Goal: Task Accomplishment & Management: Manage account settings

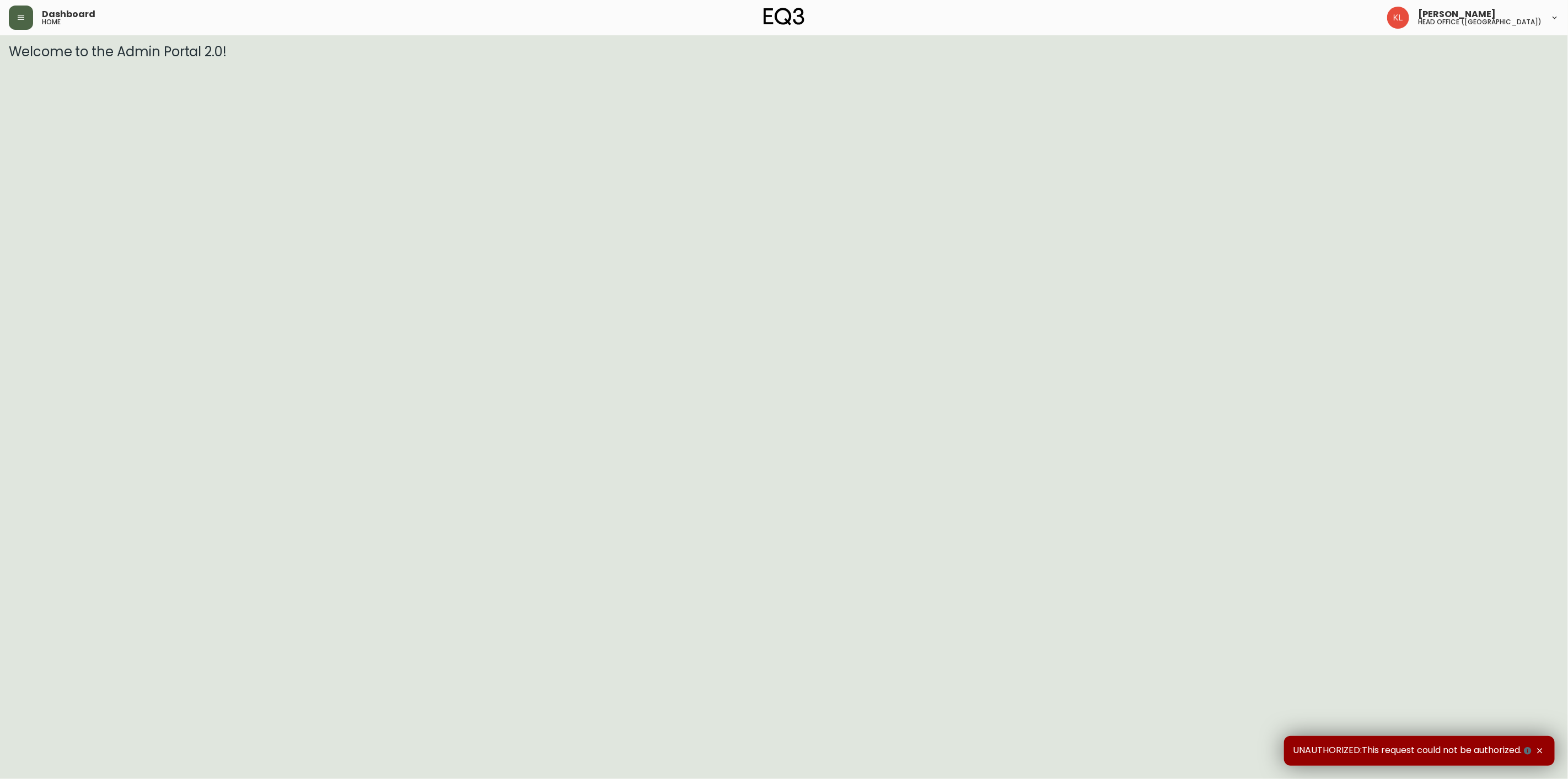
click at [21, 23] on button "button" at bounding box center [21, 18] width 24 height 24
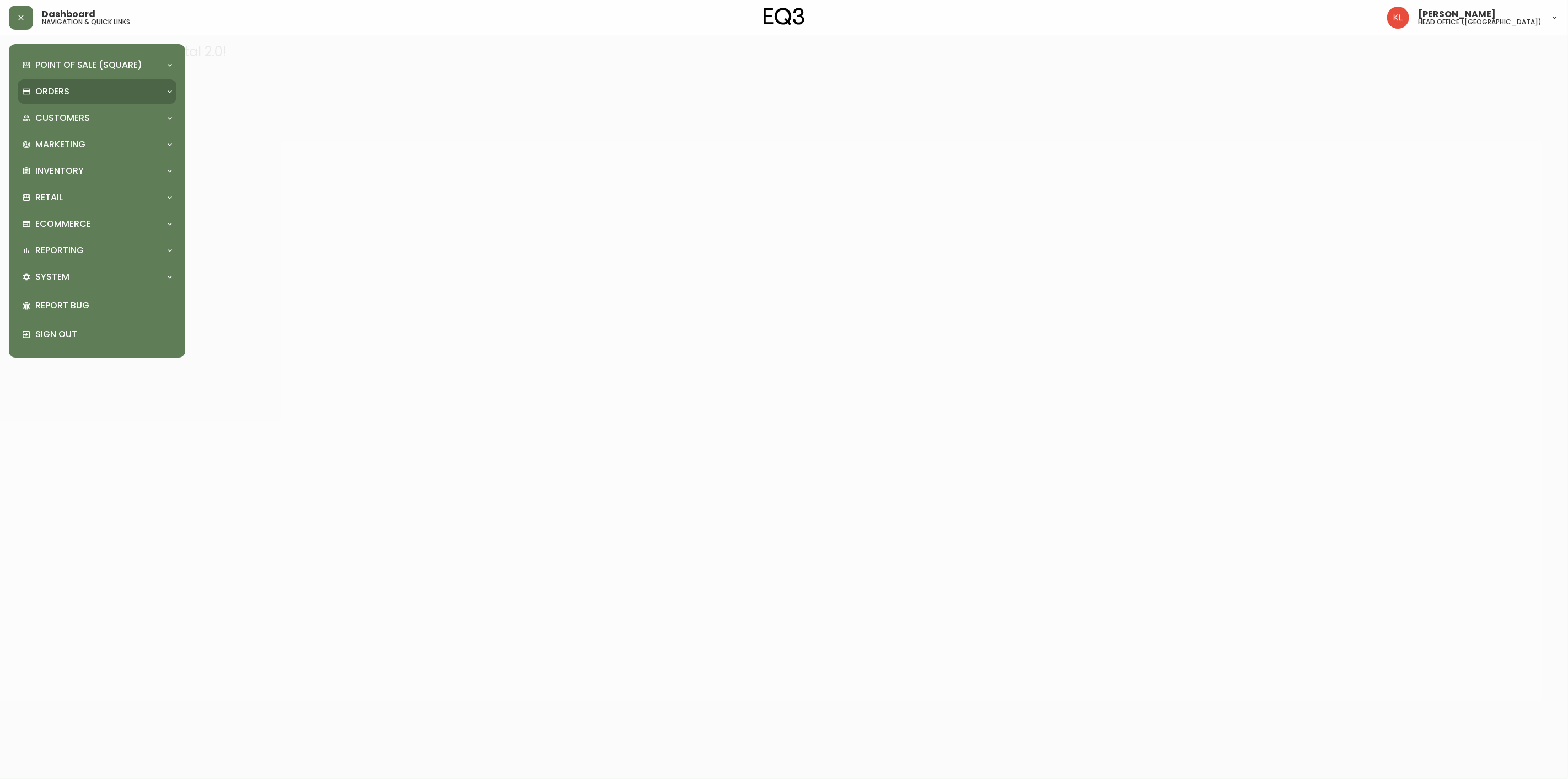
click at [66, 96] on p "Orders" at bounding box center [52, 91] width 34 height 12
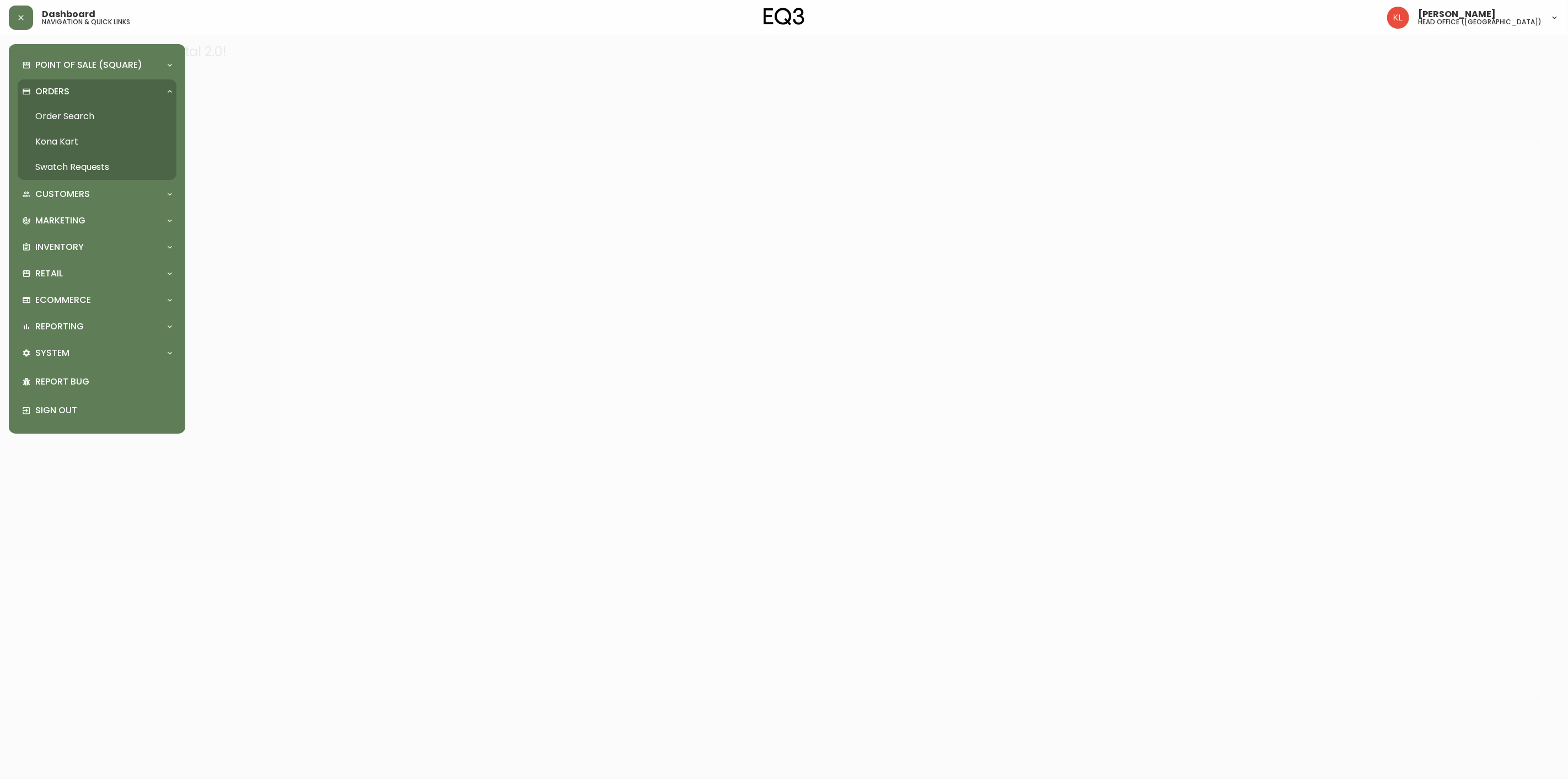
click at [61, 120] on link "Order Search" at bounding box center [97, 116] width 159 height 26
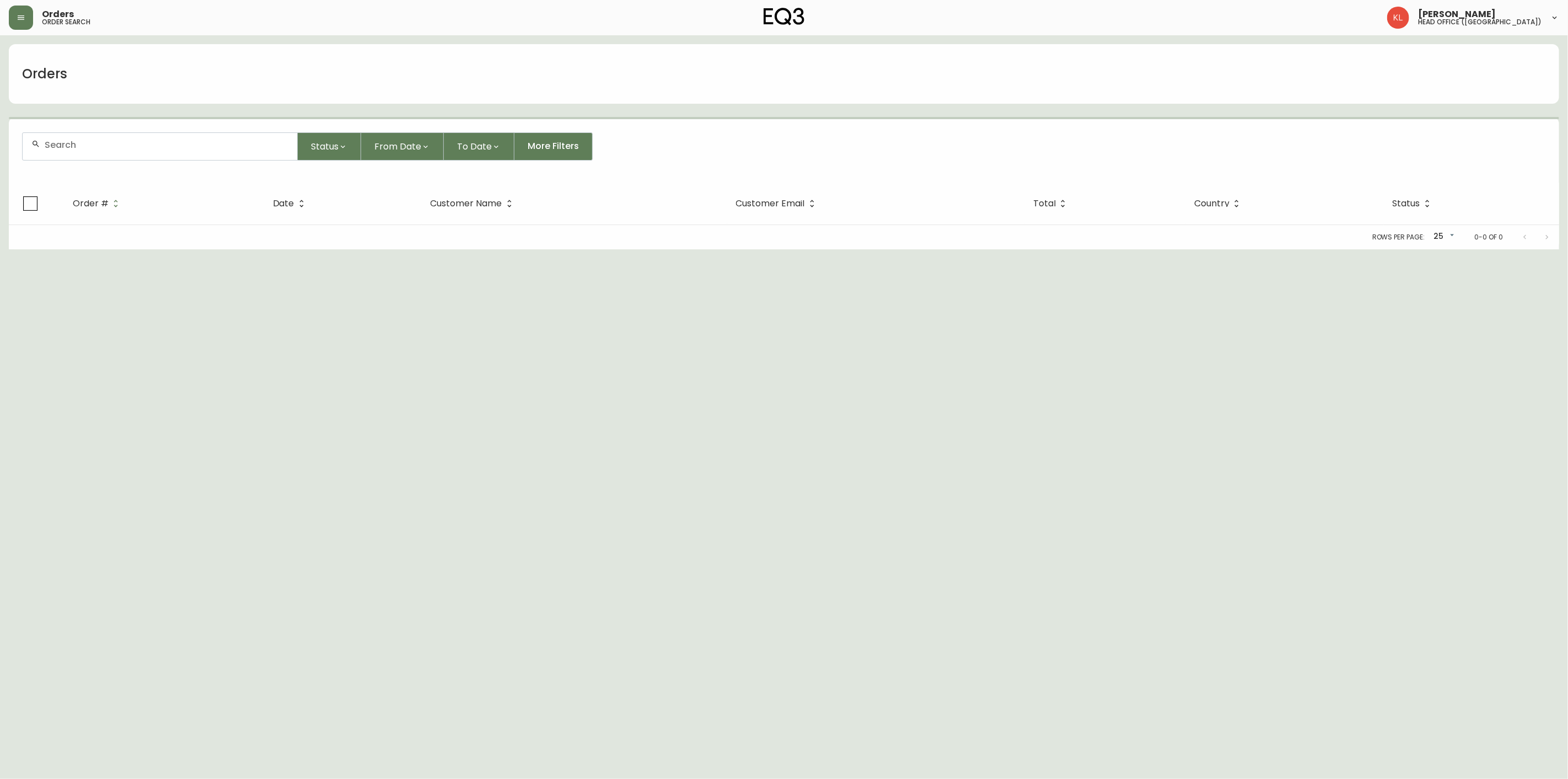
click at [53, 145] on input "text" at bounding box center [166, 144] width 243 height 10
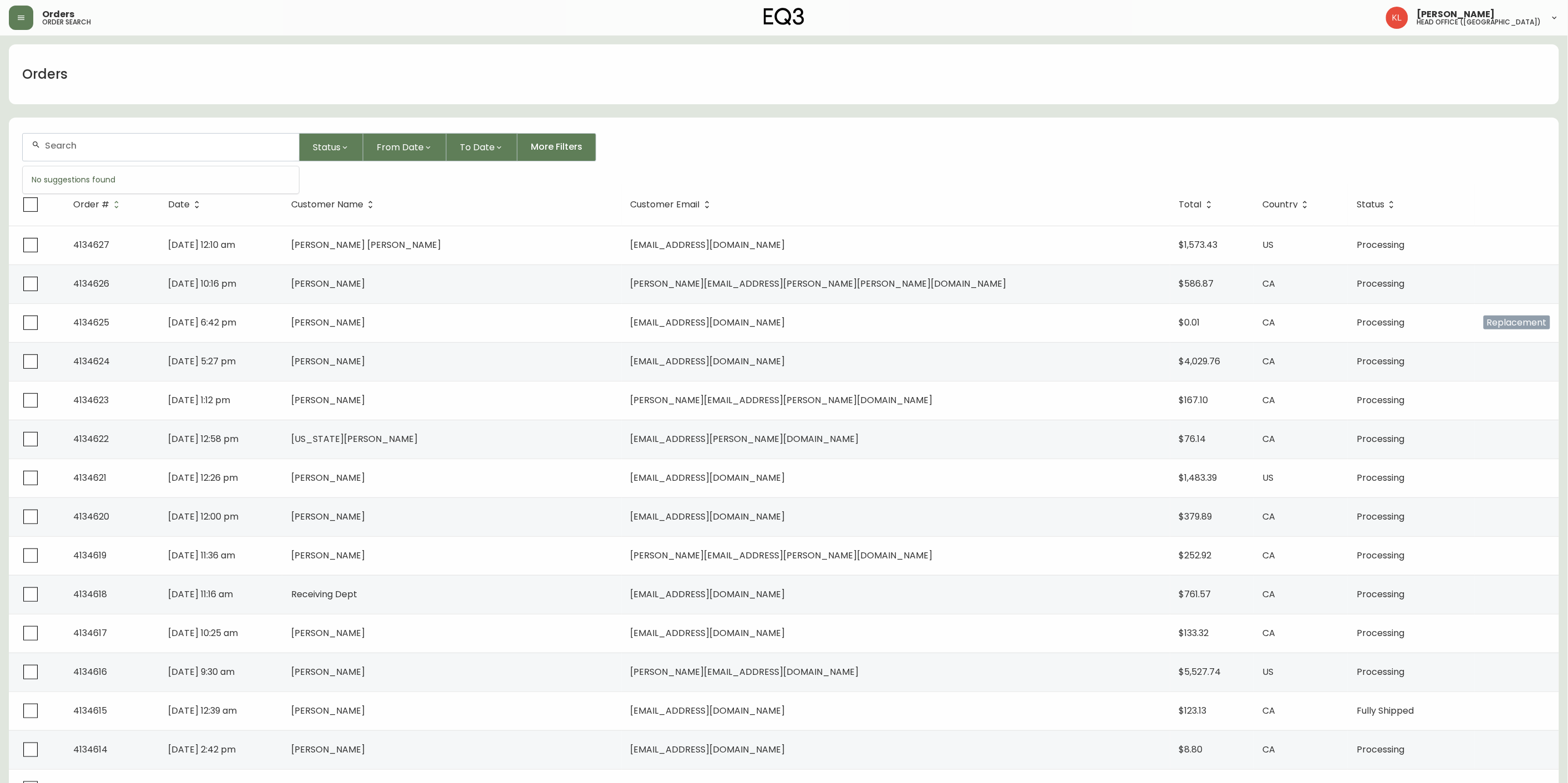
paste input "[EMAIL_ADDRESS][DOMAIN_NAME]"
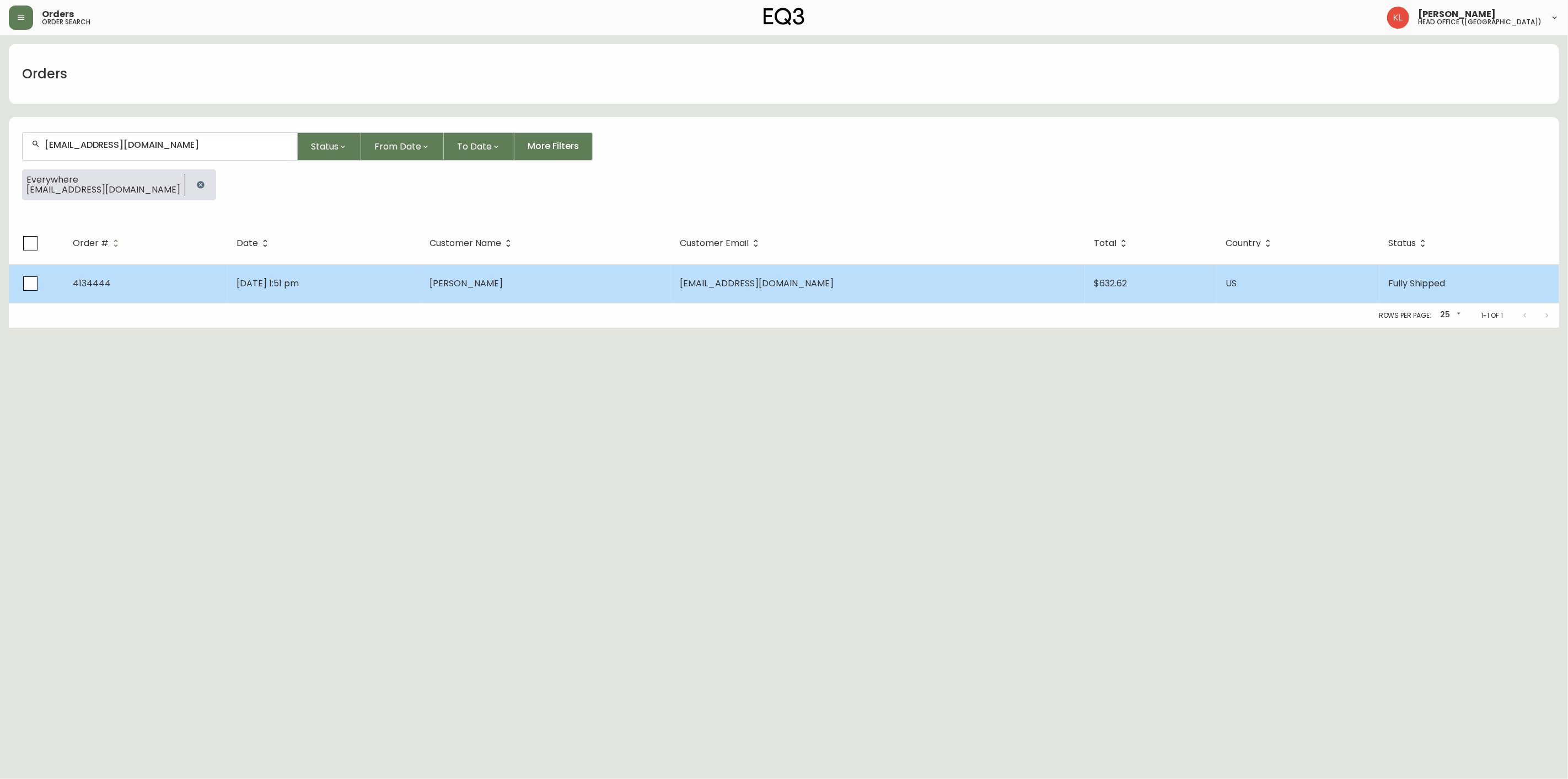
type input "[EMAIL_ADDRESS][DOMAIN_NAME]"
click at [403, 278] on td "[DATE] 1:51 pm" at bounding box center [324, 283] width 193 height 38
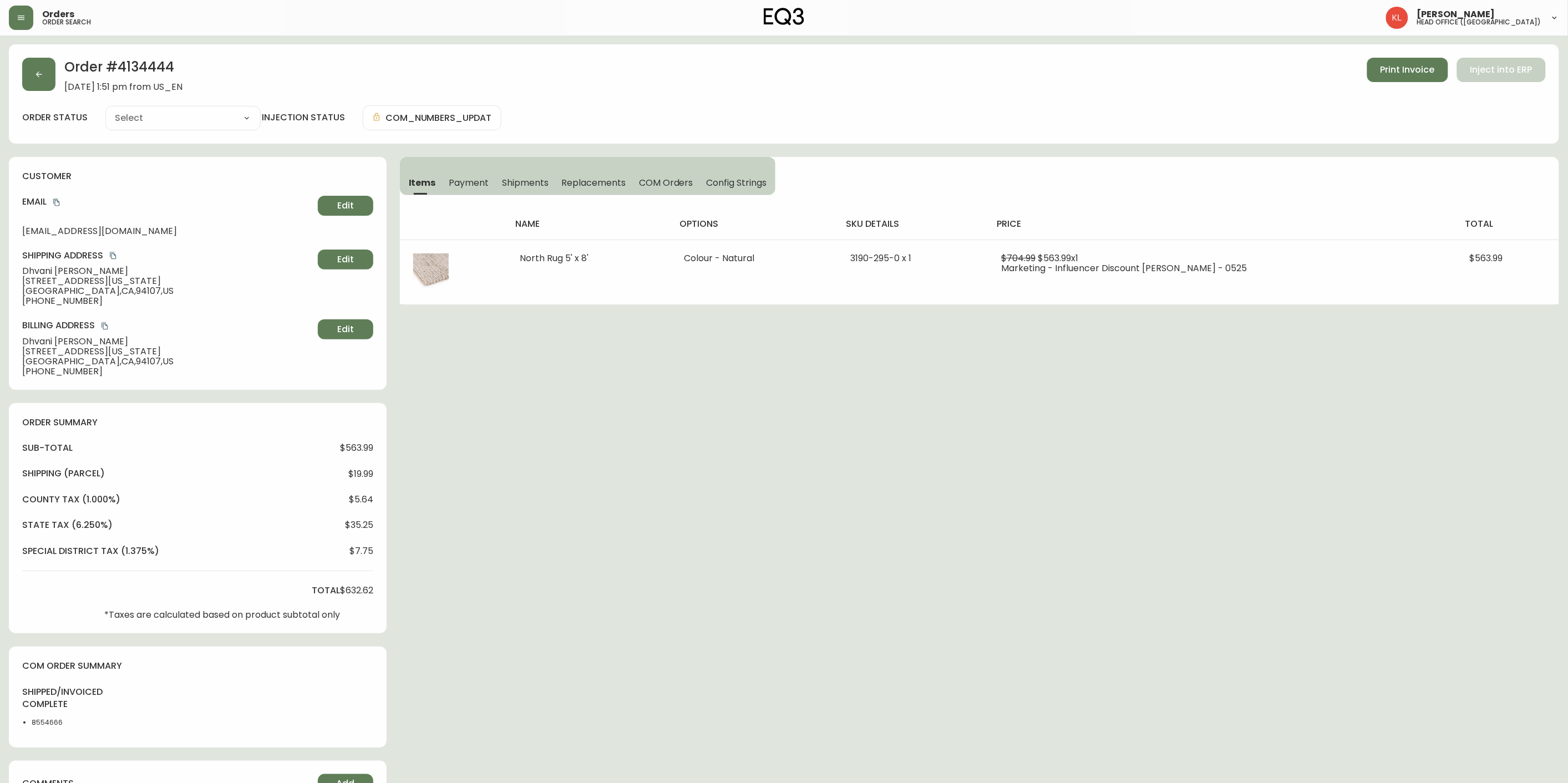
type input "Fully Shipped"
select select "FULLY_SHIPPED"
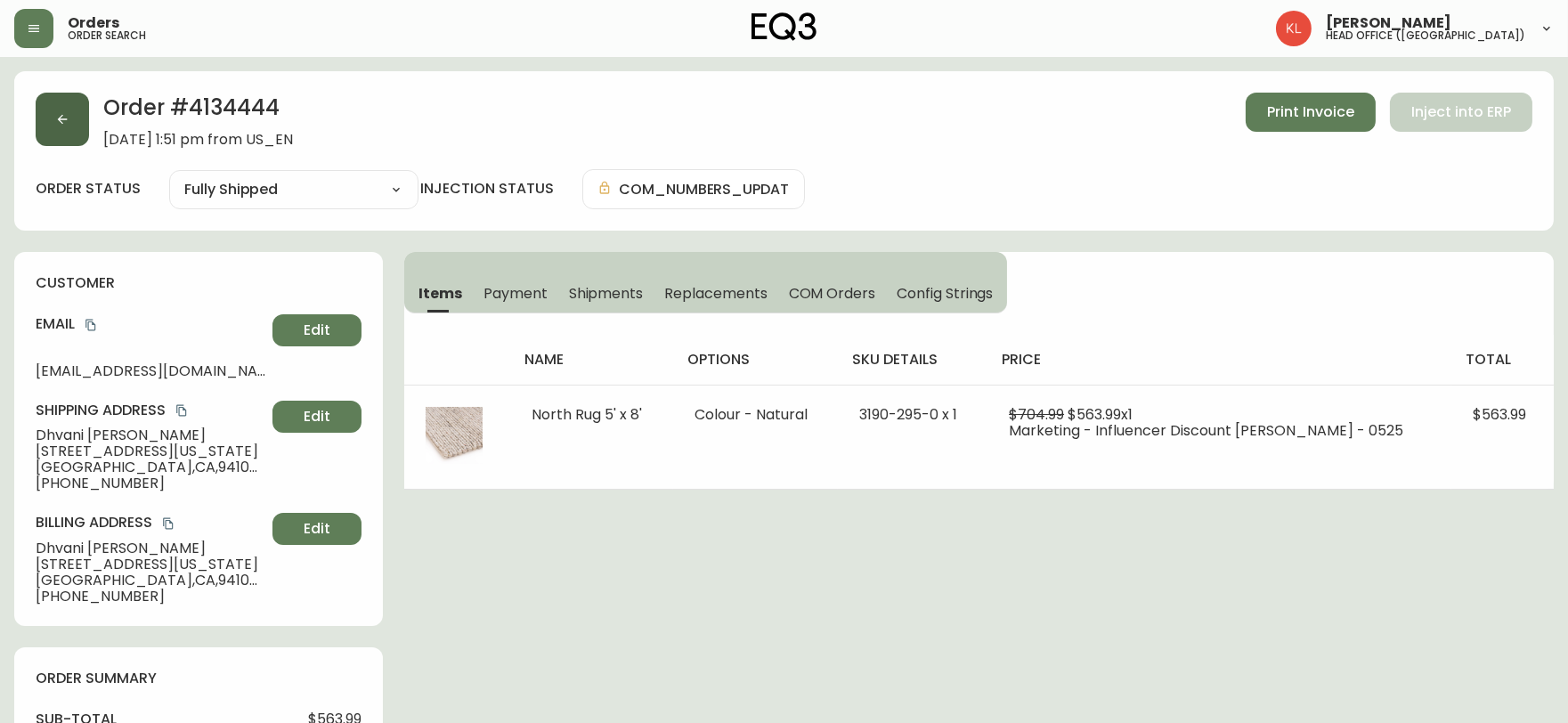
click at [71, 119] on button "button" at bounding box center [62, 119] width 53 height 53
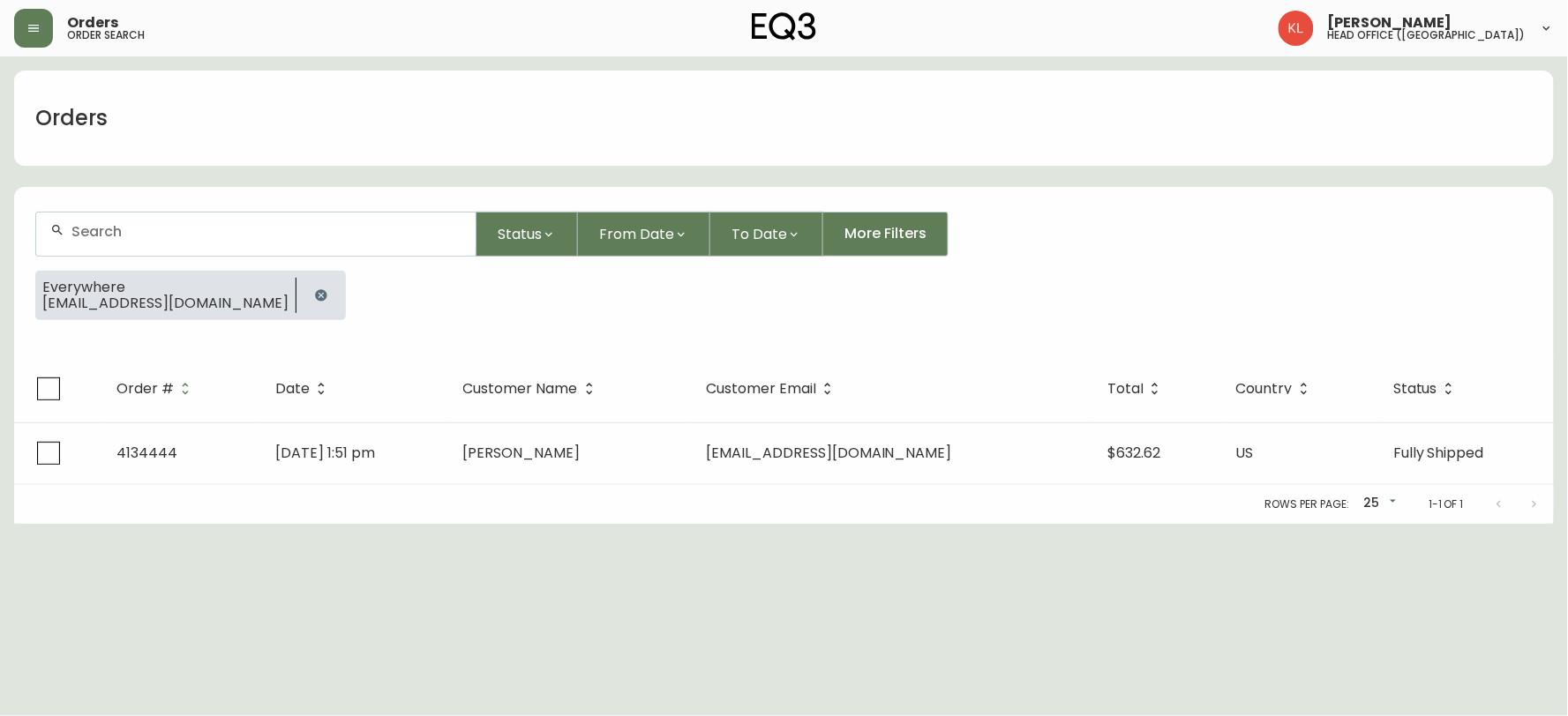
click at [304, 302] on button "button" at bounding box center [321, 295] width 35 height 35
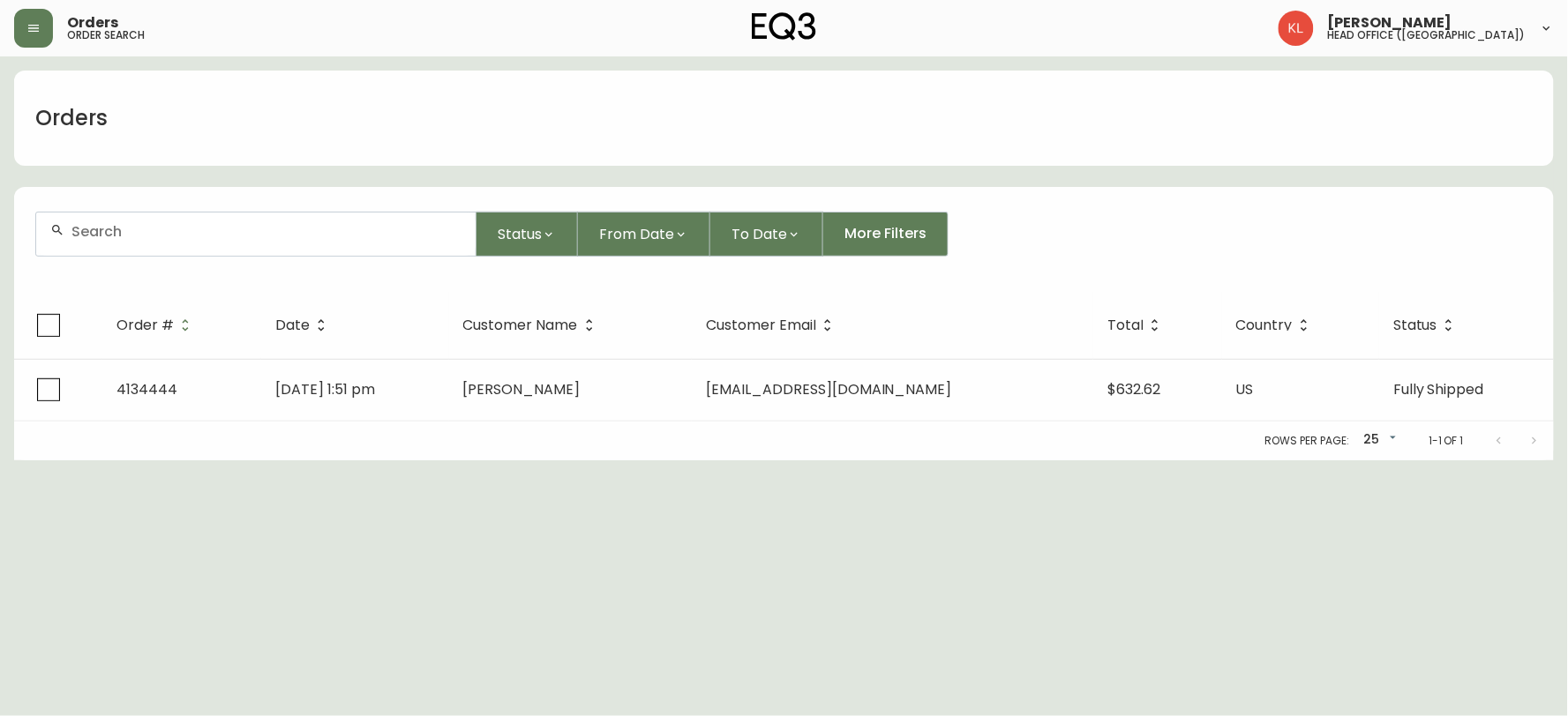
click at [271, 225] on input "text" at bounding box center [266, 231] width 390 height 17
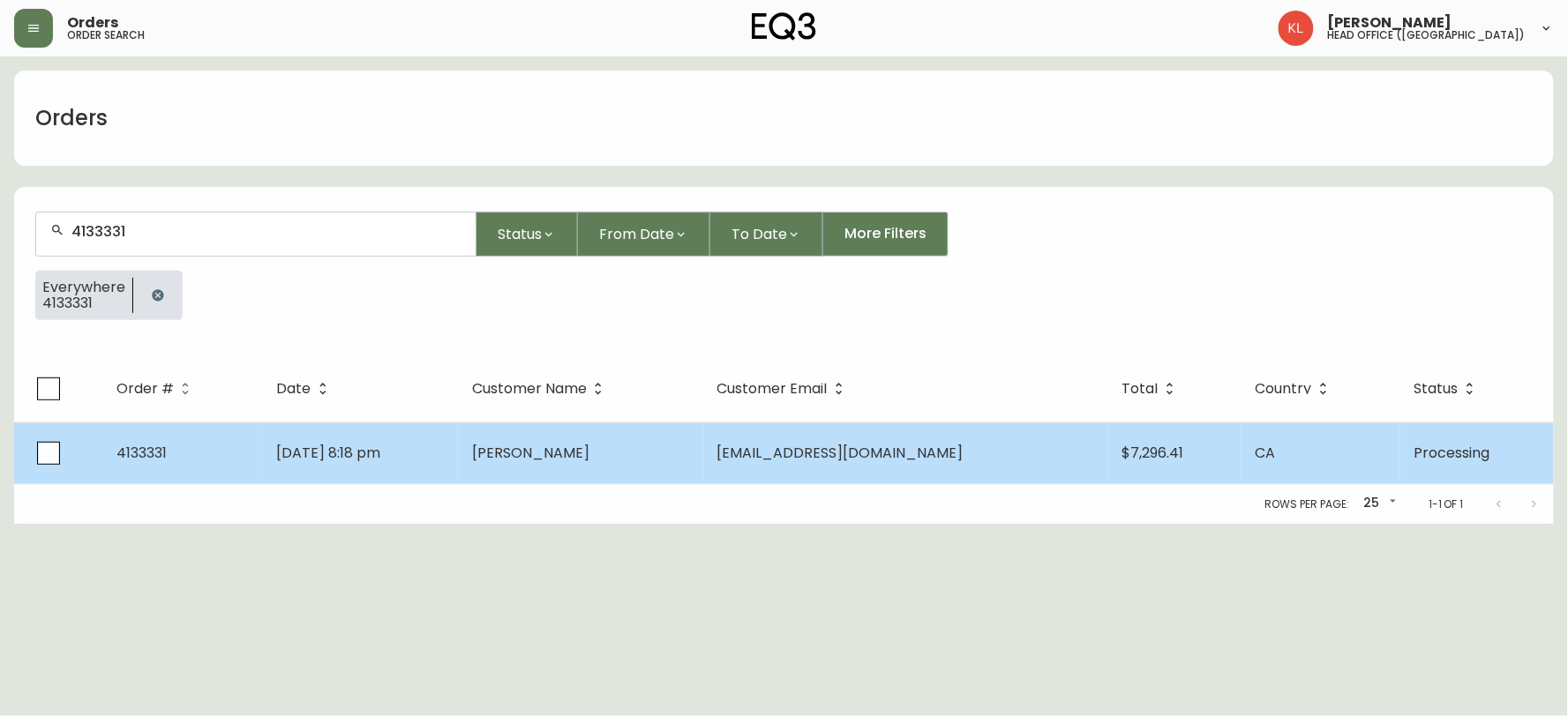
type input "4133331"
click at [283, 454] on span "[DATE] 8:18 pm" at bounding box center [328, 453] width 104 height 20
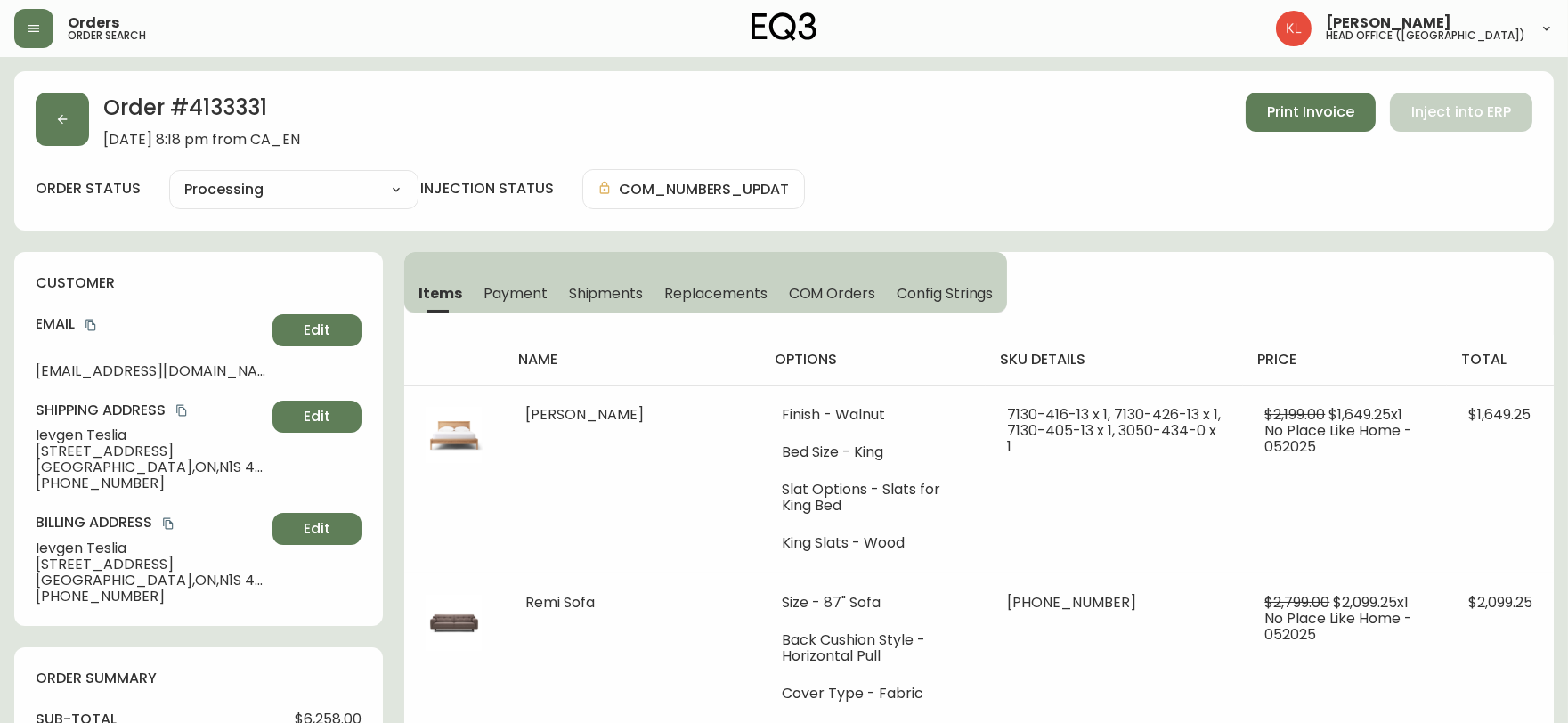
type input "Processing"
select select "PROCESSING"
click at [90, 136] on div "Order # 4133331 [DATE] 8:18 pm from CA_EN Print Invoice Inject into ERP" at bounding box center [784, 120] width 1497 height 55
click at [67, 128] on button "button" at bounding box center [62, 119] width 53 height 53
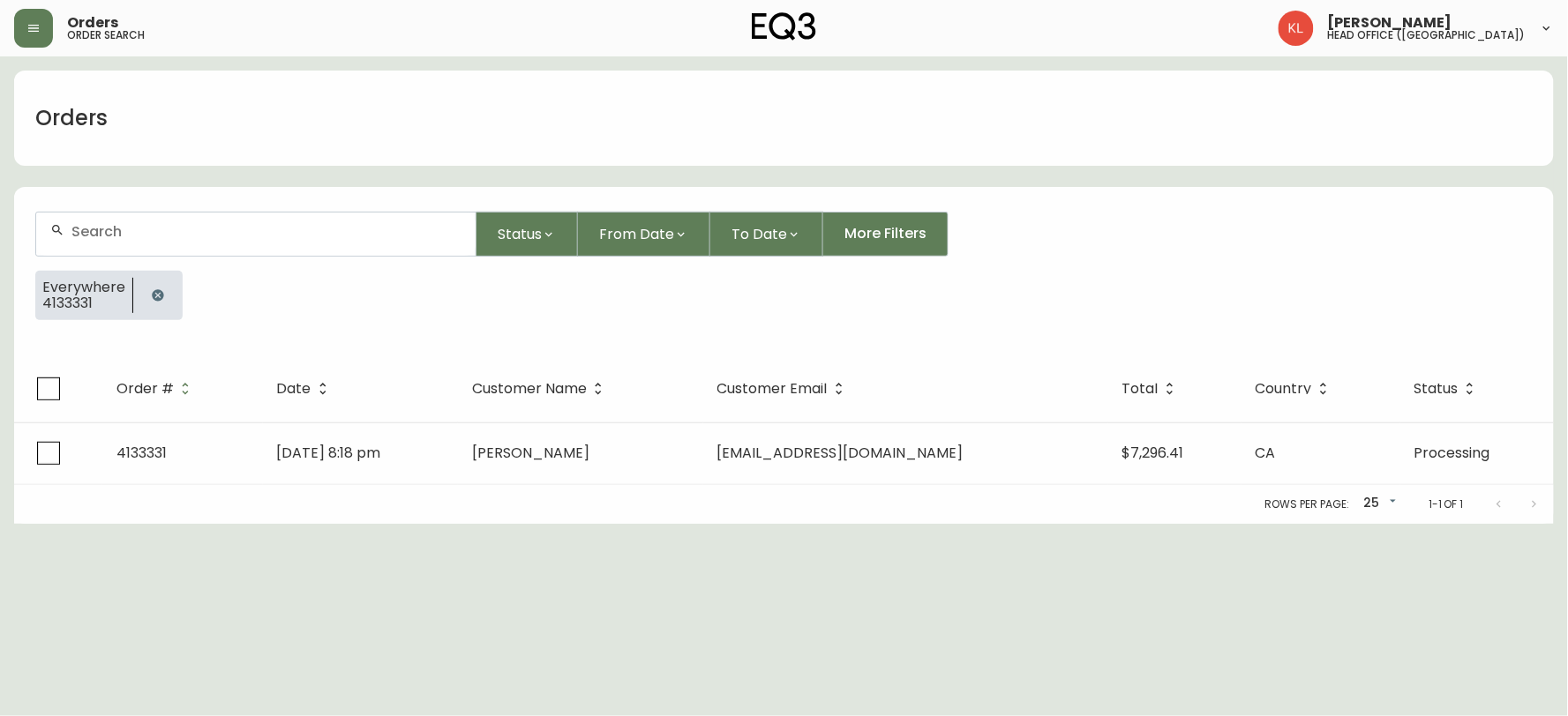
drag, startPoint x: 155, startPoint y: 302, endPoint x: 145, endPoint y: 295, distance: 12.2
click at [147, 297] on button "button" at bounding box center [158, 295] width 35 height 35
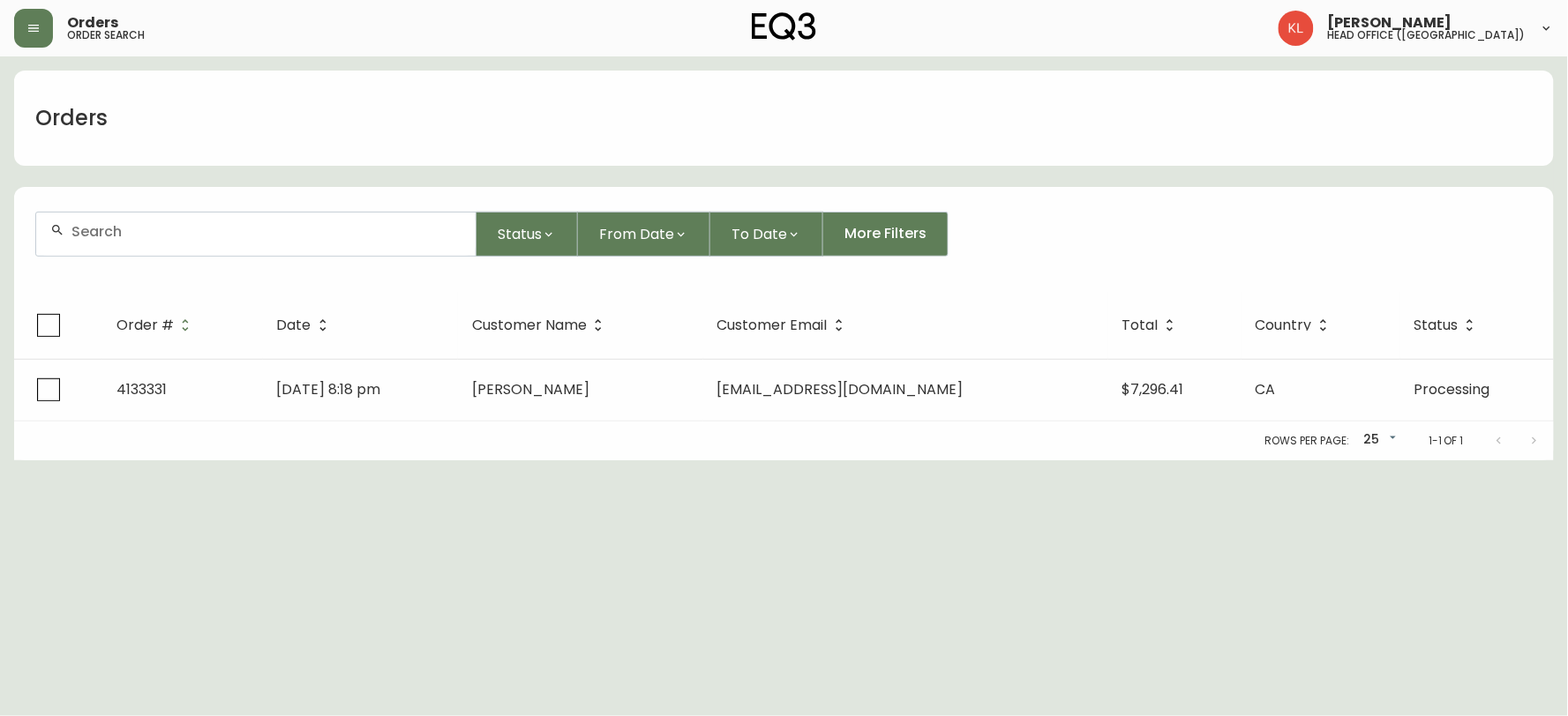
click at [189, 220] on div at bounding box center [255, 234] width 439 height 43
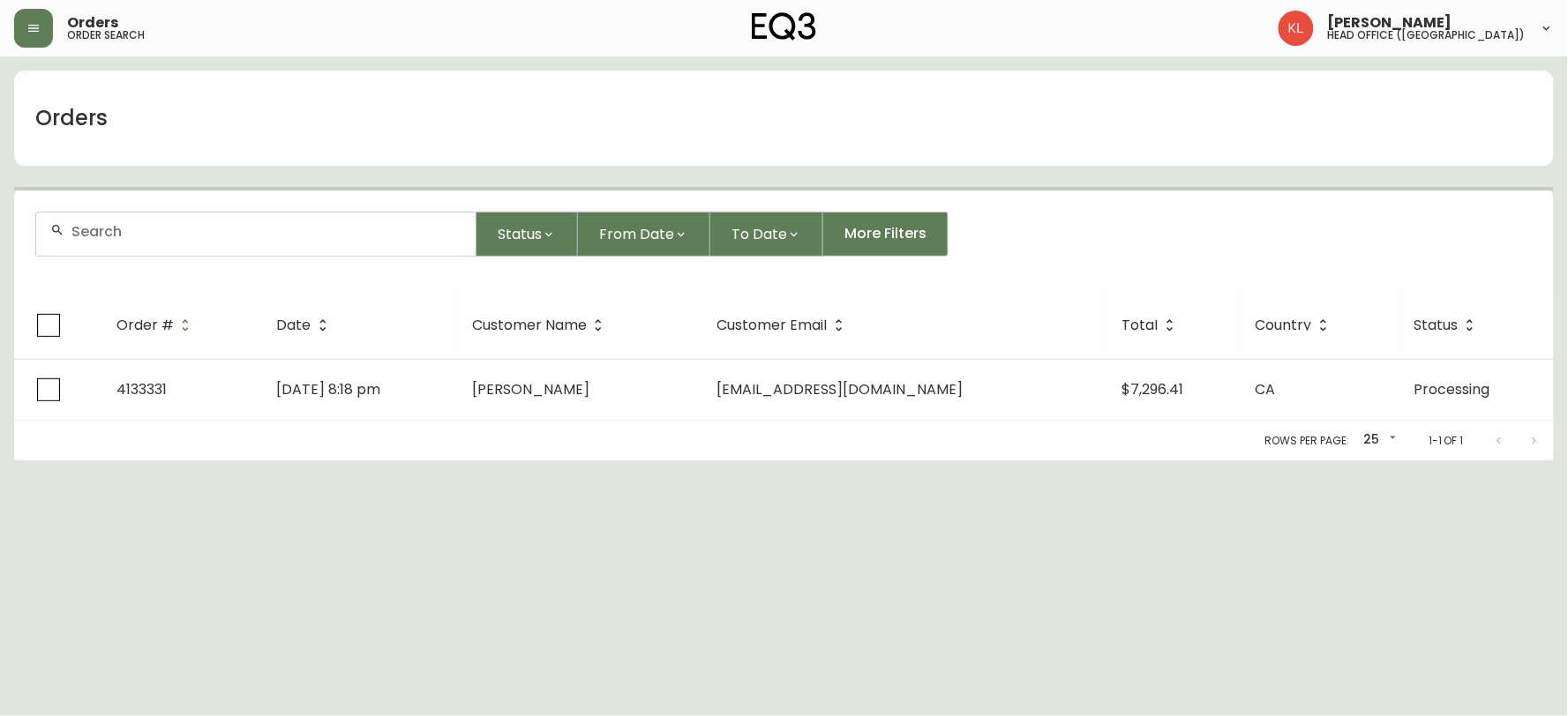
paste input "[EMAIL_ADDRESS][DOMAIN_NAME]"
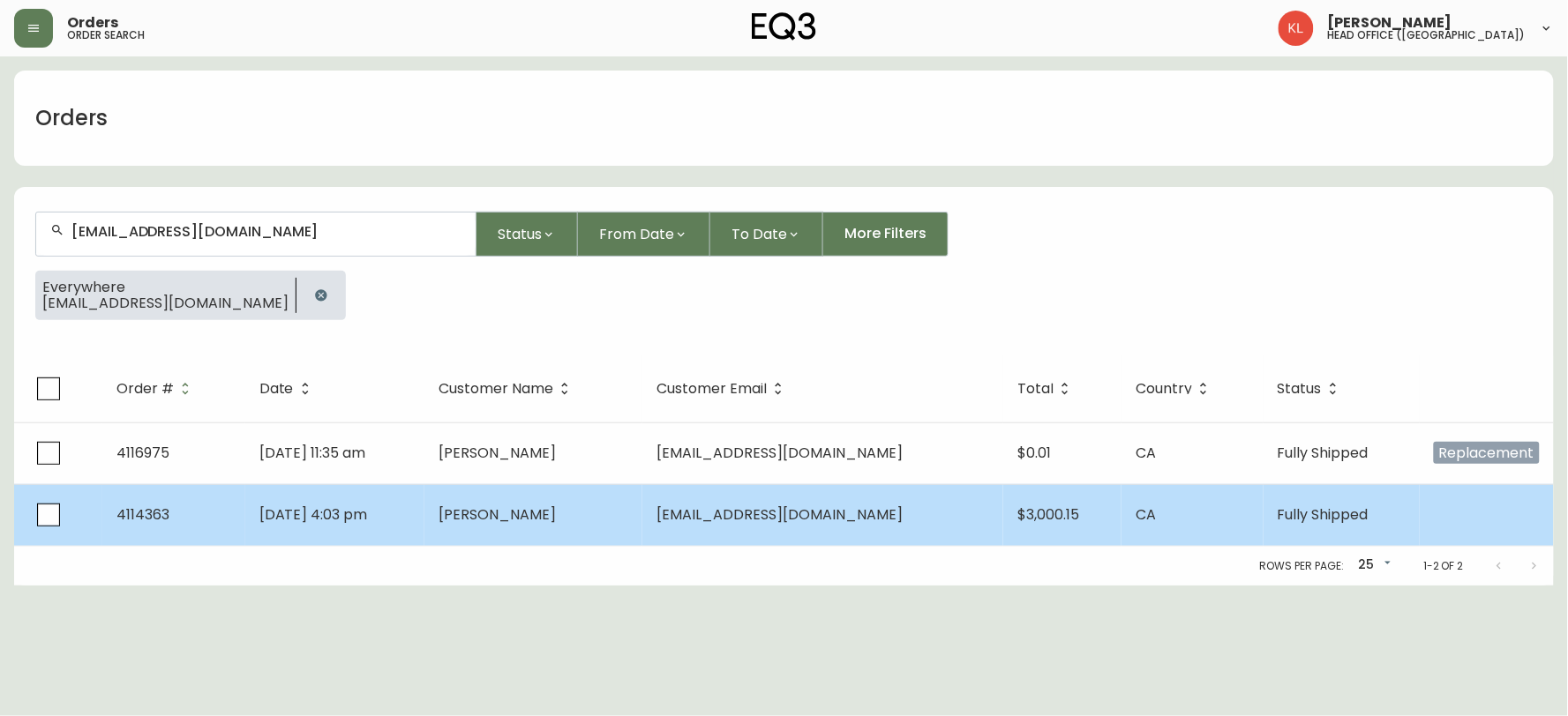
type input "[EMAIL_ADDRESS][DOMAIN_NAME]"
click at [642, 532] on td "[PERSON_NAME]" at bounding box center [534, 514] width 218 height 61
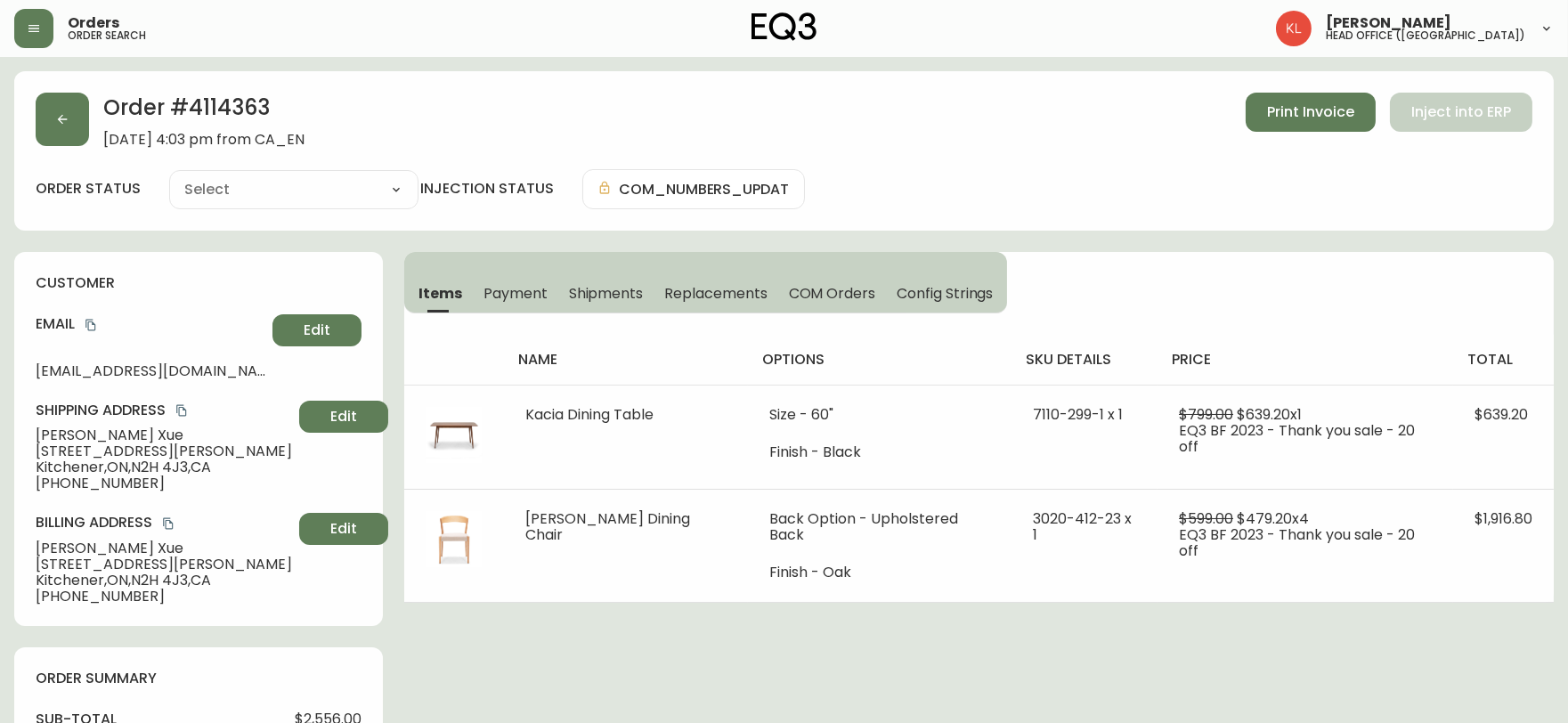
type input "Fully Shipped"
select select "FULLY_SHIPPED"
click at [55, 120] on icon "button" at bounding box center [62, 119] width 14 height 14
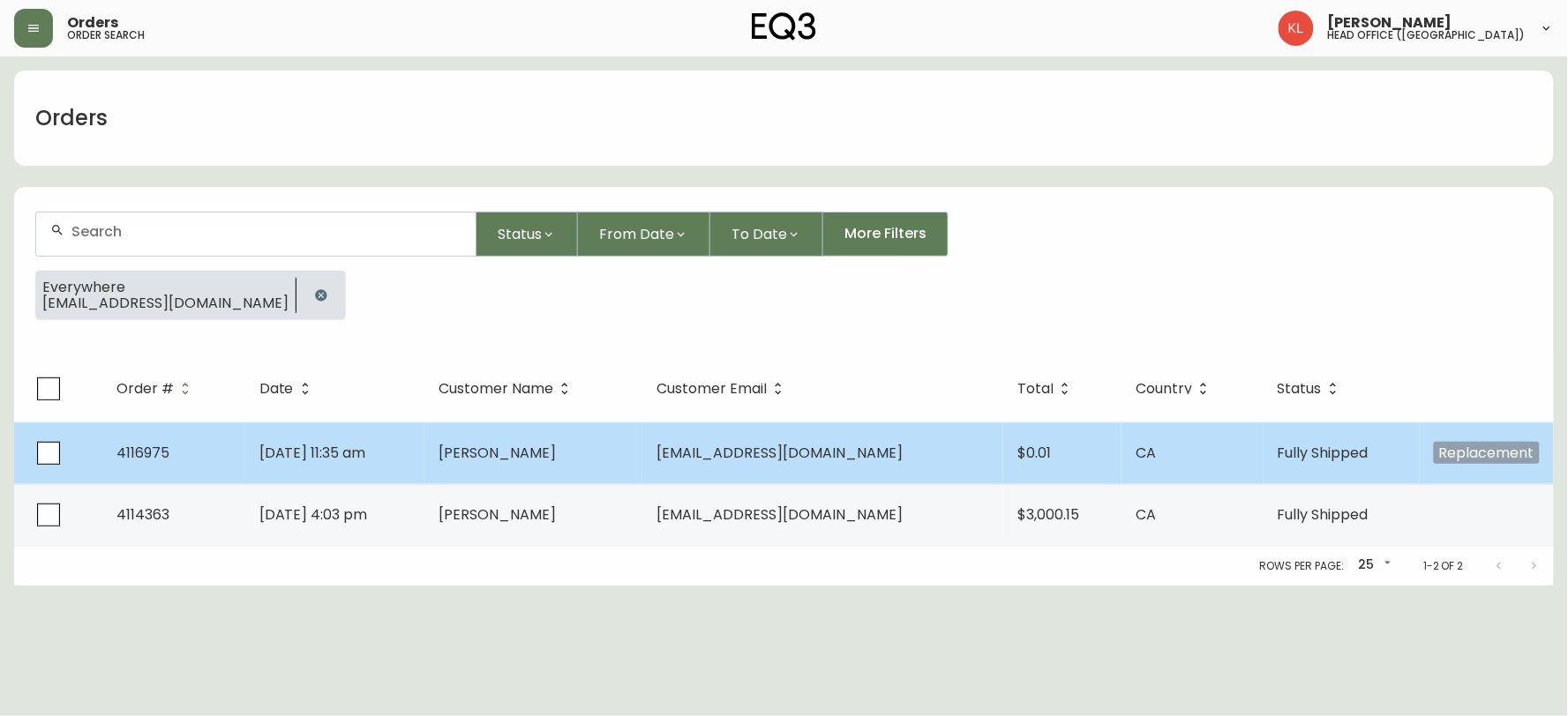
click at [543, 455] on span "[PERSON_NAME]" at bounding box center [497, 453] width 117 height 20
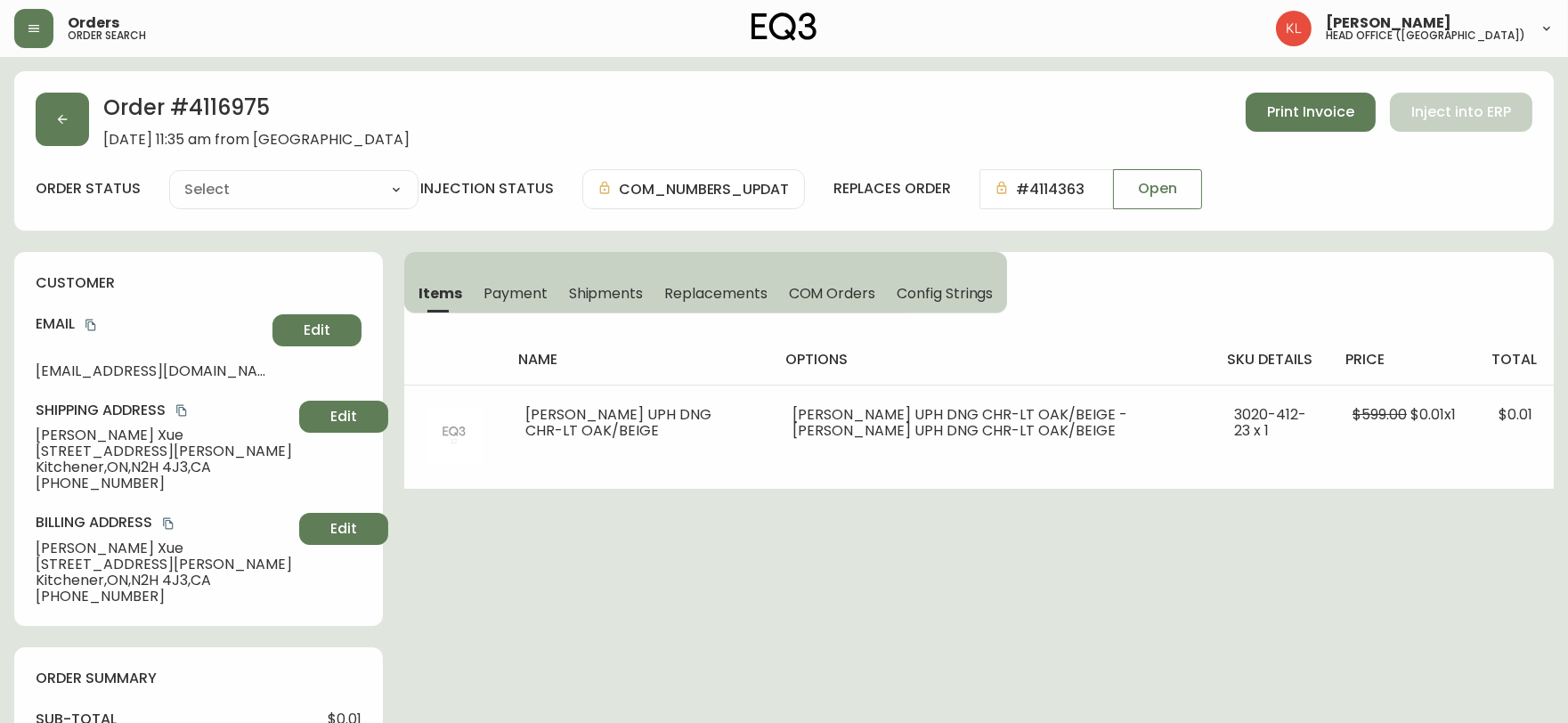
type input "Fully Shipped"
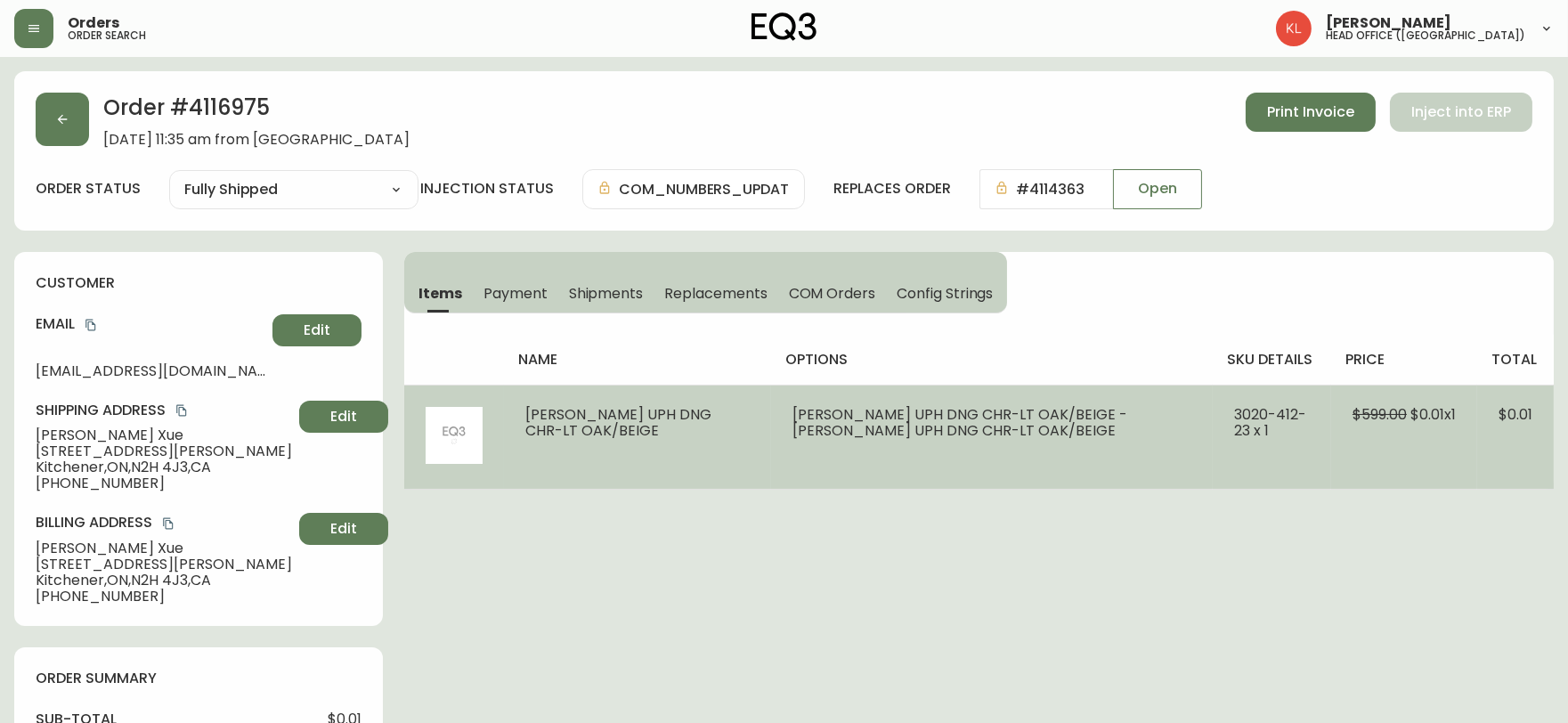
select select "FULLY_SHIPPED"
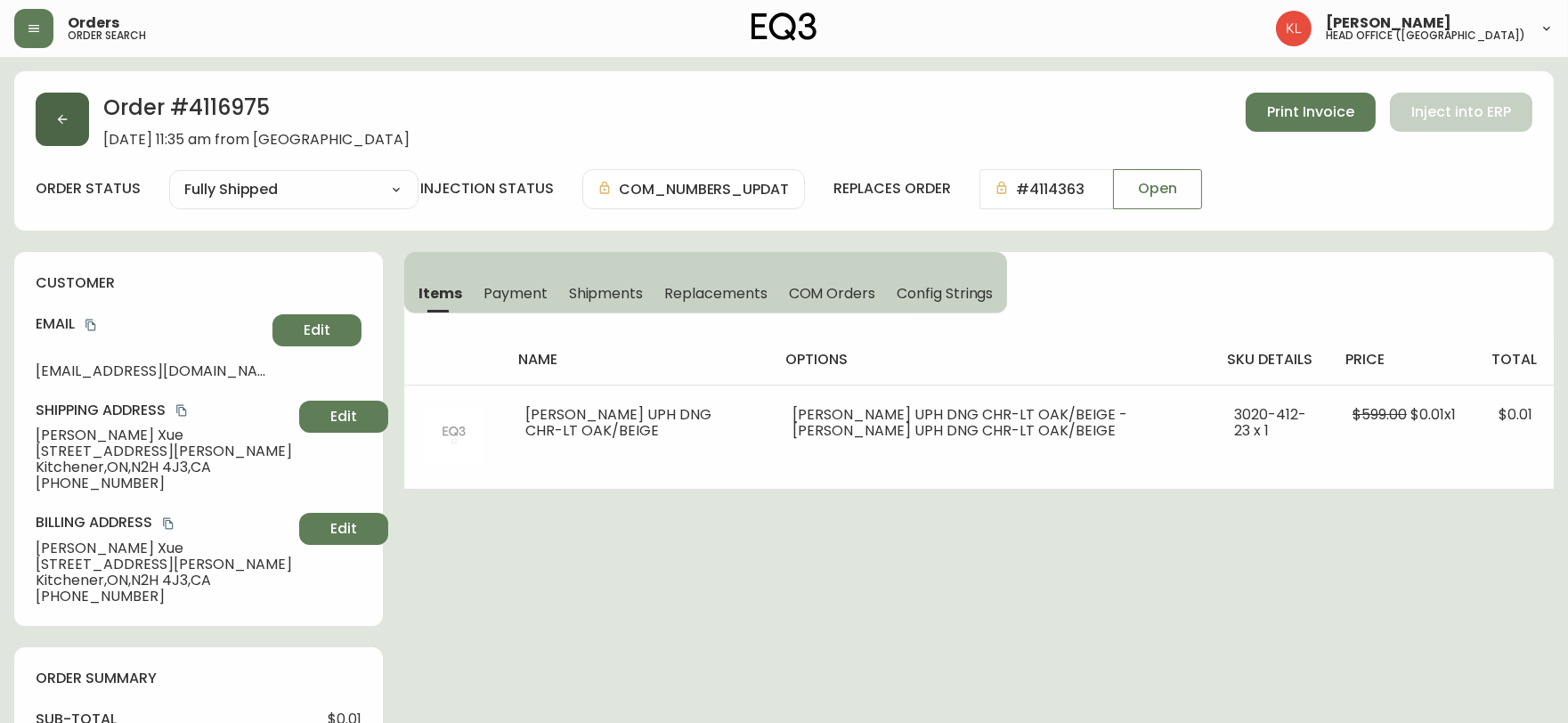
click at [56, 125] on icon "button" at bounding box center [62, 119] width 14 height 14
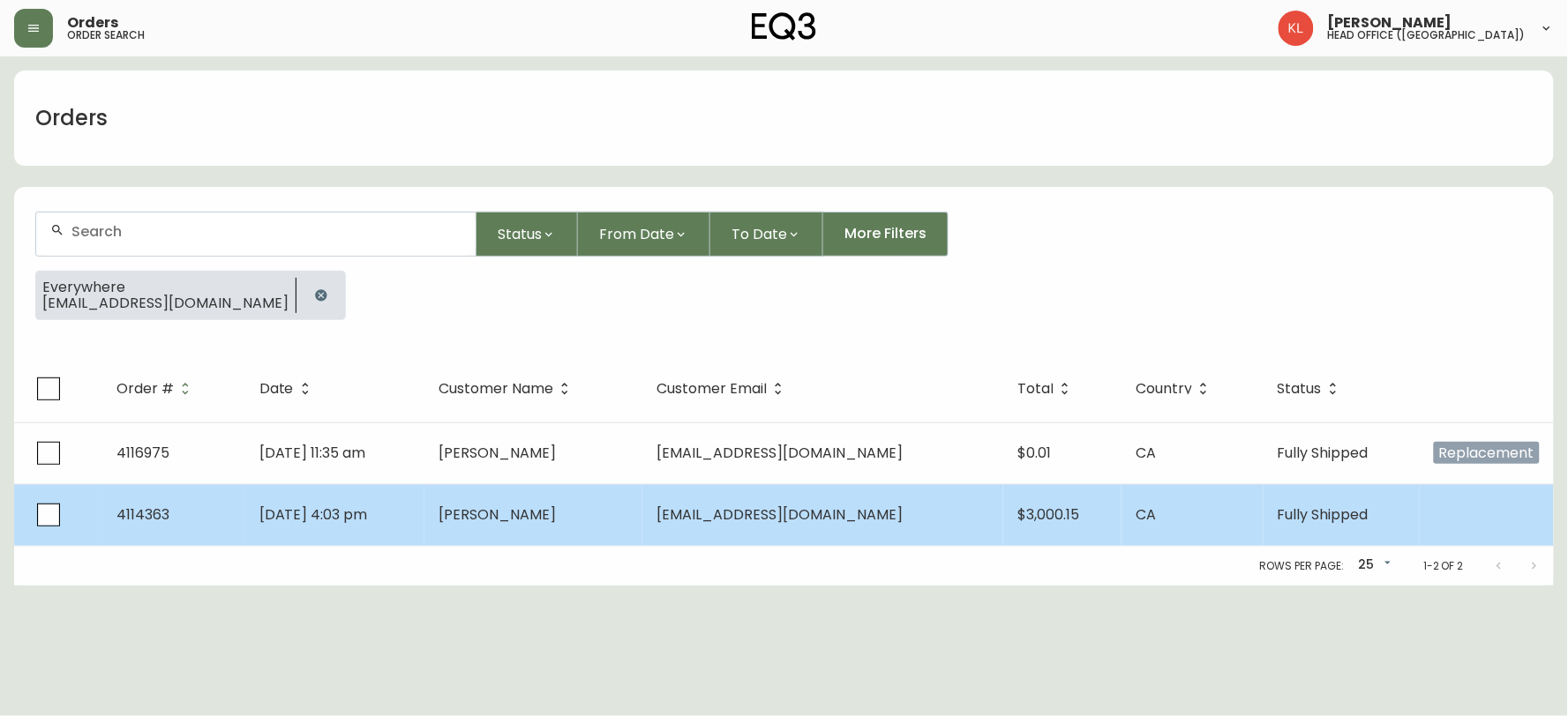
click at [332, 529] on td "[DATE] 4:03 pm" at bounding box center [335, 514] width 180 height 61
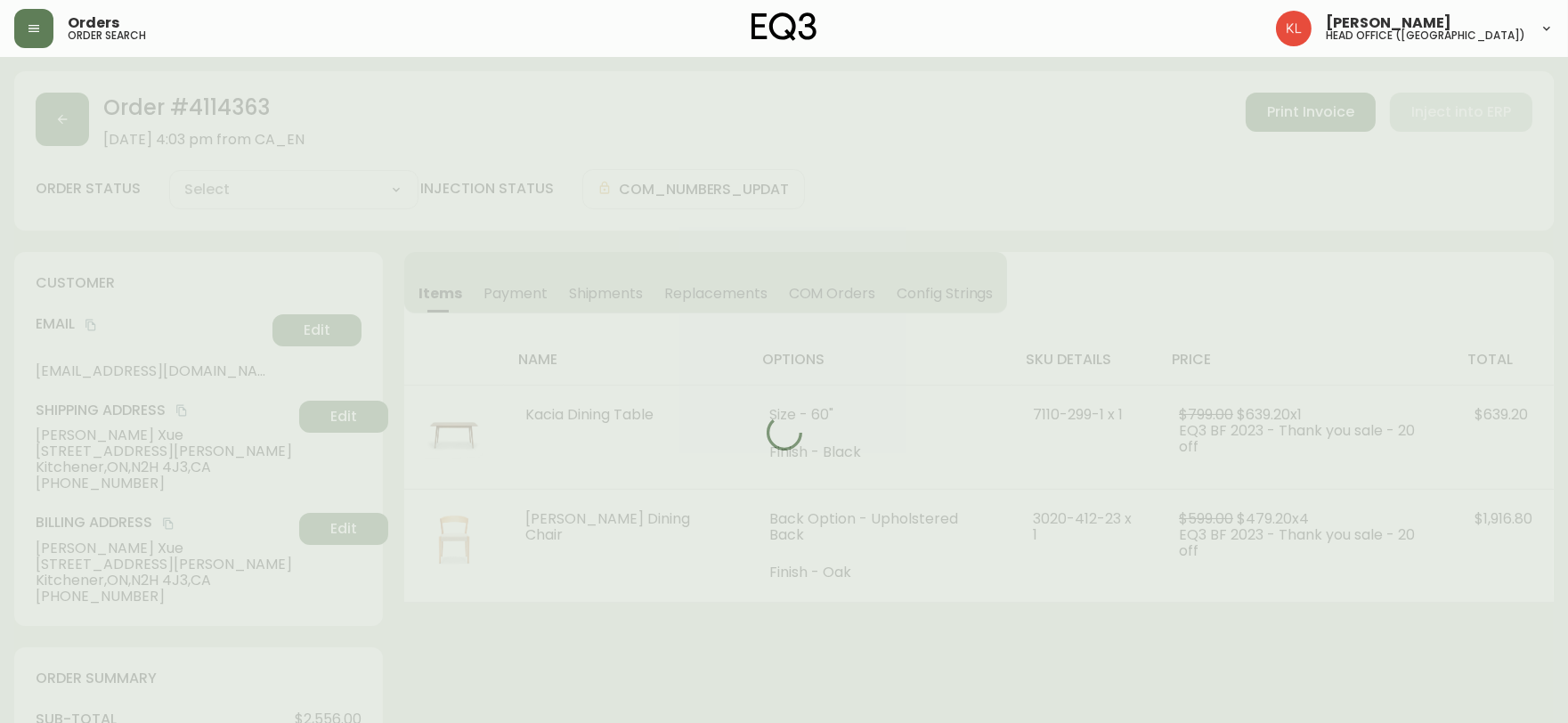
type input "Fully Shipped"
select select "FULLY_SHIPPED"
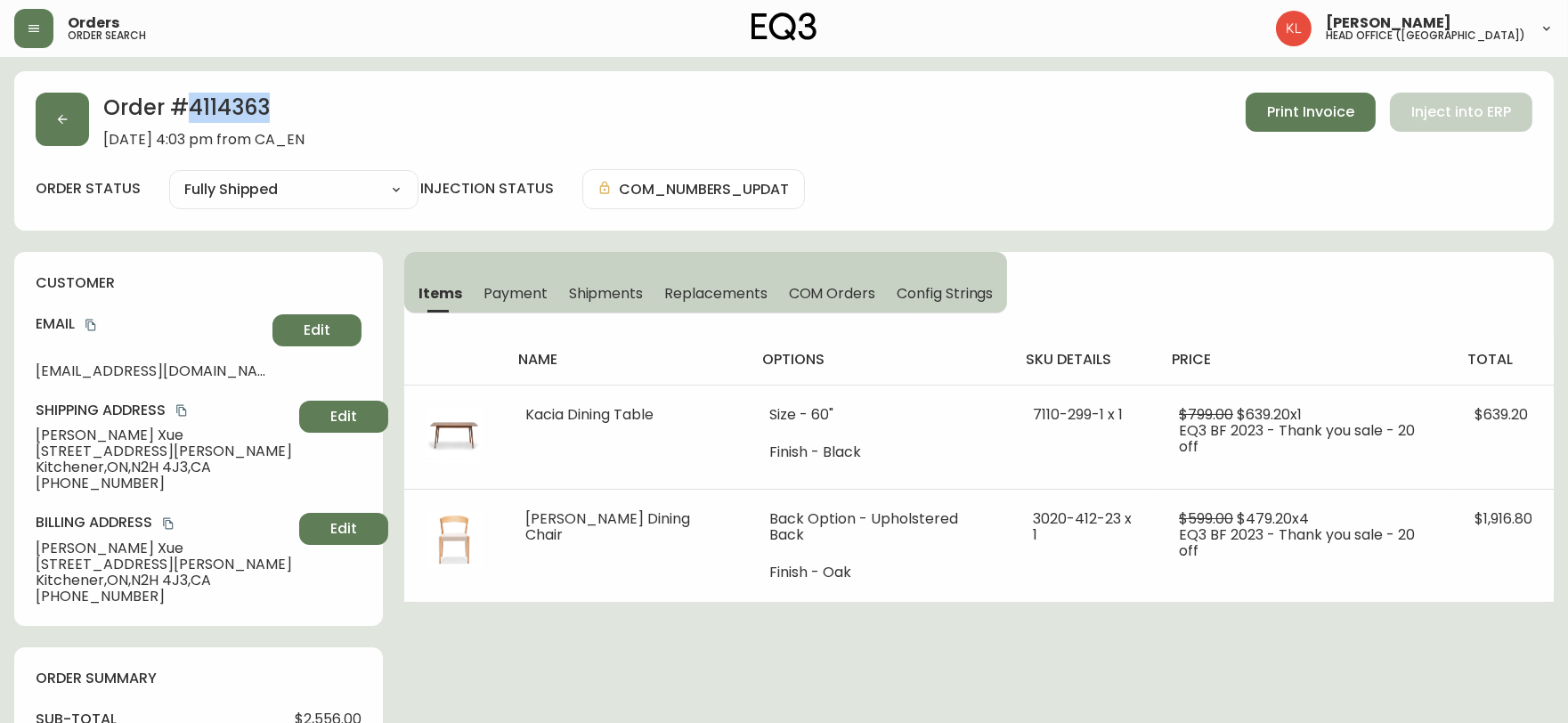
drag, startPoint x: 268, startPoint y: 104, endPoint x: 191, endPoint y: 120, distance: 78.6
click at [191, 120] on h2 "Order # 4114363" at bounding box center [203, 112] width 202 height 39
copy h2 "4114363"
drag, startPoint x: 82, startPoint y: 116, endPoint x: 69, endPoint y: 119, distance: 13.3
click at [69, 119] on button "button" at bounding box center [62, 119] width 53 height 53
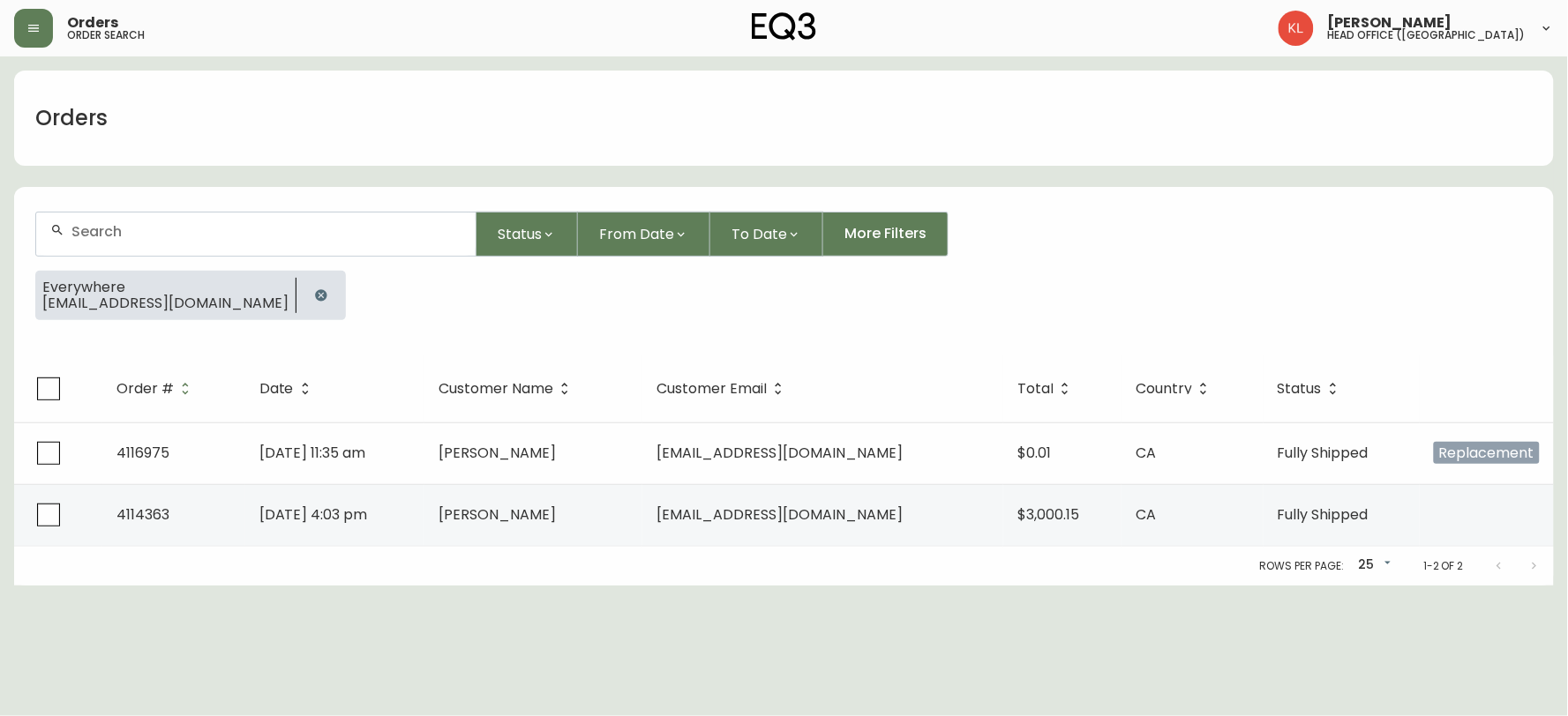
drag, startPoint x: 207, startPoint y: 295, endPoint x: 216, endPoint y: 248, distance: 47.9
click at [314, 295] on icon "button" at bounding box center [320, 295] width 14 height 14
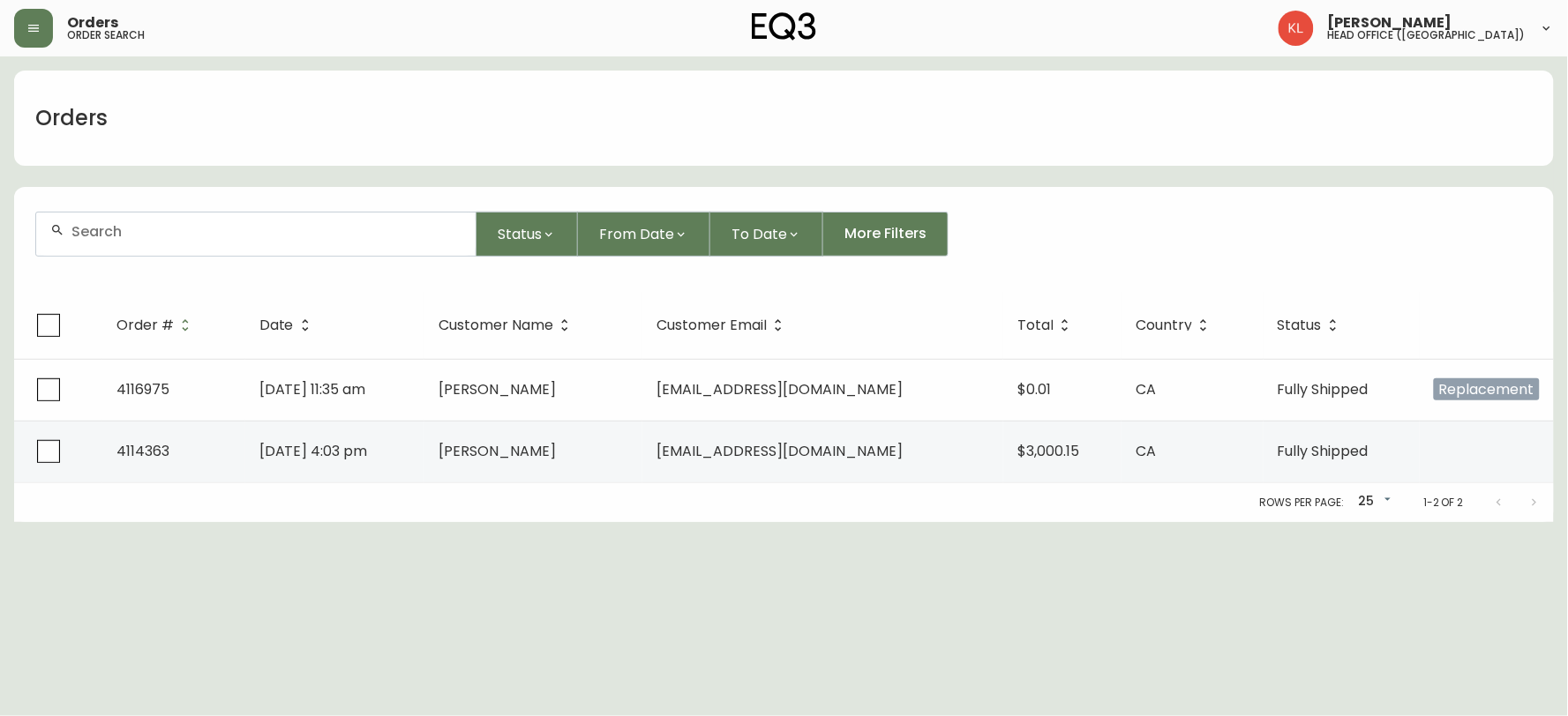
click at [224, 230] on input "text" at bounding box center [266, 231] width 390 height 17
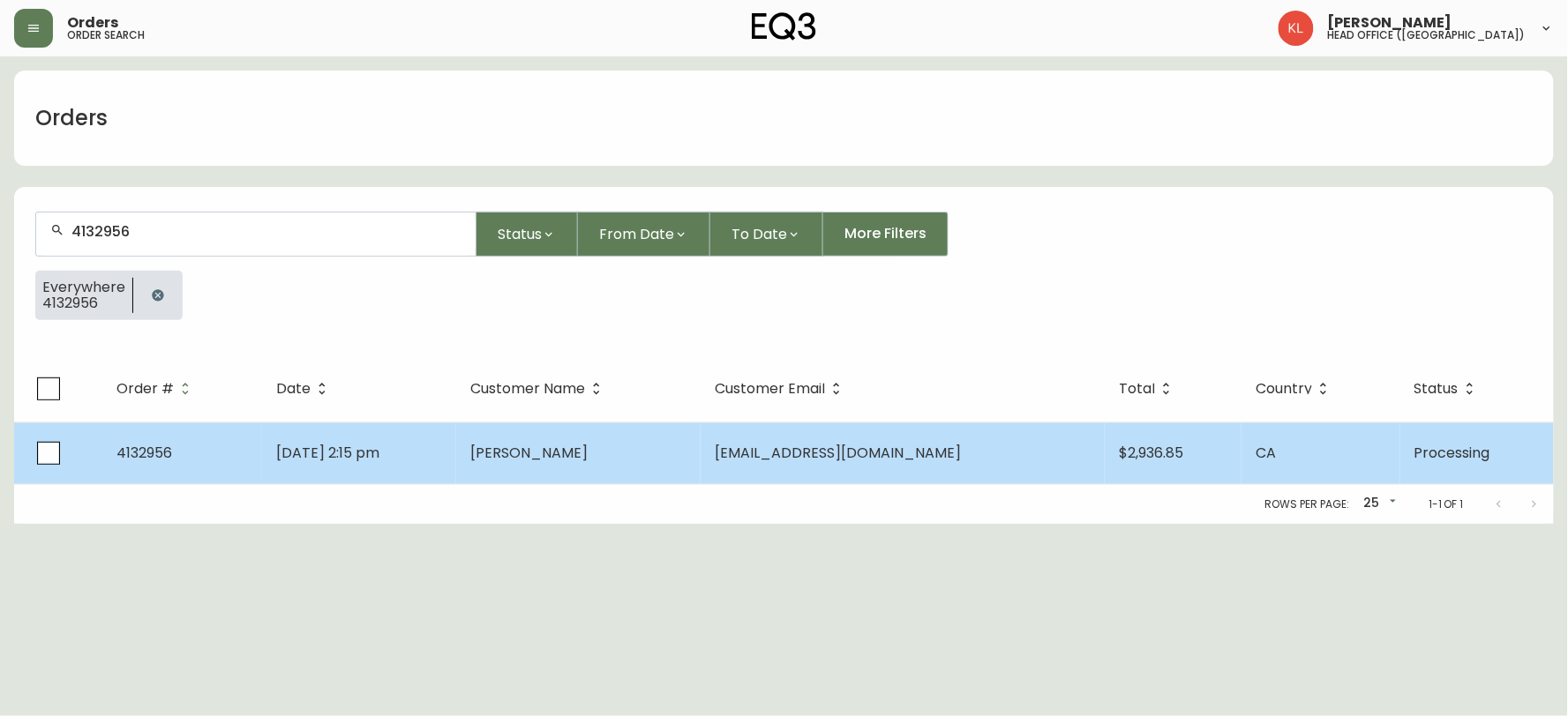
type input "4132956"
click at [379, 444] on span "[DATE] 2:15 pm" at bounding box center [328, 453] width 103 height 20
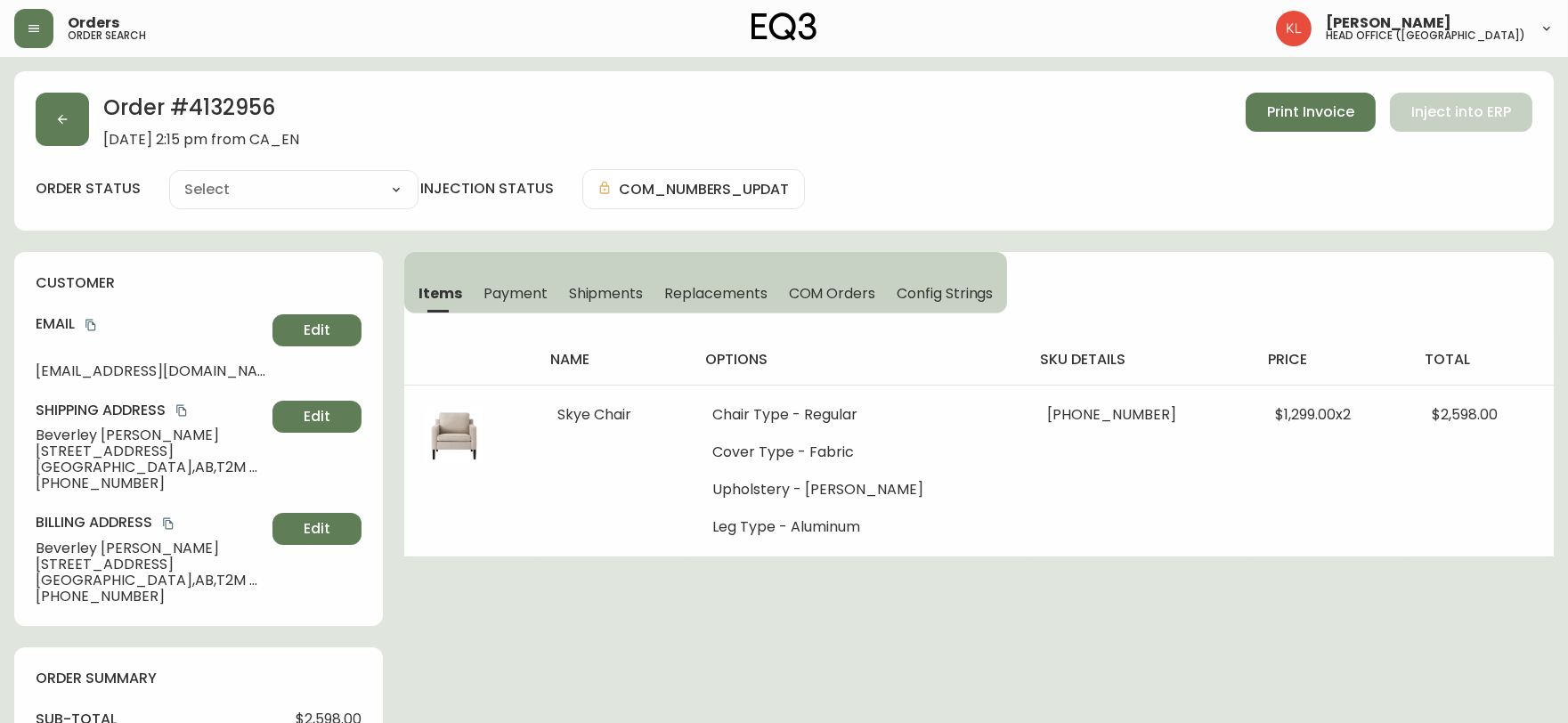
type input "Processing"
select select "PROCESSING"
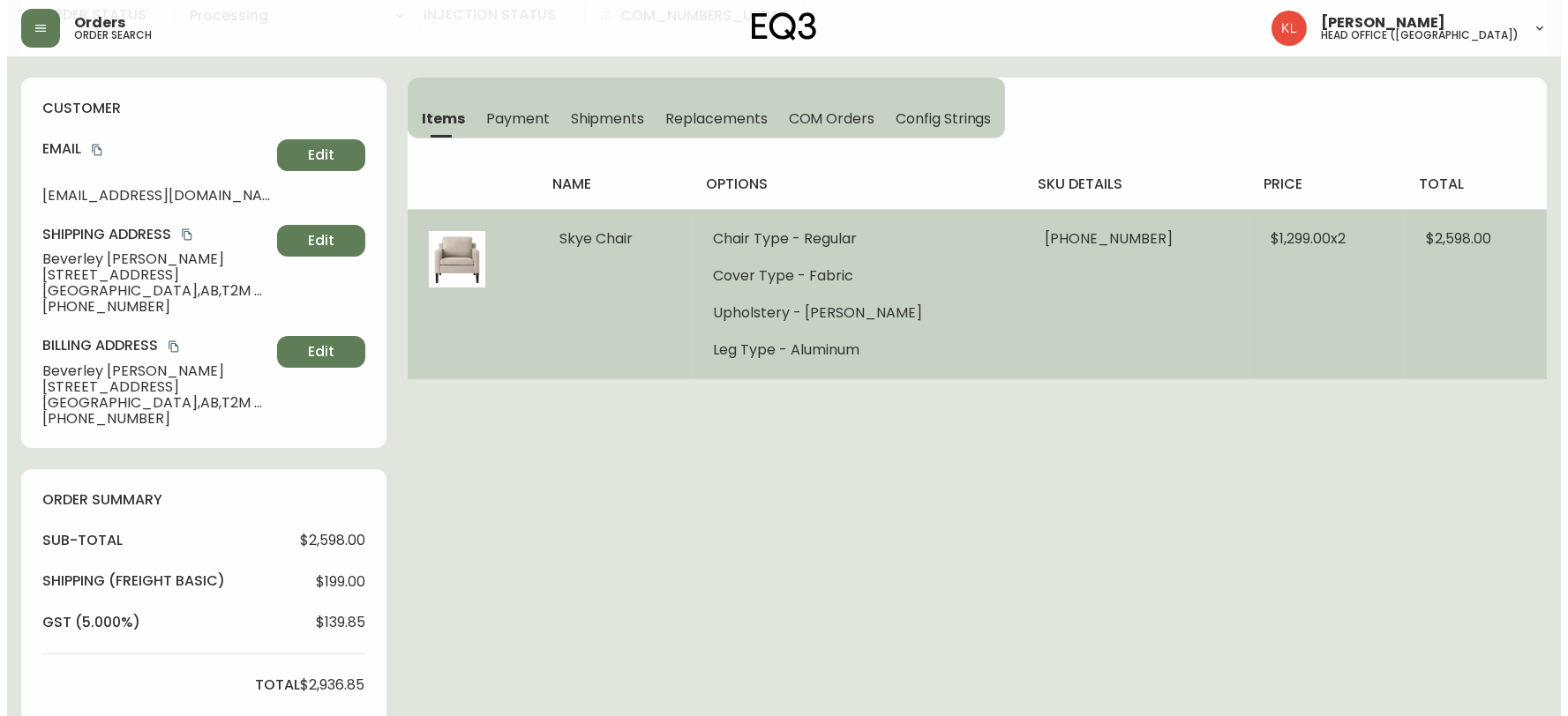
scroll to position [196, 0]
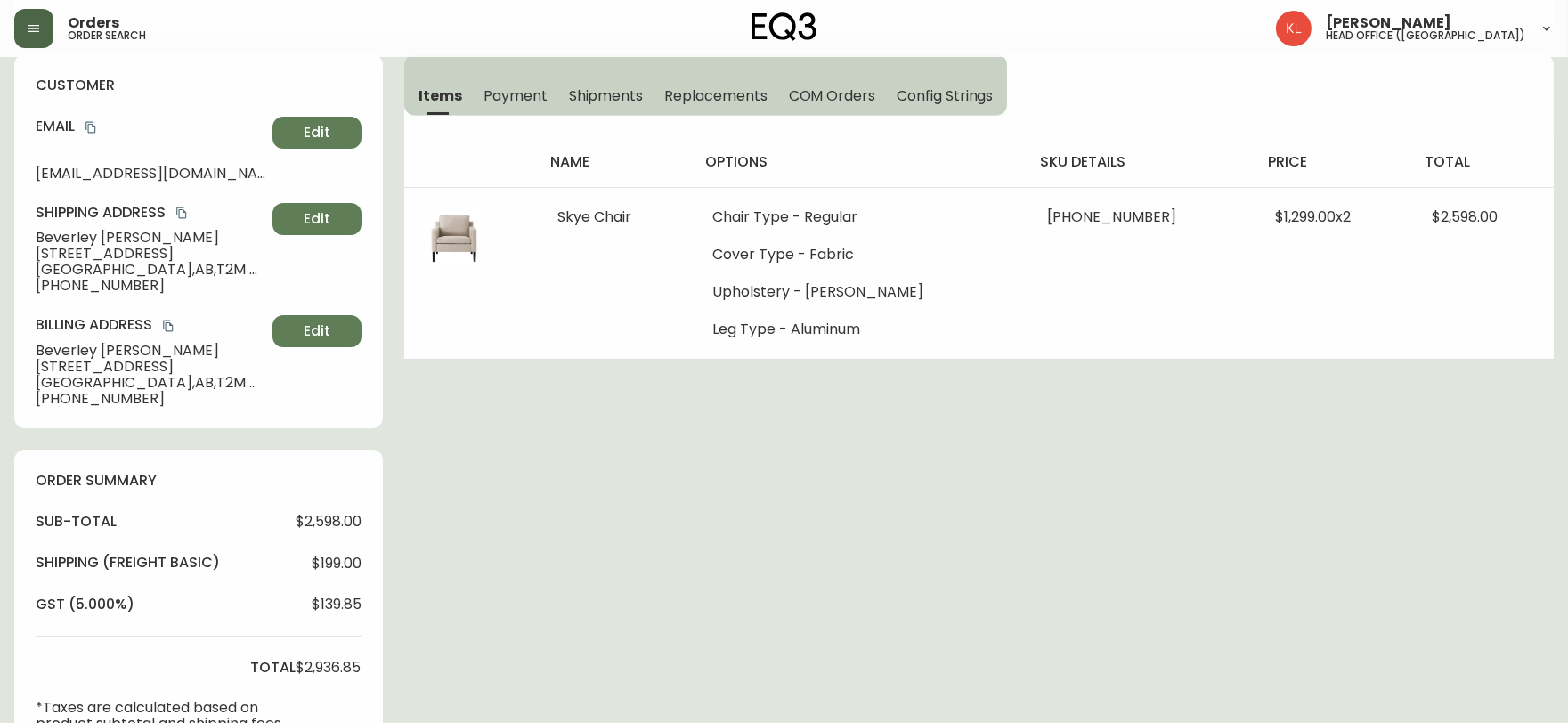
click at [27, 25] on icon "button" at bounding box center [33, 29] width 14 height 14
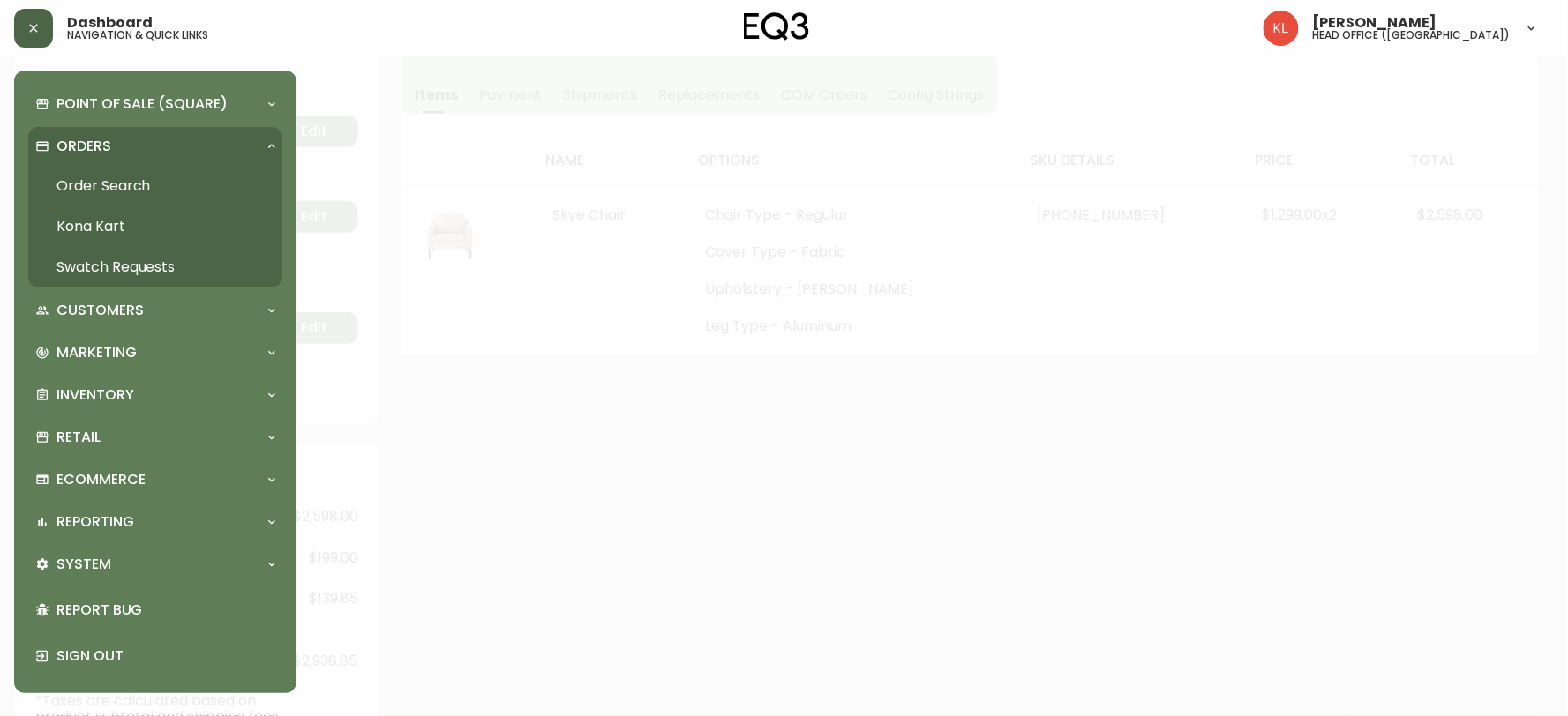
scroll to position [197, 0]
click at [120, 191] on link "Order Search" at bounding box center [155, 186] width 254 height 41
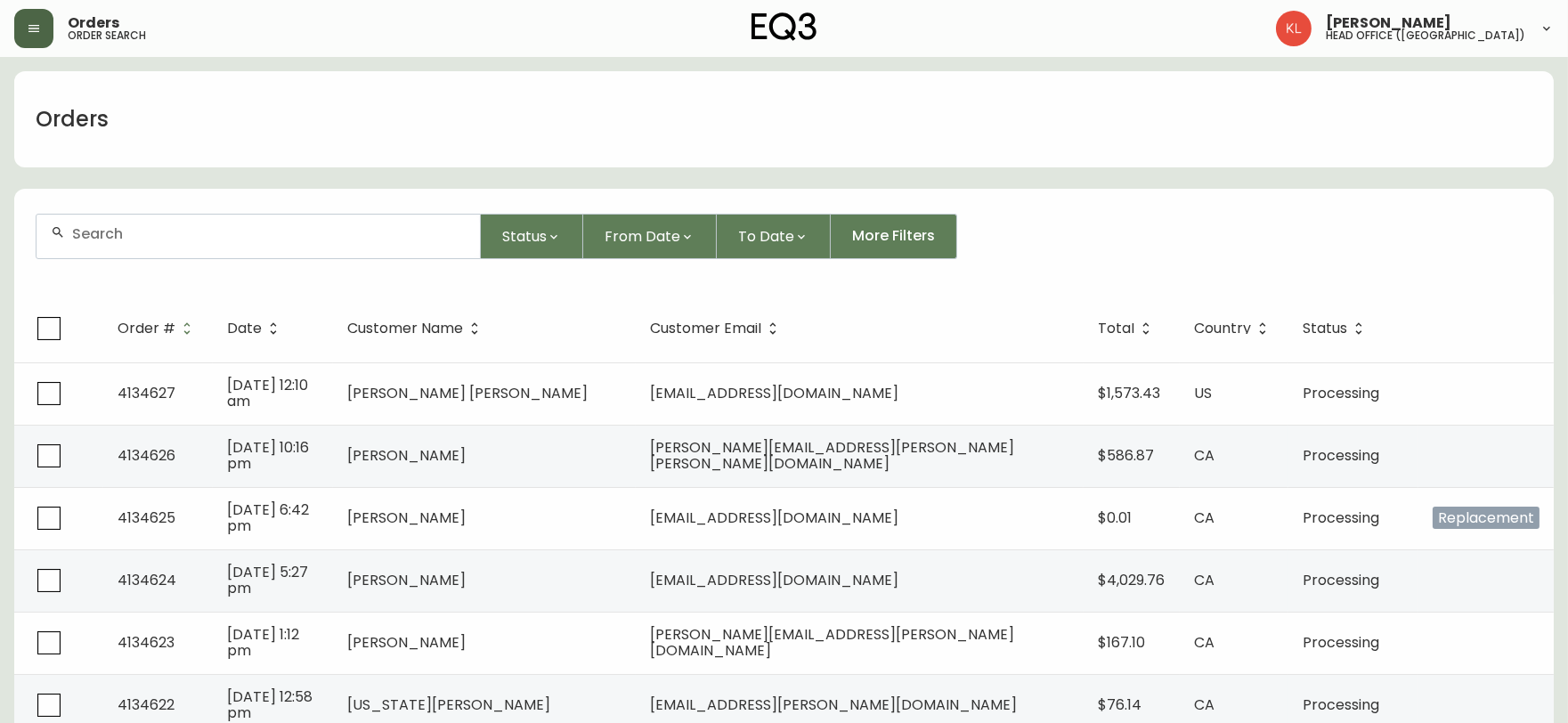
drag, startPoint x: 194, startPoint y: 257, endPoint x: 197, endPoint y: 241, distance: 16.3
click at [190, 257] on div at bounding box center [258, 236] width 445 height 45
click at [199, 239] on input "text" at bounding box center [268, 233] width 393 height 17
paste input "[PERSON_NAME][EMAIL_ADDRESS][DOMAIN_NAME]"
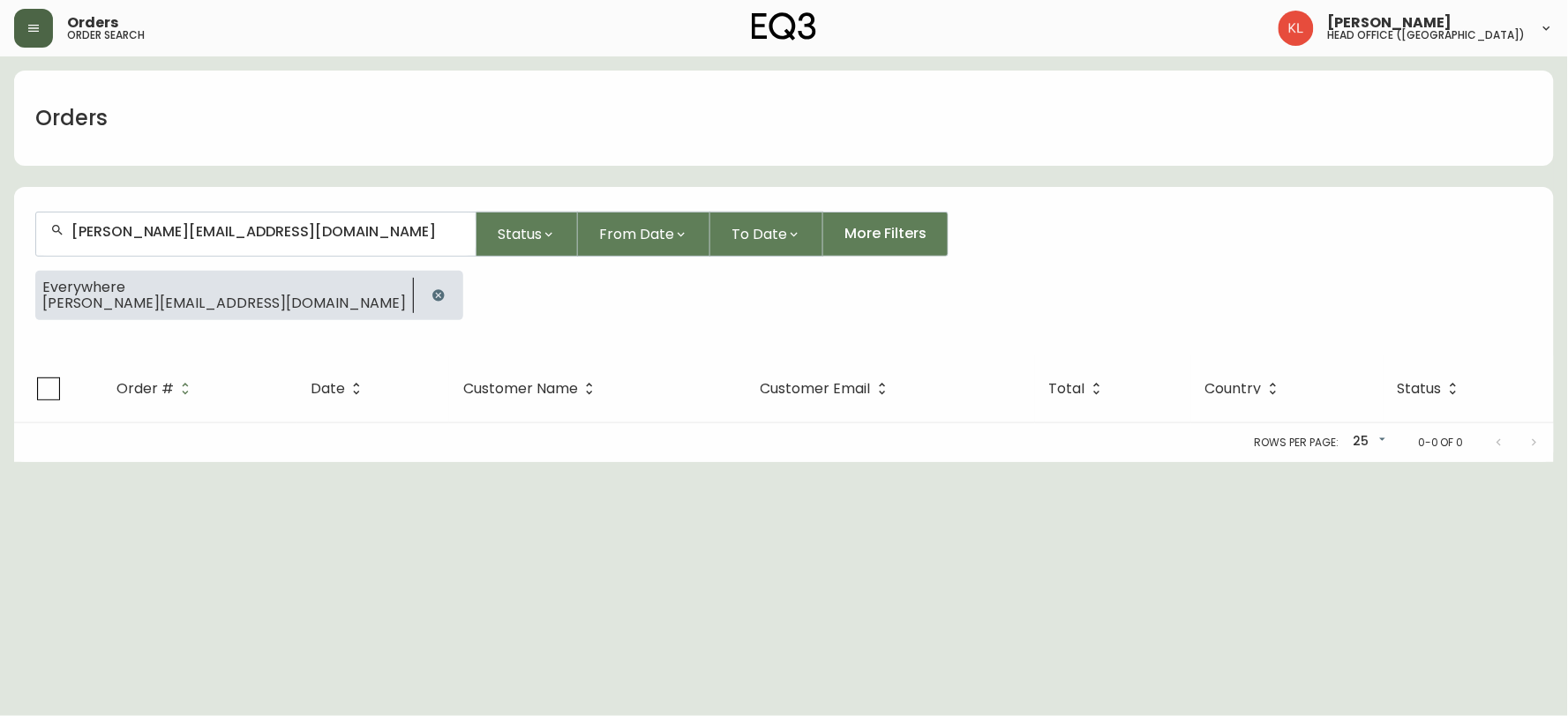
click at [111, 119] on div "Orders" at bounding box center [71, 118] width 115 height 57
drag, startPoint x: 0, startPoint y: 117, endPoint x: 0, endPoint y: 89, distance: 28.0
click at [0, 89] on main "Orders [PERSON_NAME][EMAIL_ADDRESS][DOMAIN_NAME] Status From Date To Date More …" at bounding box center [784, 259] width 1568 height 406
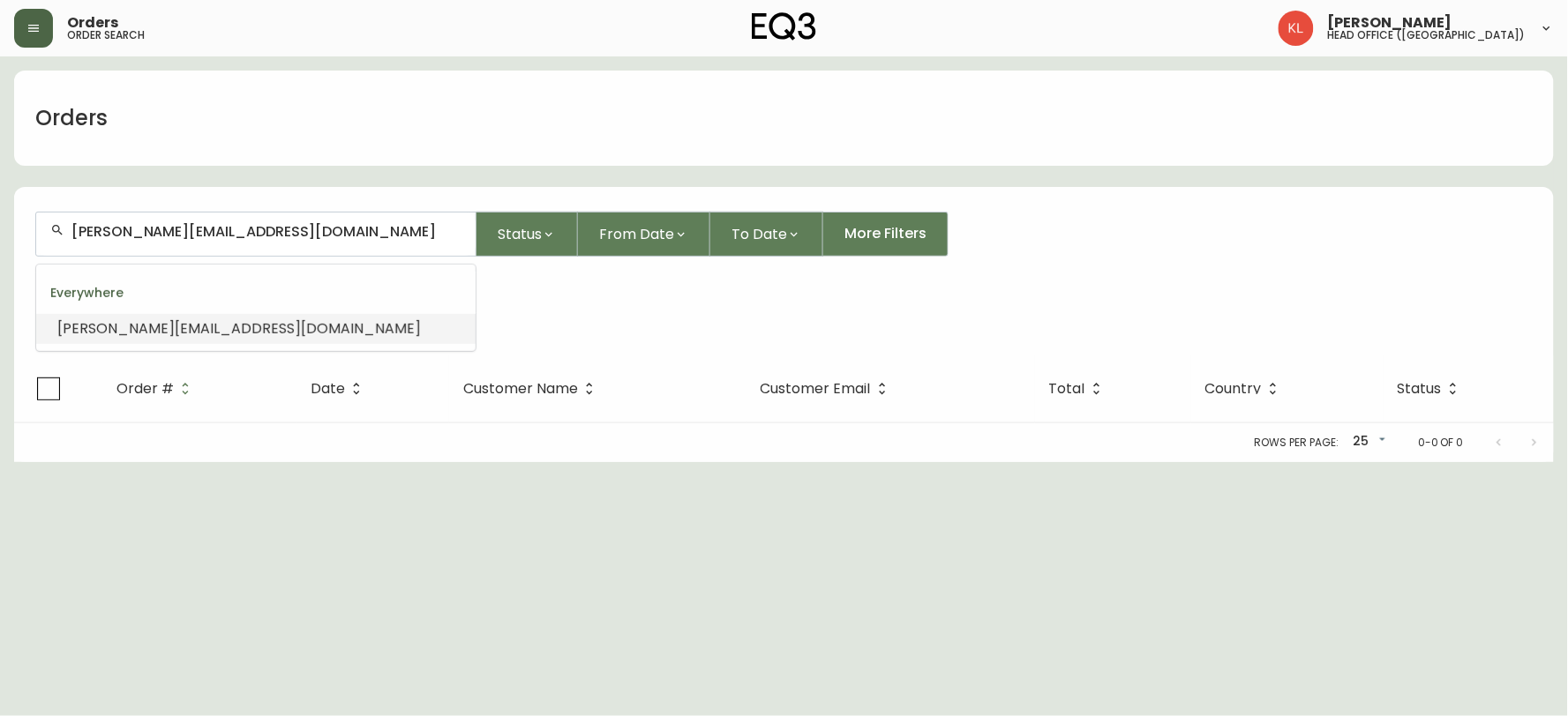
paste input "[PHONE_NUMBER]"
type input "[PHONE_NUMBER]"
click at [135, 232] on input "[PHONE_NUMBER]" at bounding box center [266, 231] width 390 height 17
paste input "33359"
type input "4133359"
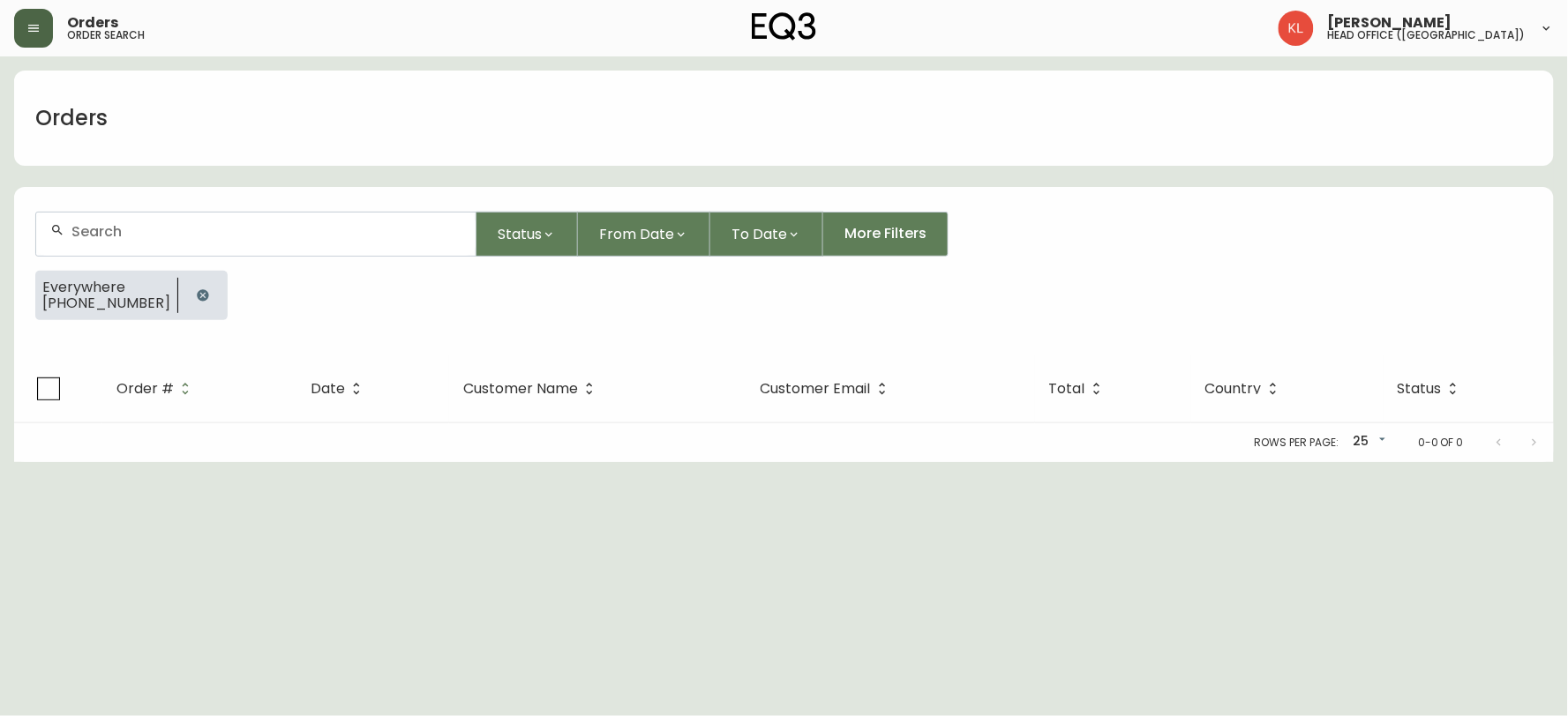
click at [135, 241] on div at bounding box center [255, 234] width 439 height 43
paste input "4133359"
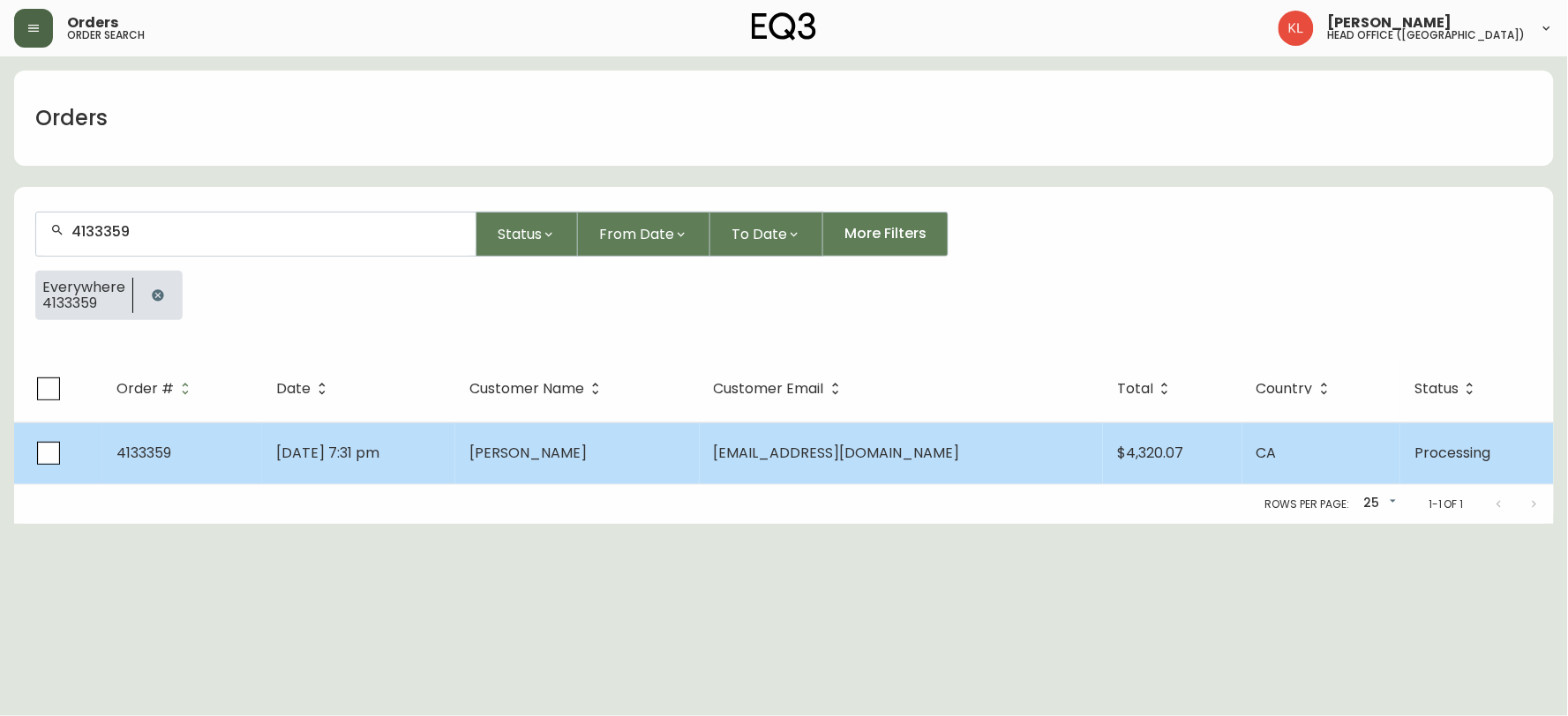
type input "4133359"
click at [455, 447] on td "[DATE] 7:31 pm" at bounding box center [358, 453] width 193 height 61
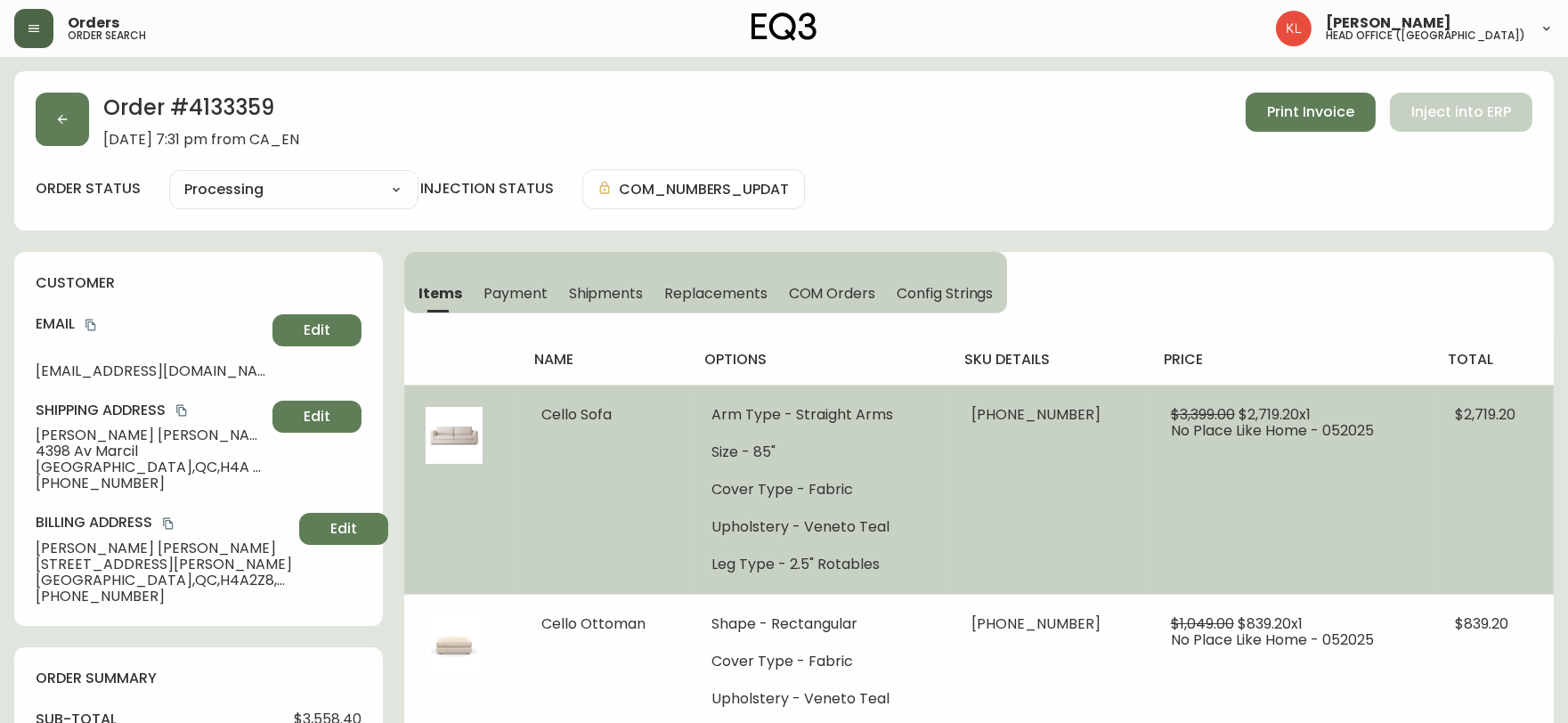
type input "Processing"
select select "PROCESSING"
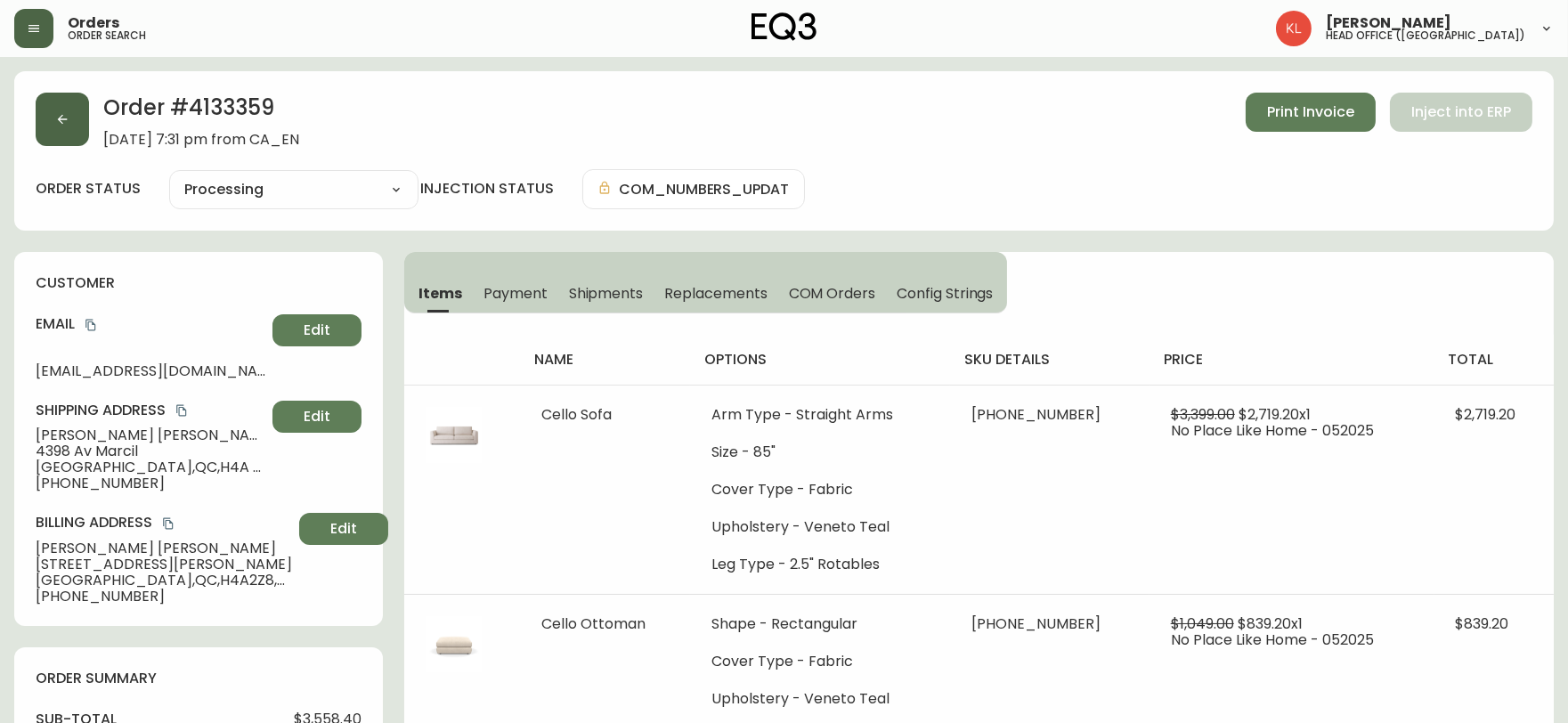
click at [66, 129] on button "button" at bounding box center [62, 119] width 53 height 53
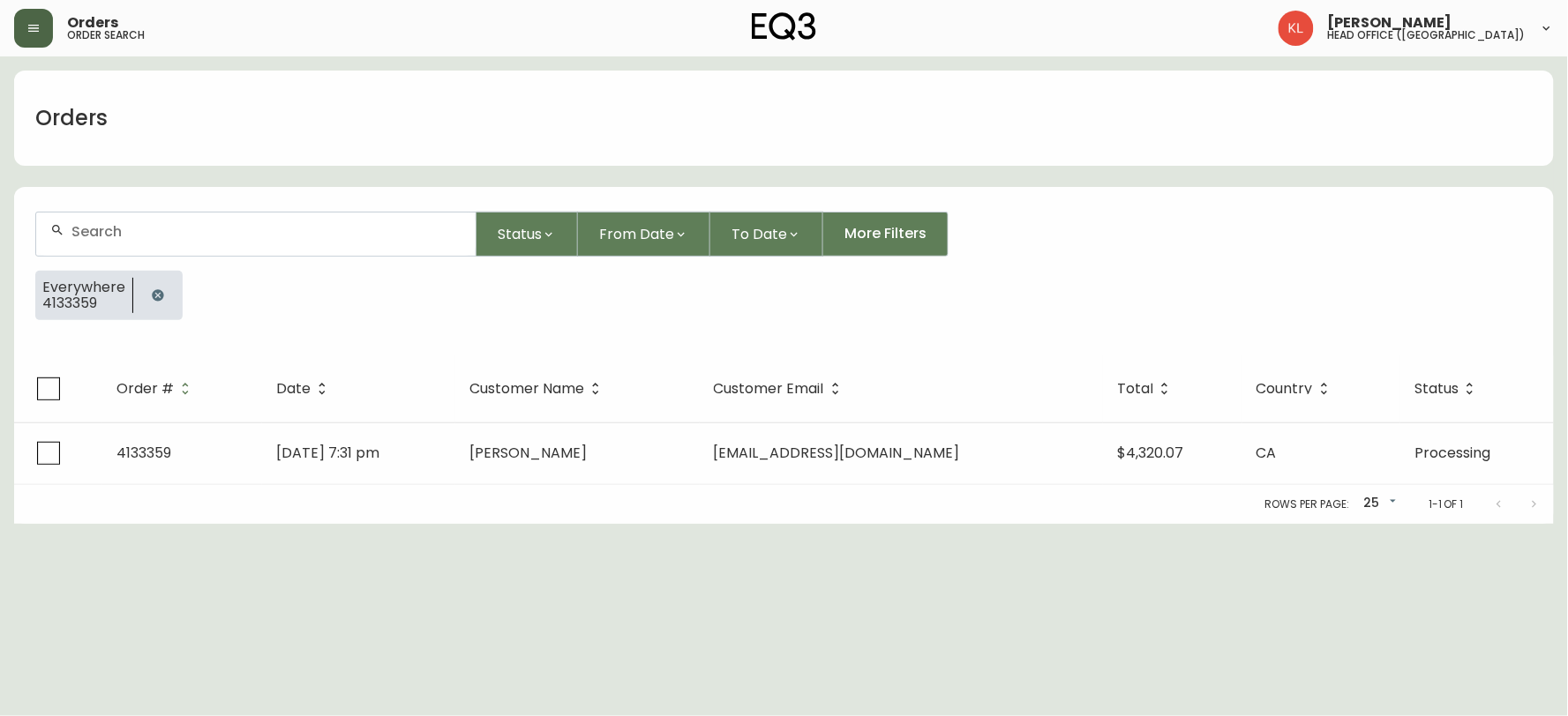
click at [159, 300] on icon "button" at bounding box center [158, 295] width 14 height 14
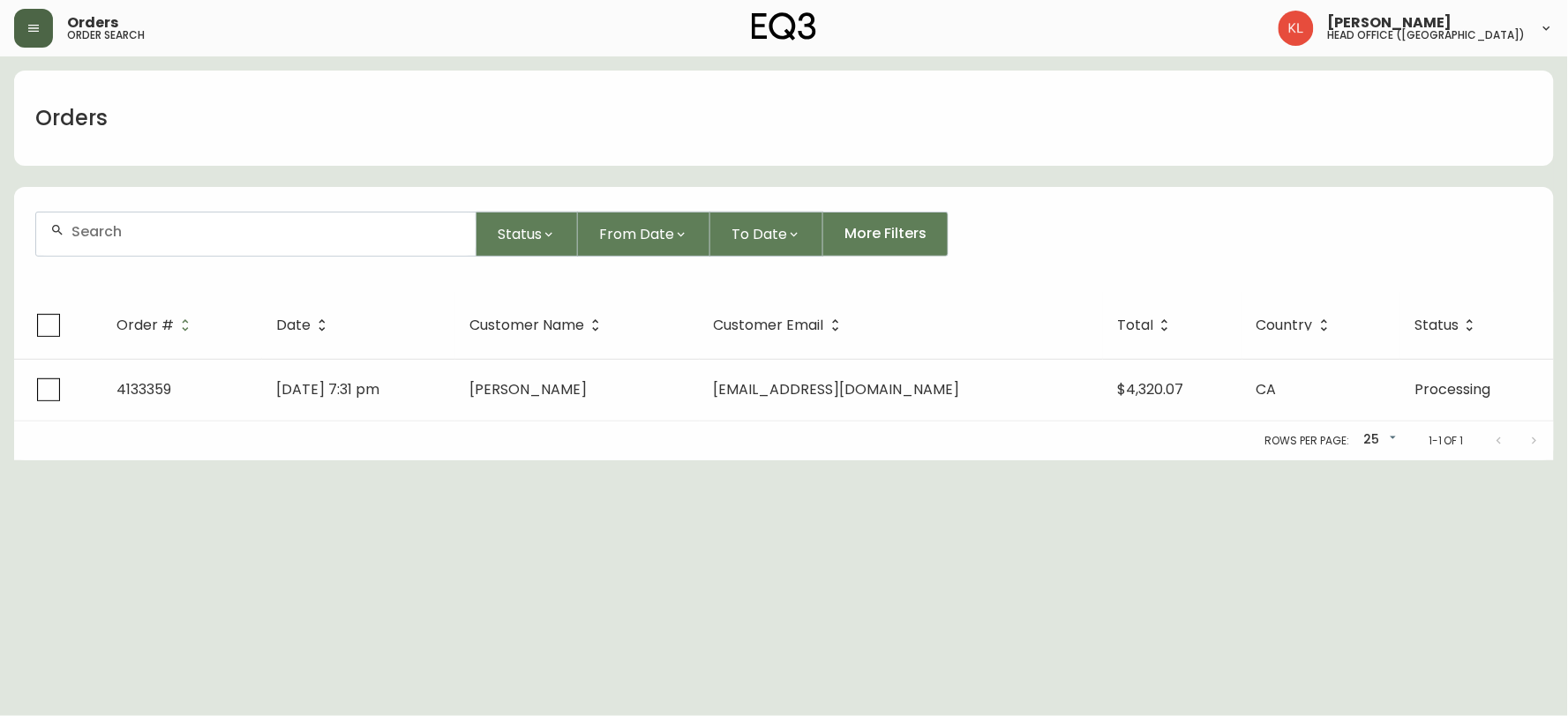
click at [199, 242] on div at bounding box center [255, 234] width 439 height 43
paste input "4132982"
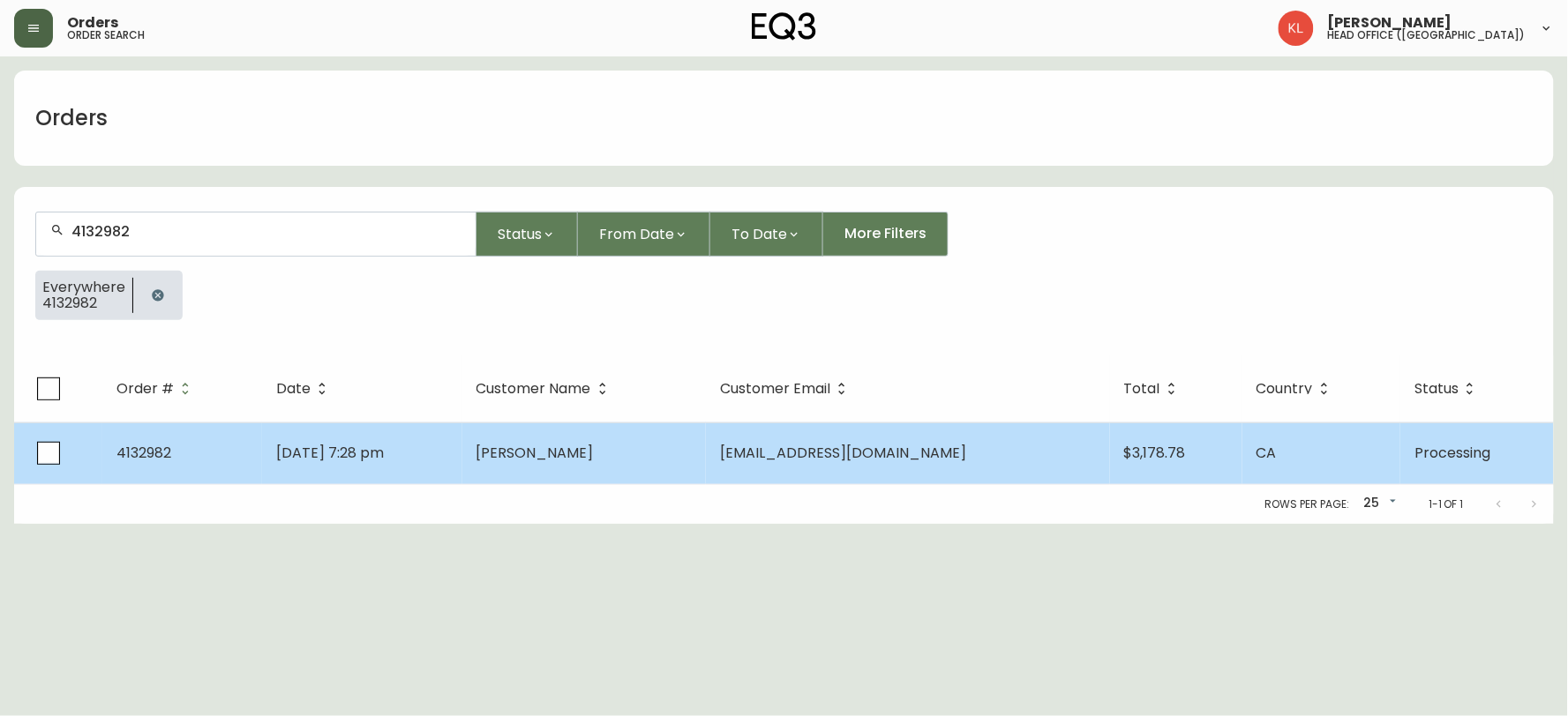
type input "4132982"
click at [463, 442] on td "[DATE] 7:28 pm" at bounding box center [362, 453] width 201 height 61
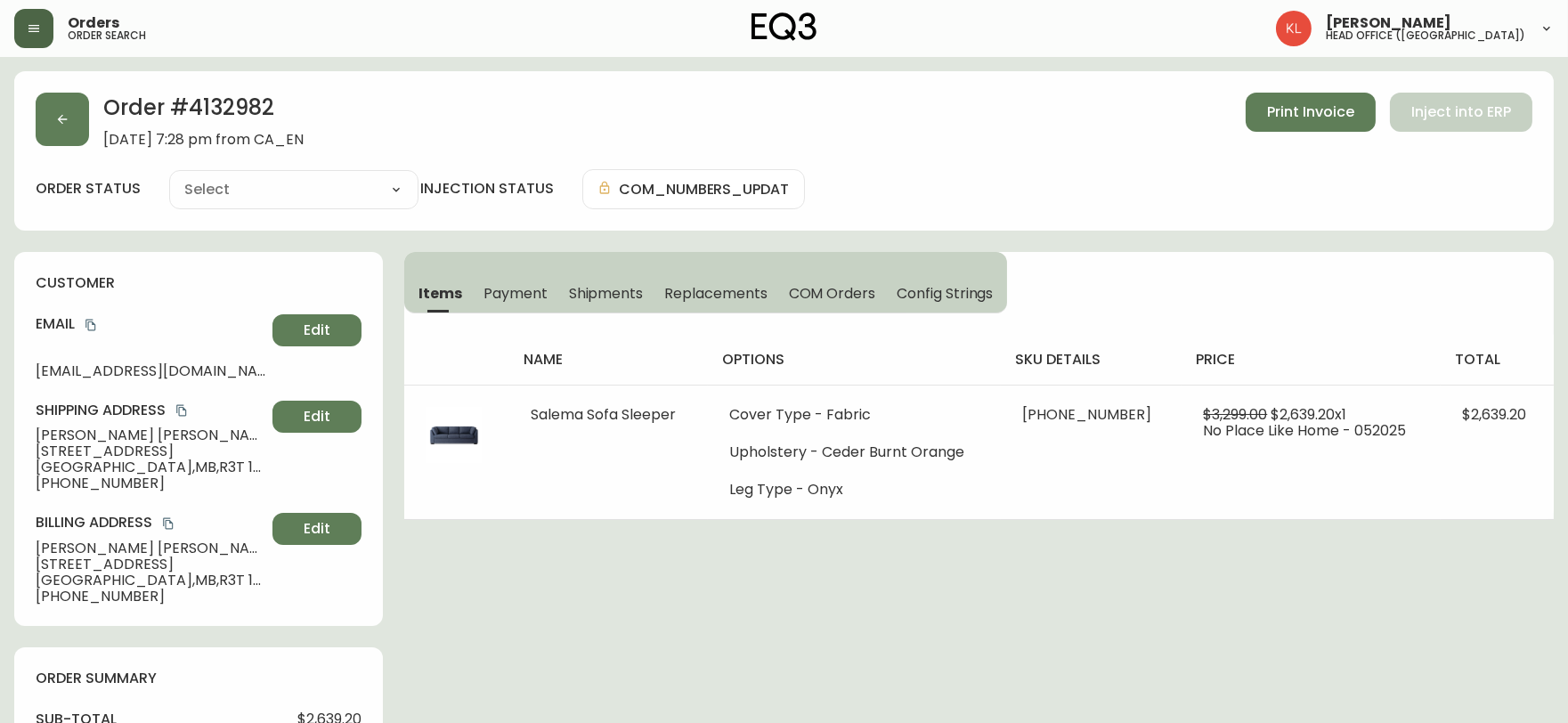
type input "Processing"
select select "PROCESSING"
click at [59, 114] on icon "button" at bounding box center [62, 119] width 14 height 14
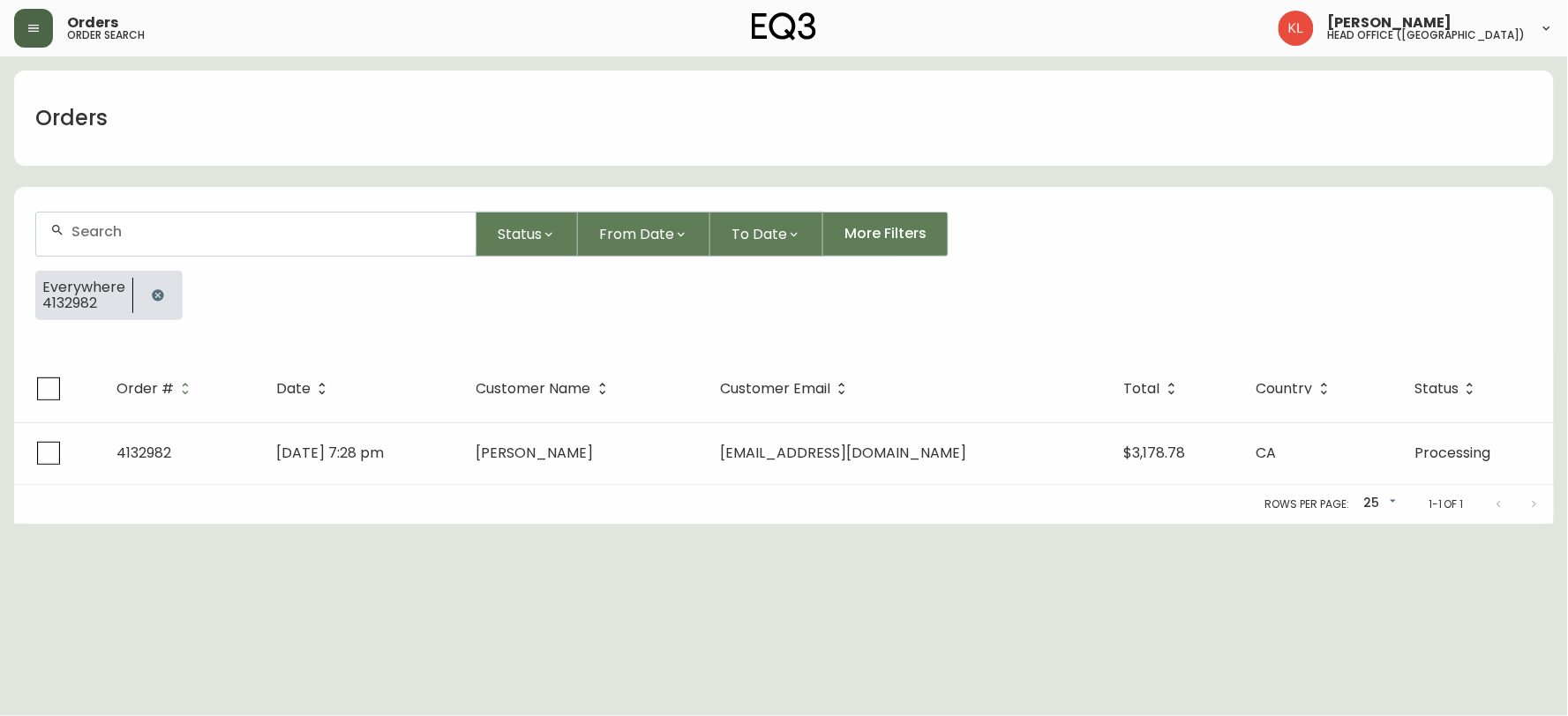
click at [153, 288] on icon "button" at bounding box center [158, 295] width 14 height 14
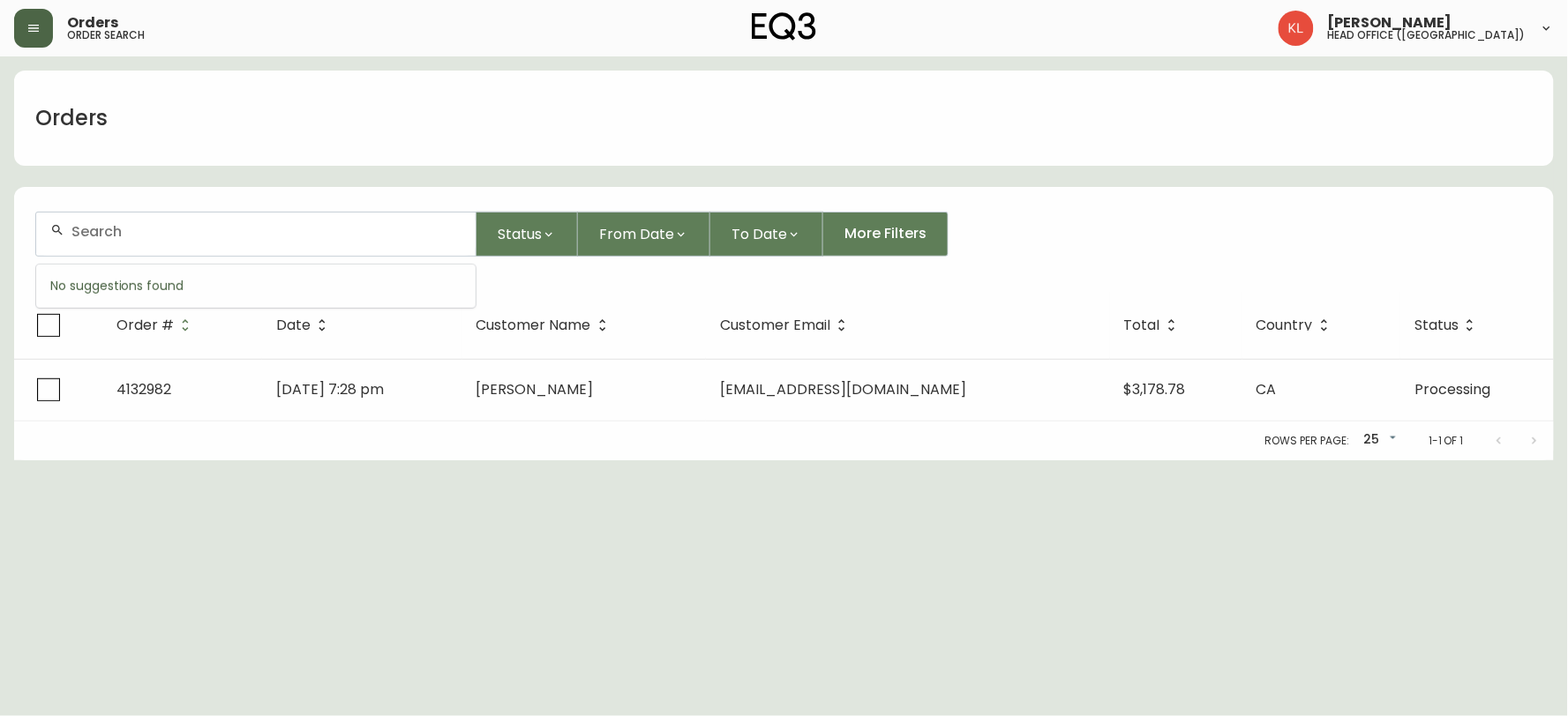
click at [182, 234] on input "text" at bounding box center [266, 231] width 390 height 17
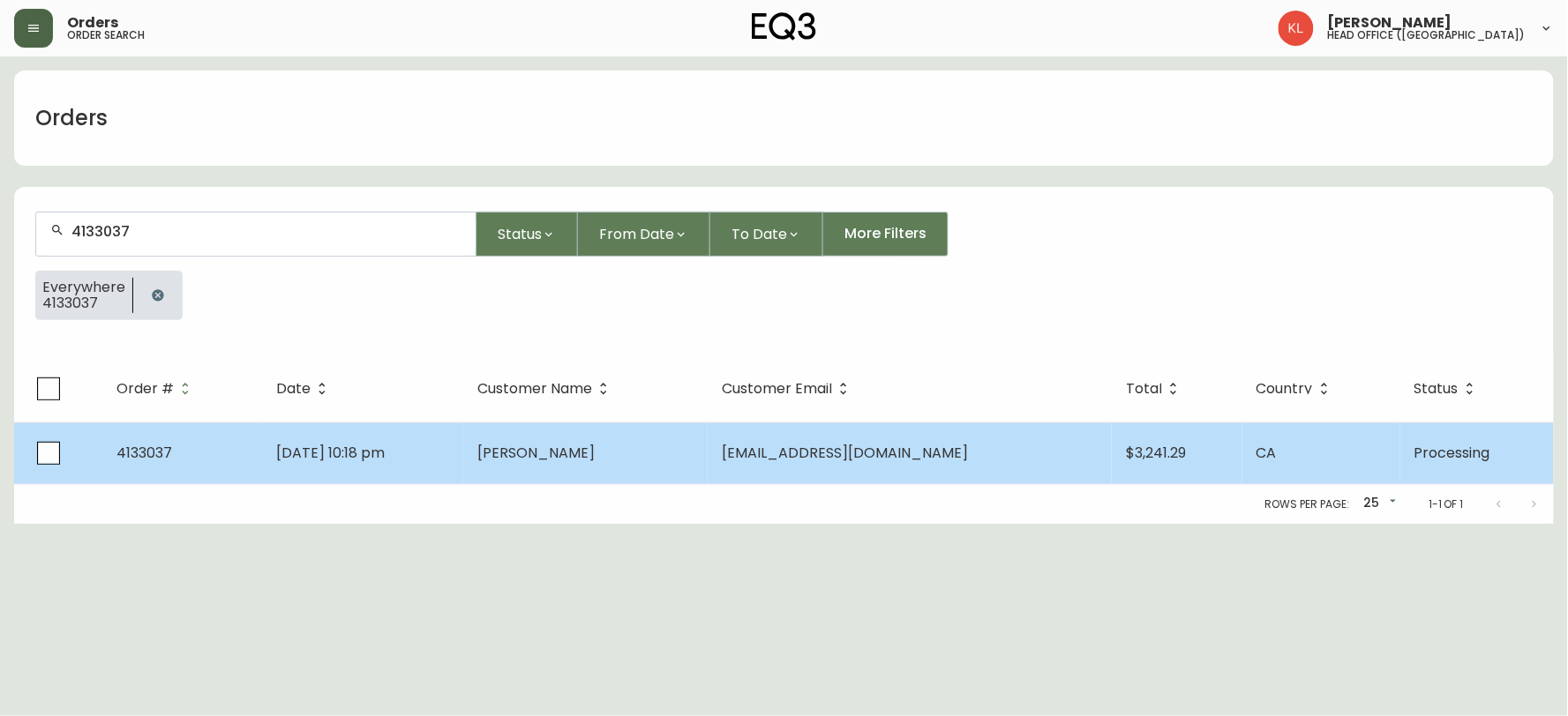
type input "4133037"
click at [566, 426] on td "[PERSON_NAME]" at bounding box center [585, 453] width 244 height 61
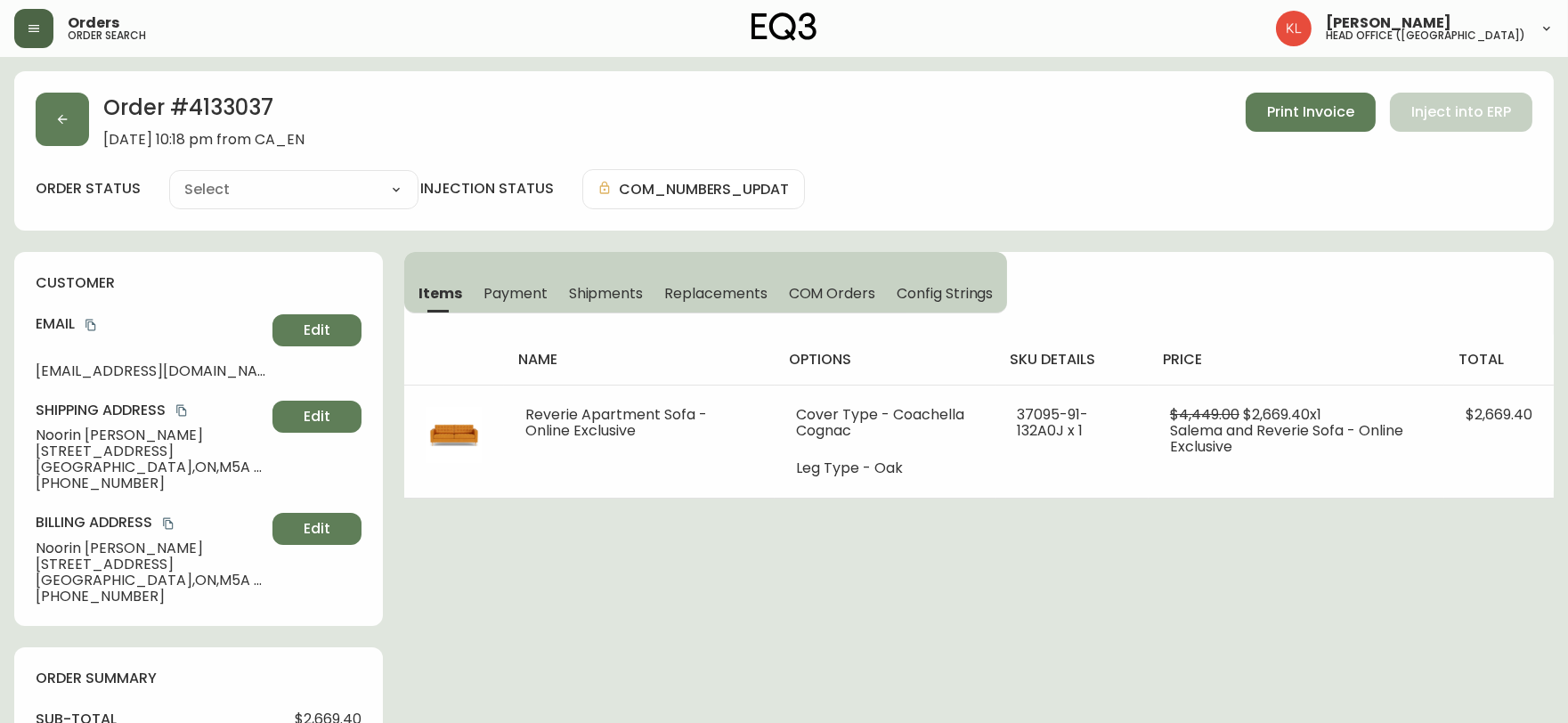
type input "Processing"
select select "PROCESSING"
click at [57, 111] on button "button" at bounding box center [62, 119] width 53 height 53
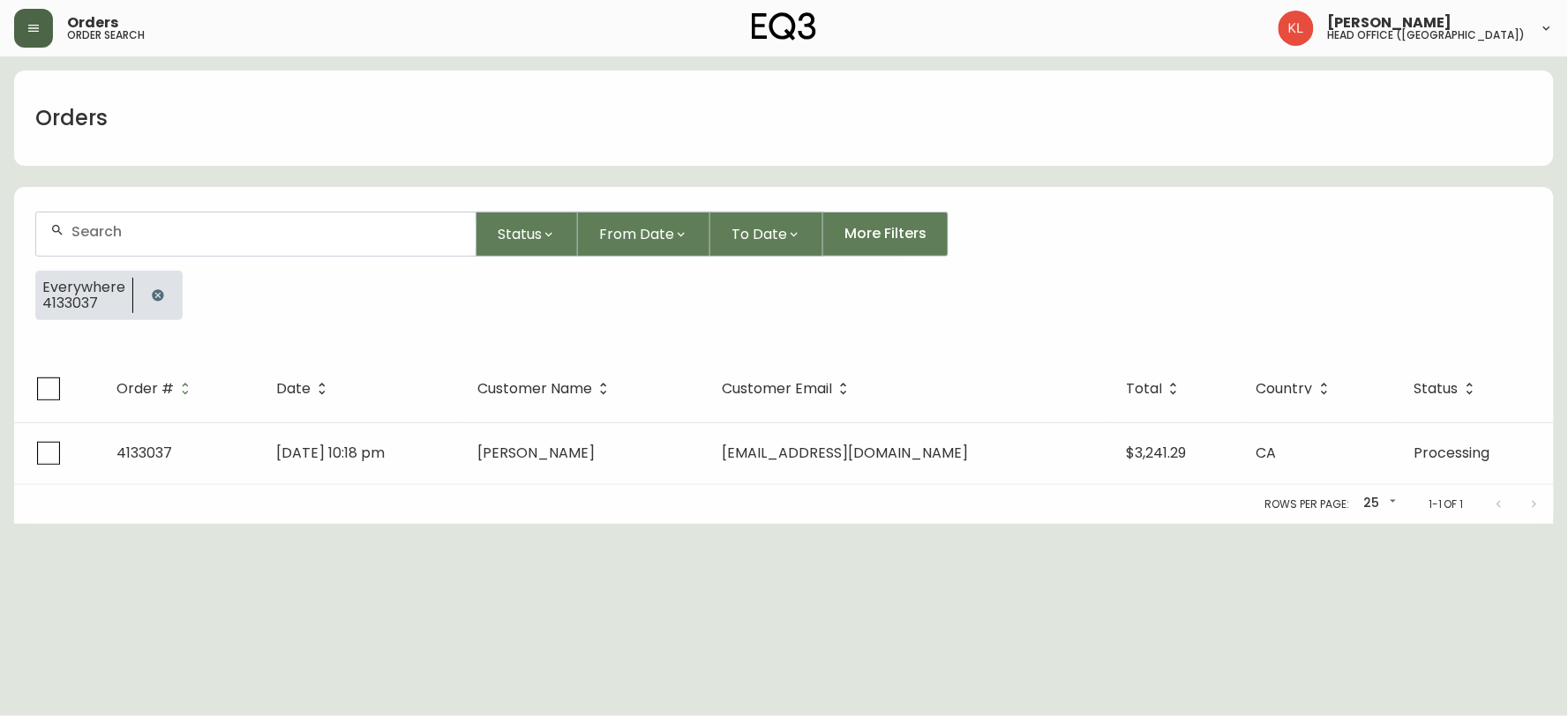
click at [155, 294] on icon "button" at bounding box center [158, 295] width 14 height 14
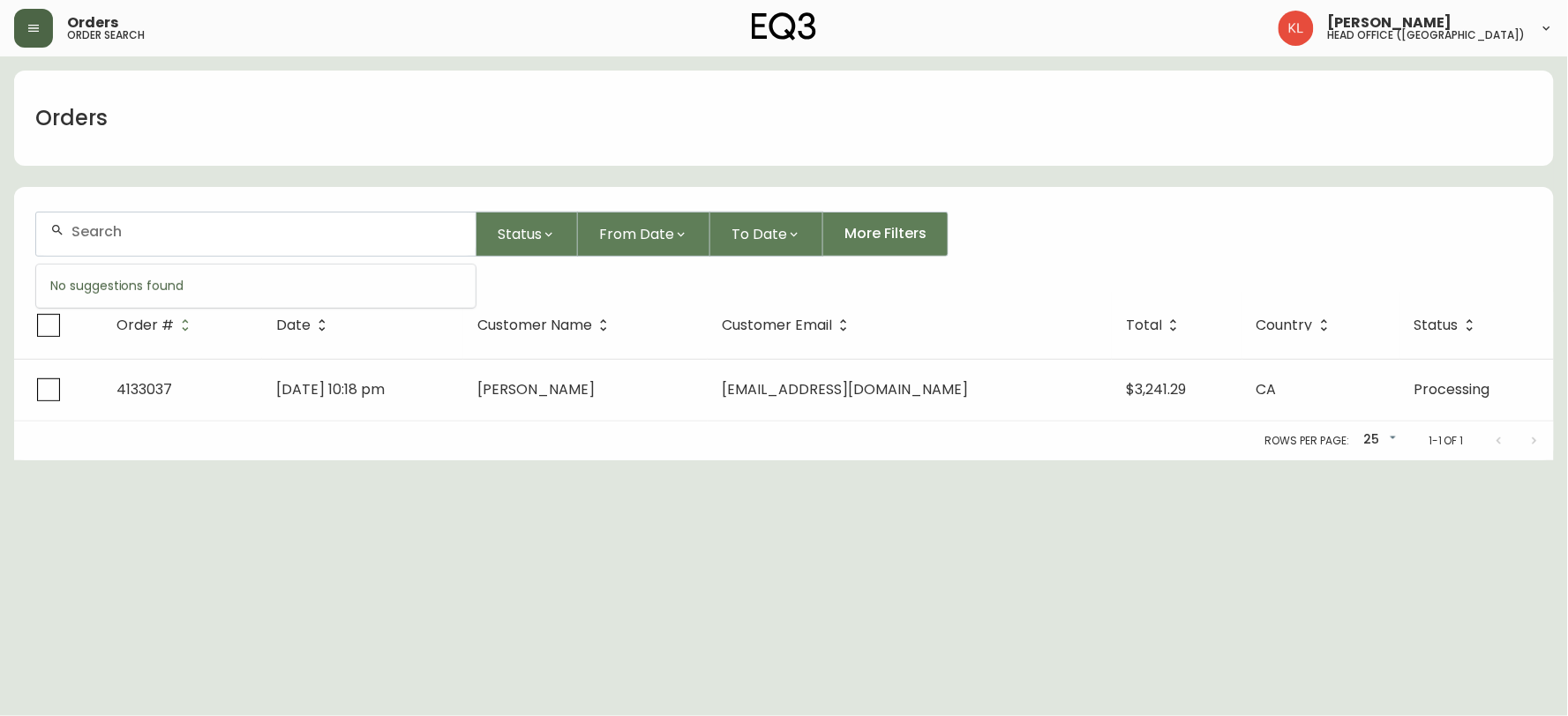
click at [173, 239] on input "text" at bounding box center [266, 231] width 390 height 17
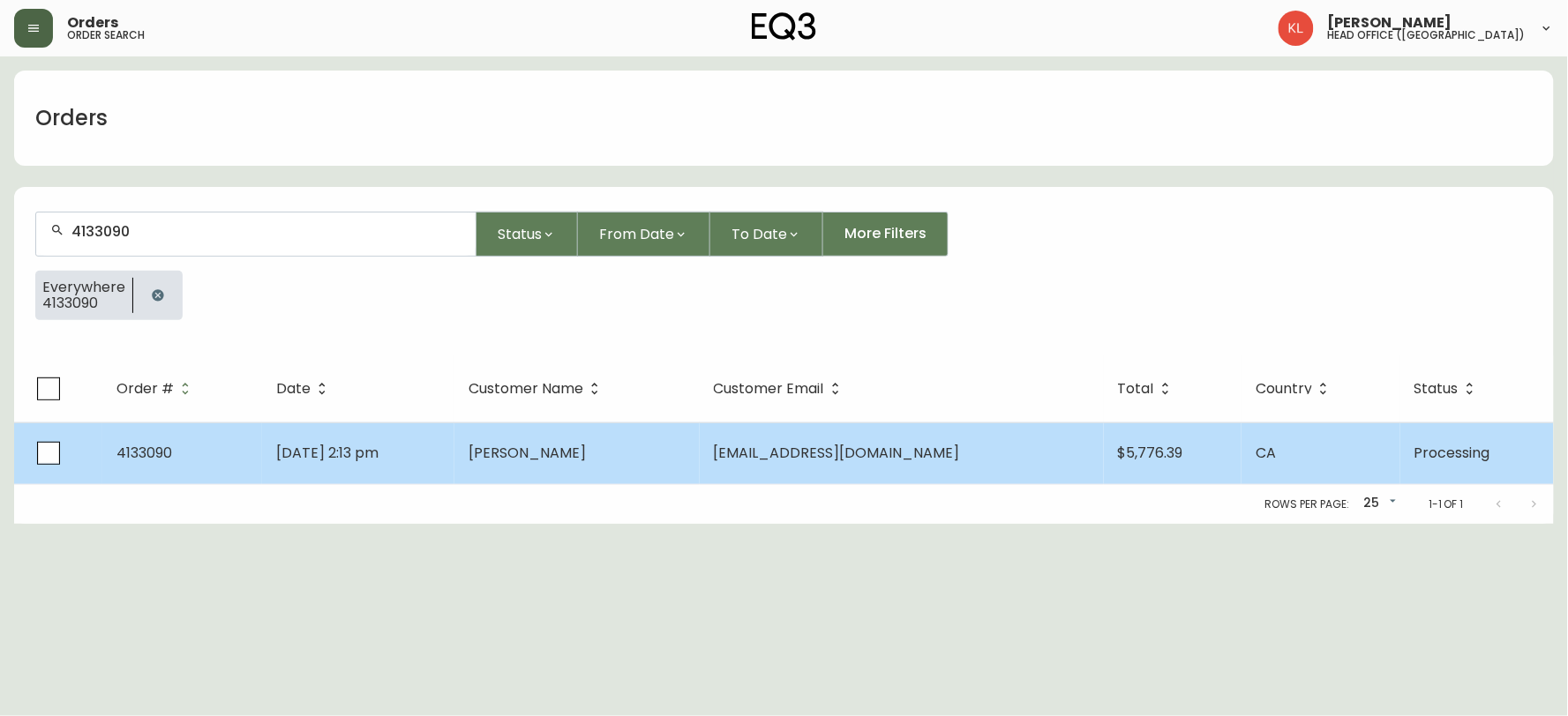
type input "4133090"
click at [425, 448] on td "[DATE] 2:13 pm" at bounding box center [357, 453] width 192 height 61
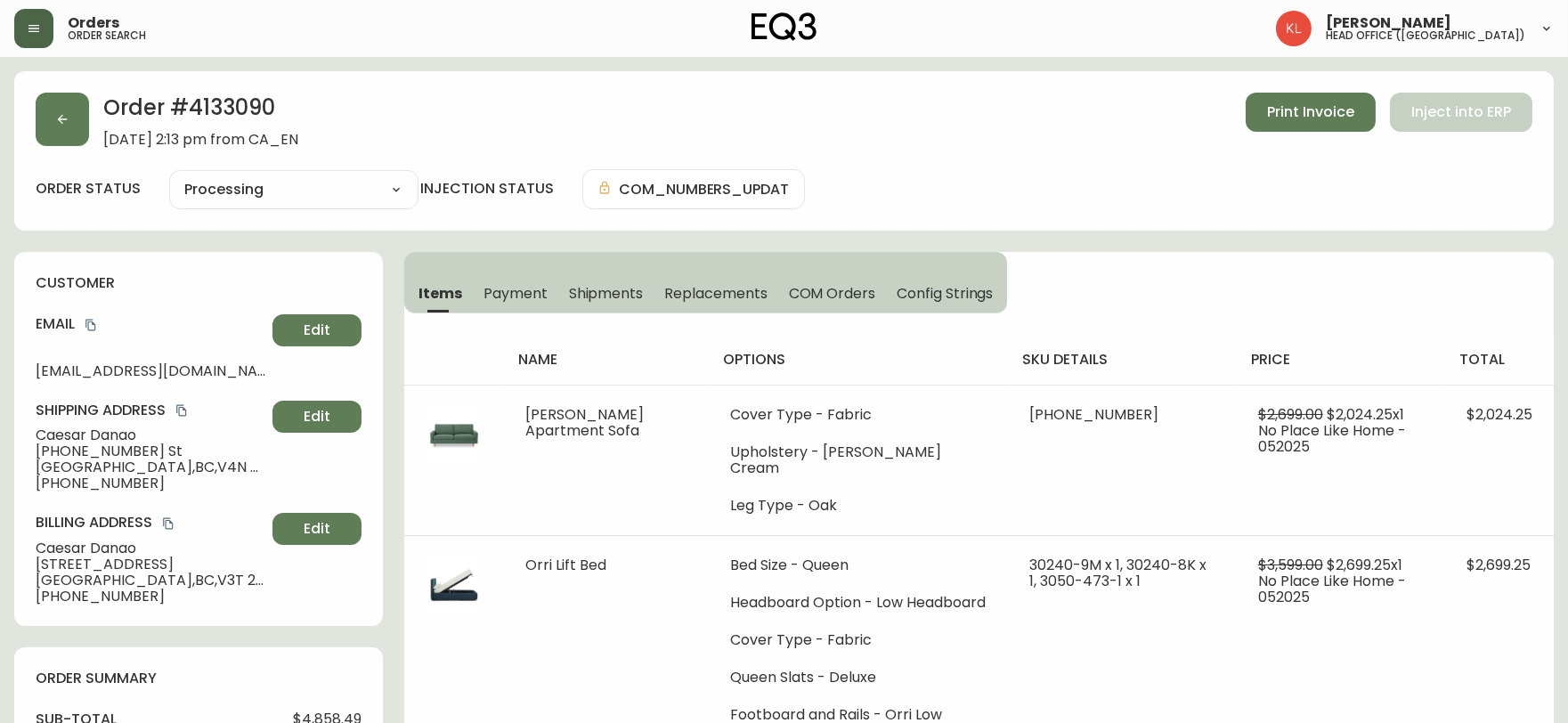
type input "Processing"
select select "PROCESSING"
drag, startPoint x: 305, startPoint y: 105, endPoint x: 184, endPoint y: 93, distance: 121.6
click at [184, 93] on h2 "Order # 4133090" at bounding box center [201, 112] width 195 height 39
copy h2 "4133090"
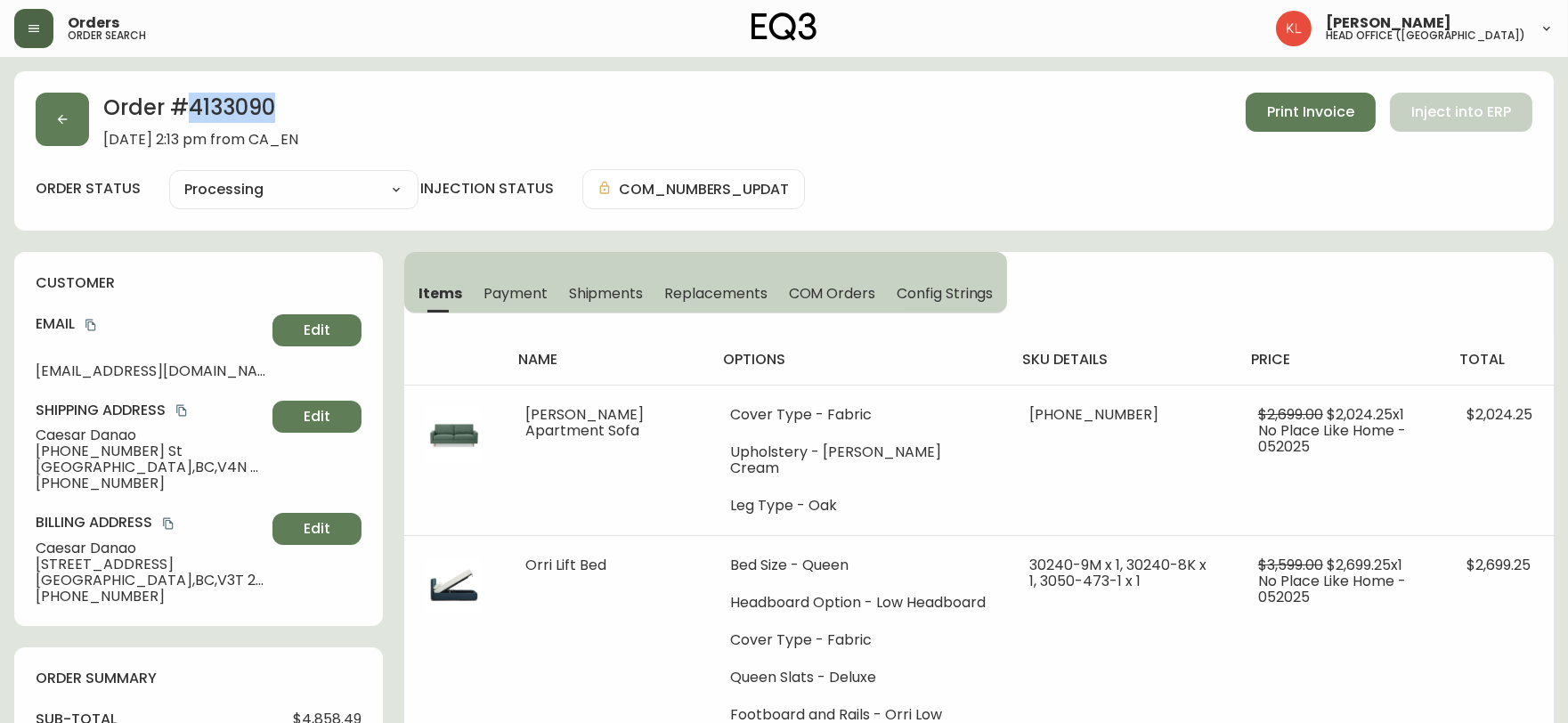
click at [669, 77] on div "Order # 4133090 [DATE] 2:13 pm from CA_EN Print Invoice Inject into ERP order s…" at bounding box center [784, 151] width 1539 height 159
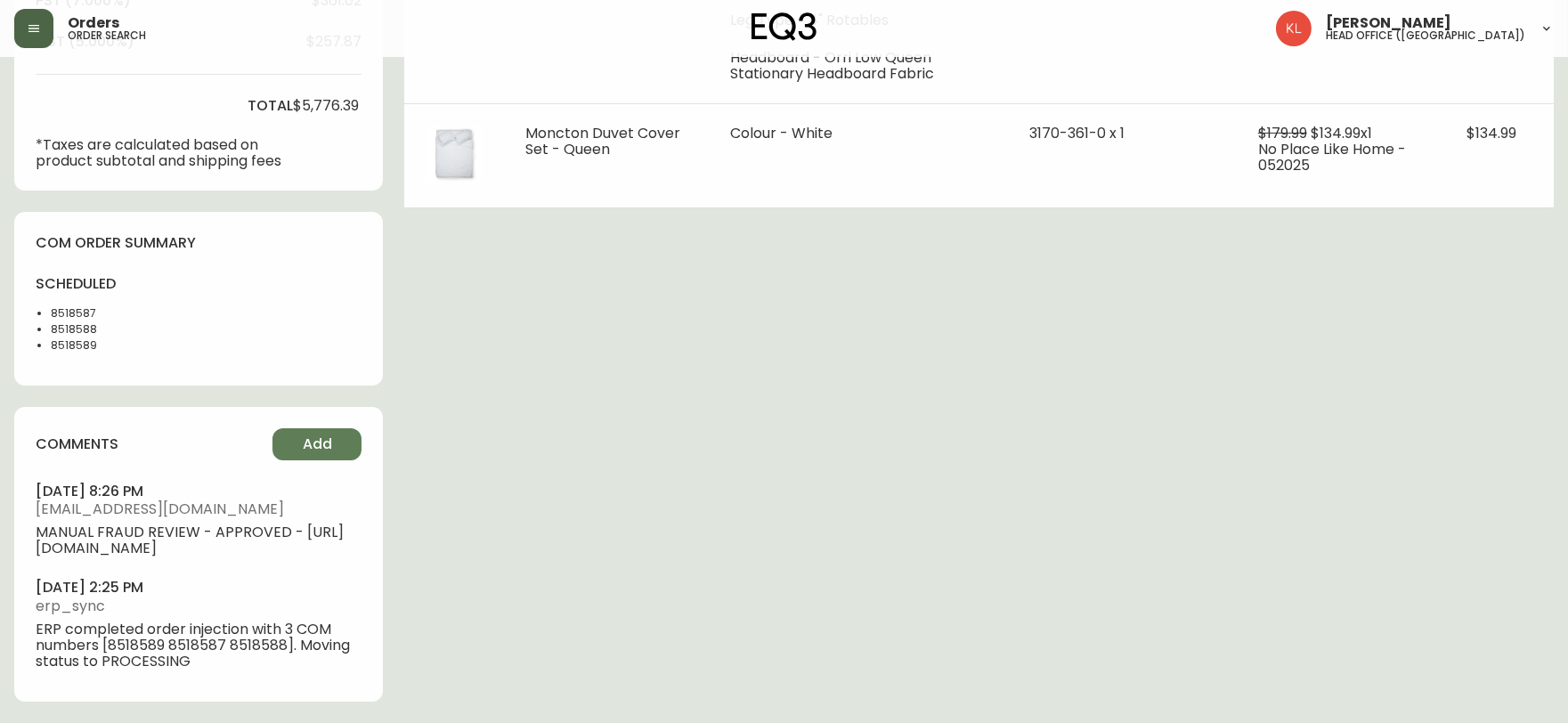
scroll to position [833, 0]
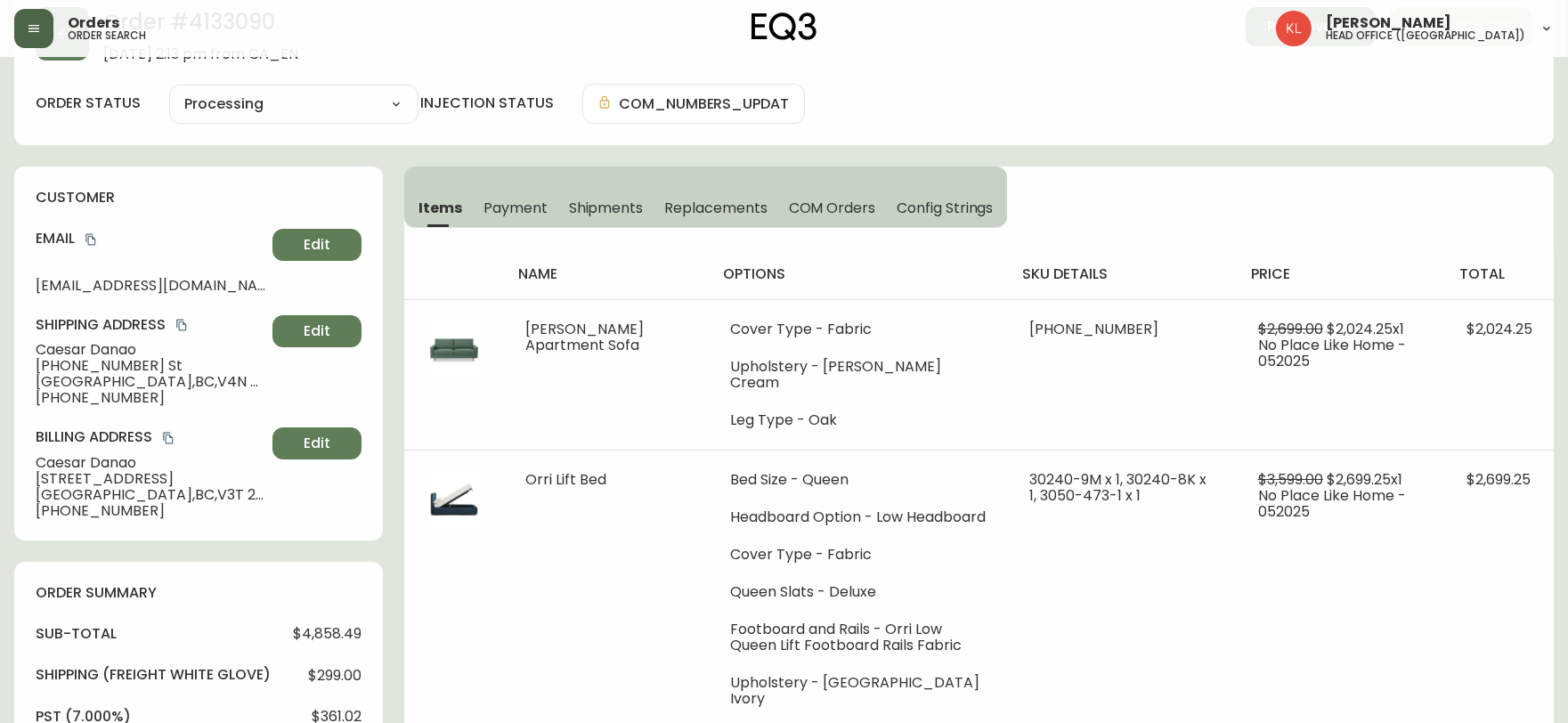
scroll to position [0, 0]
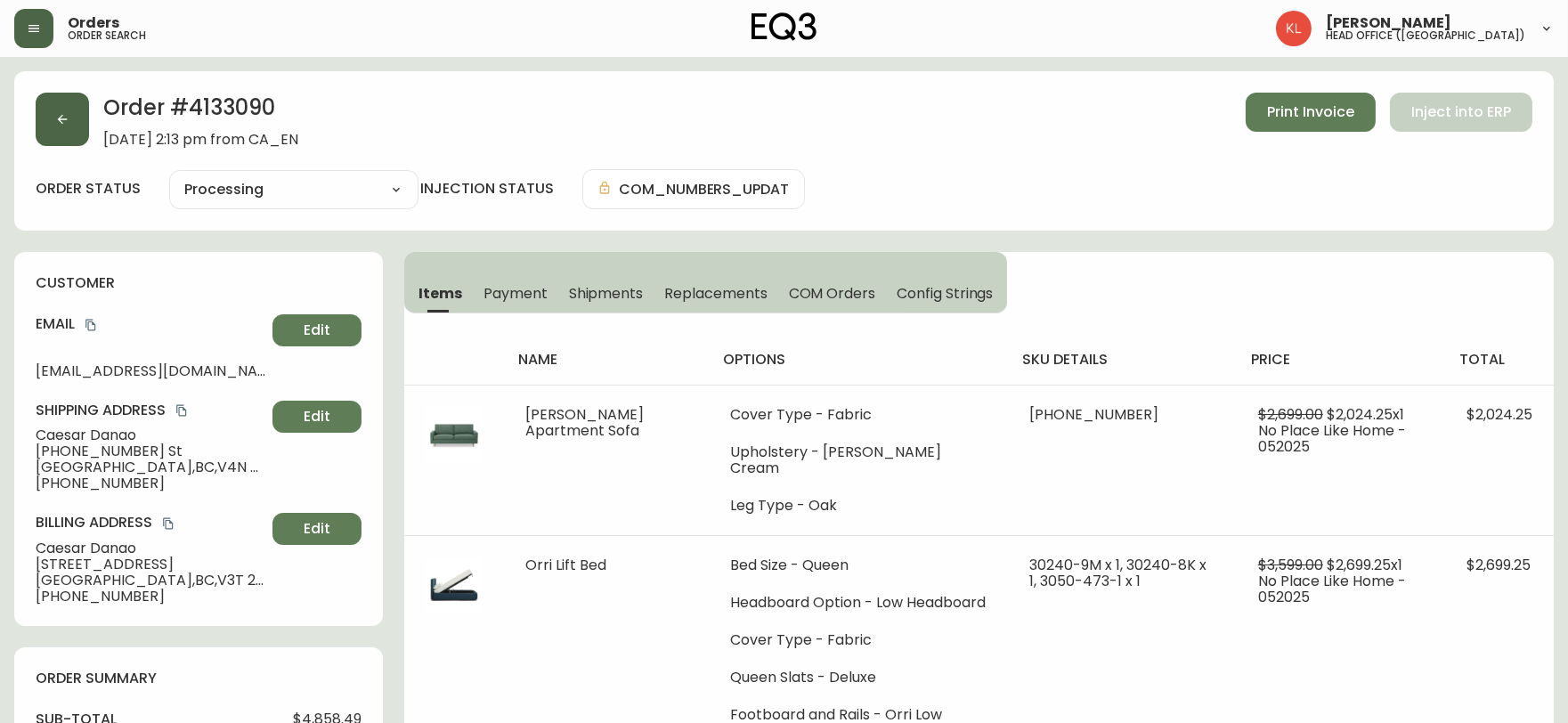
click at [70, 118] on button "button" at bounding box center [62, 119] width 53 height 53
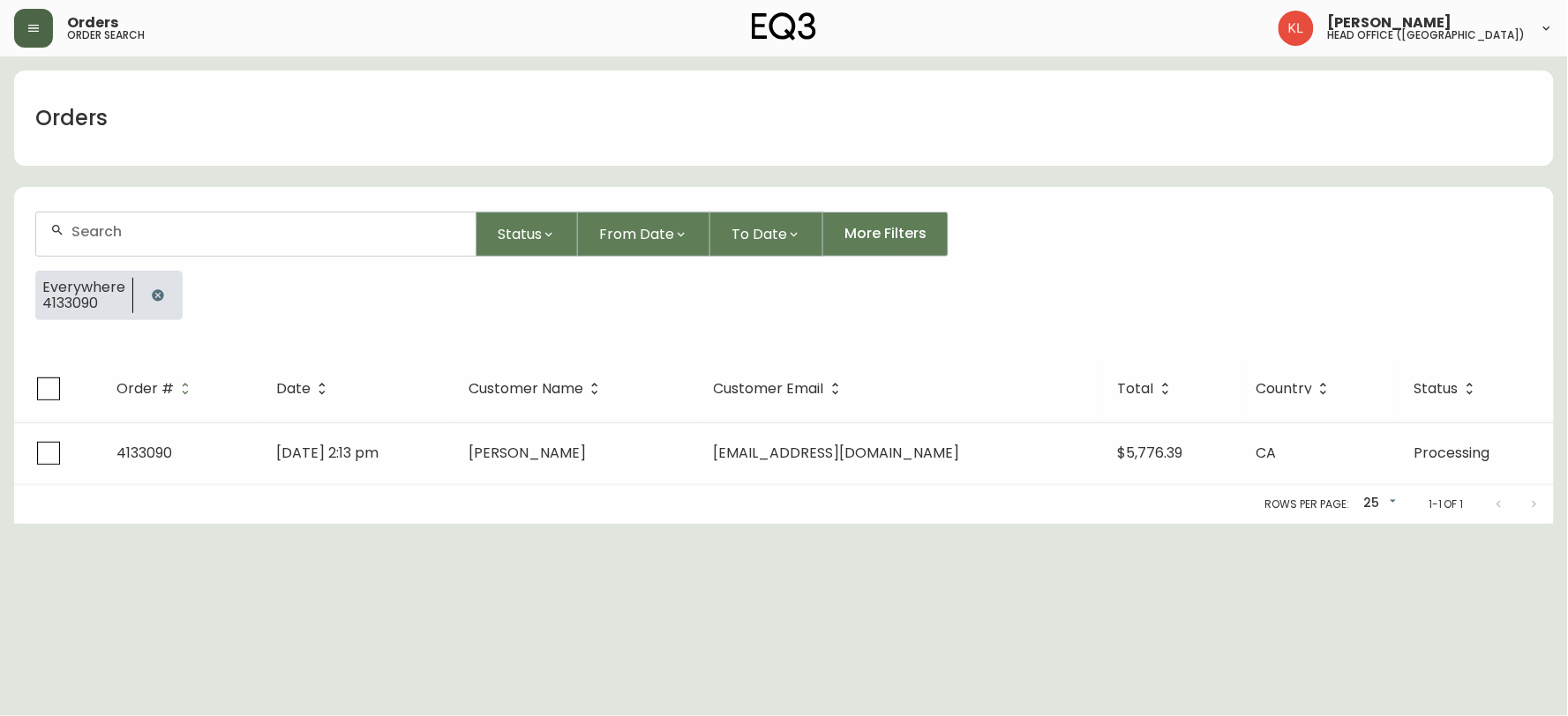
click at [187, 242] on div at bounding box center [255, 234] width 439 height 43
paste input "8506285"
type input "8506285"
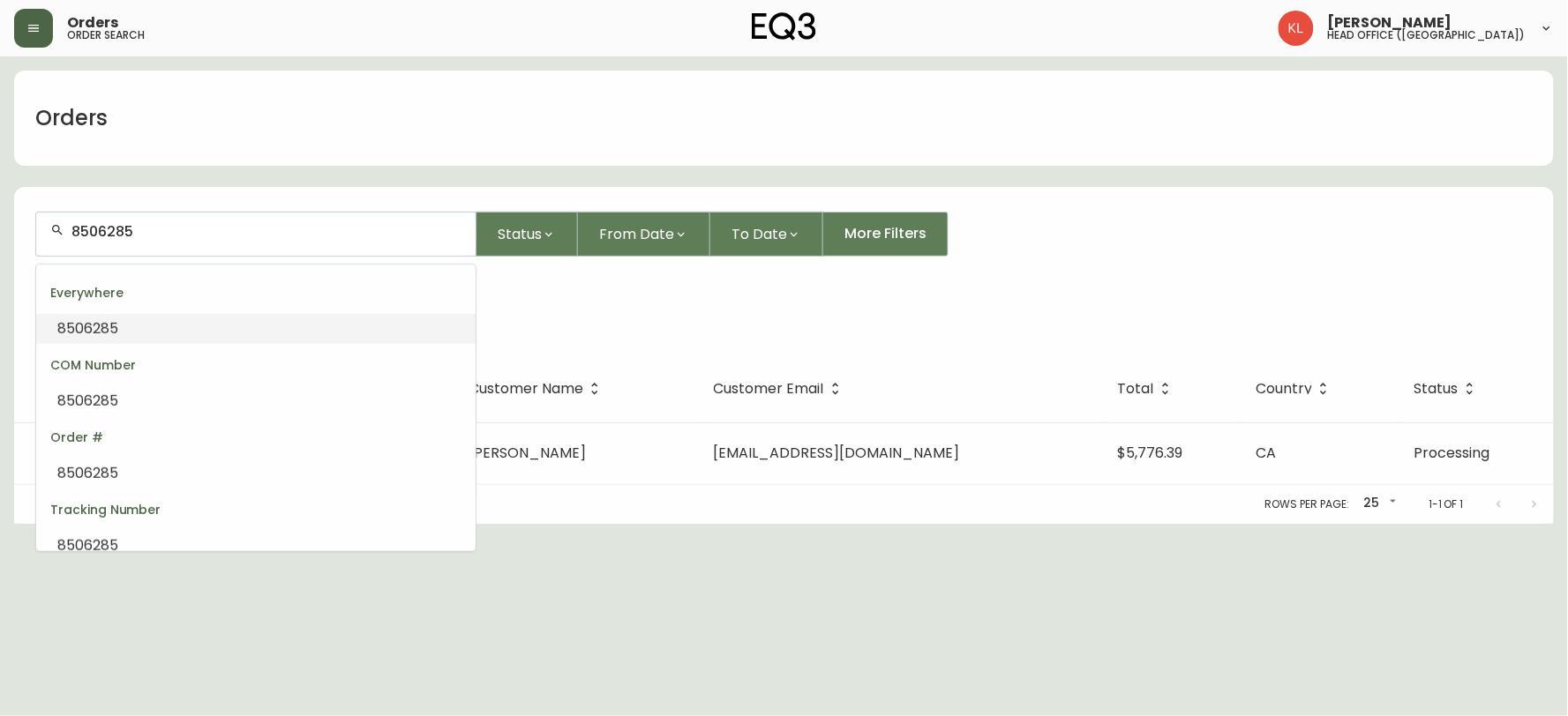
drag, startPoint x: 199, startPoint y: 236, endPoint x: 0, endPoint y: 172, distance: 209.0
click at [0, 172] on main "Orders 8506285 Status From Date To Date More Filters Everywhere 4133090 Order #…" at bounding box center [784, 290] width 1568 height 468
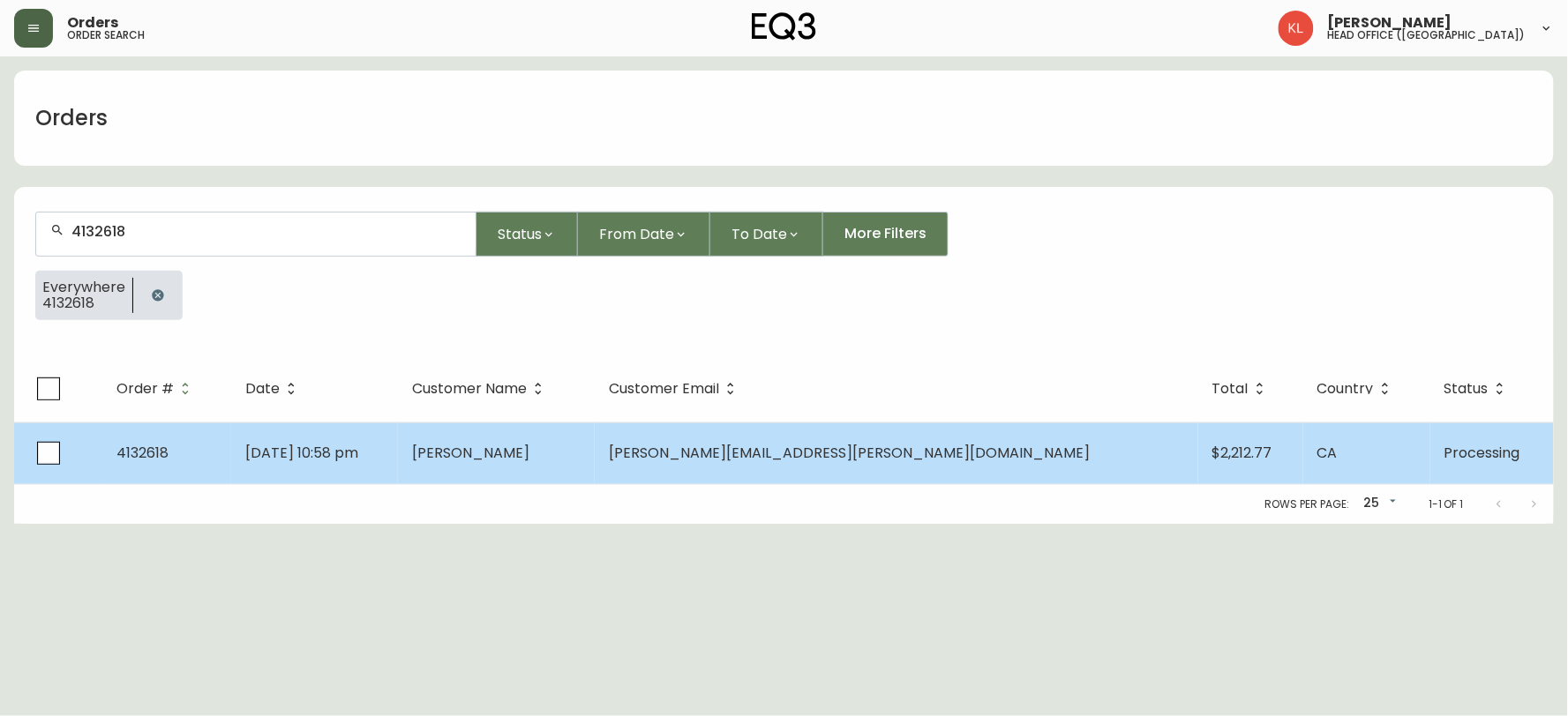
type input "4132618"
click at [398, 454] on td "[DATE] 10:58 pm" at bounding box center [315, 453] width 168 height 61
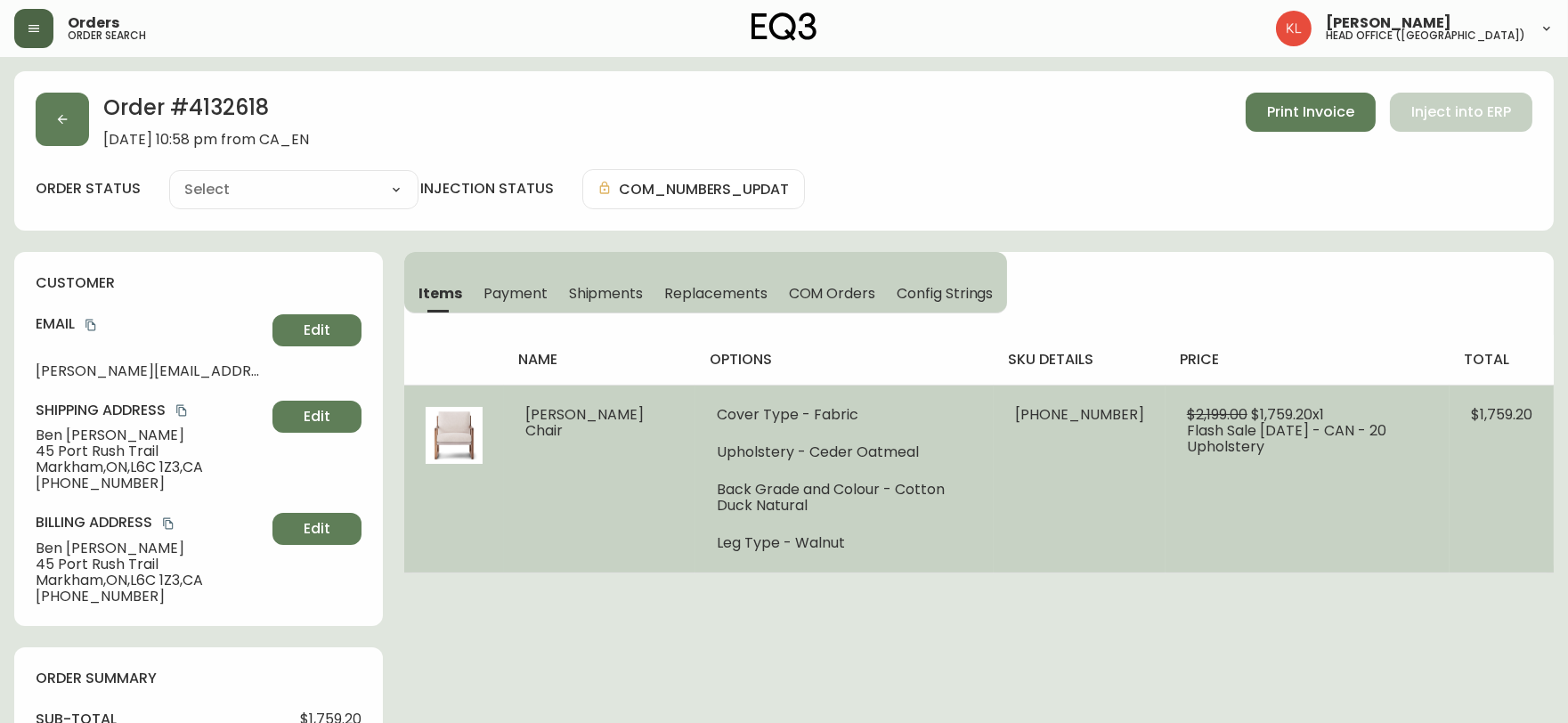
type input "Processing"
select select "PROCESSING"
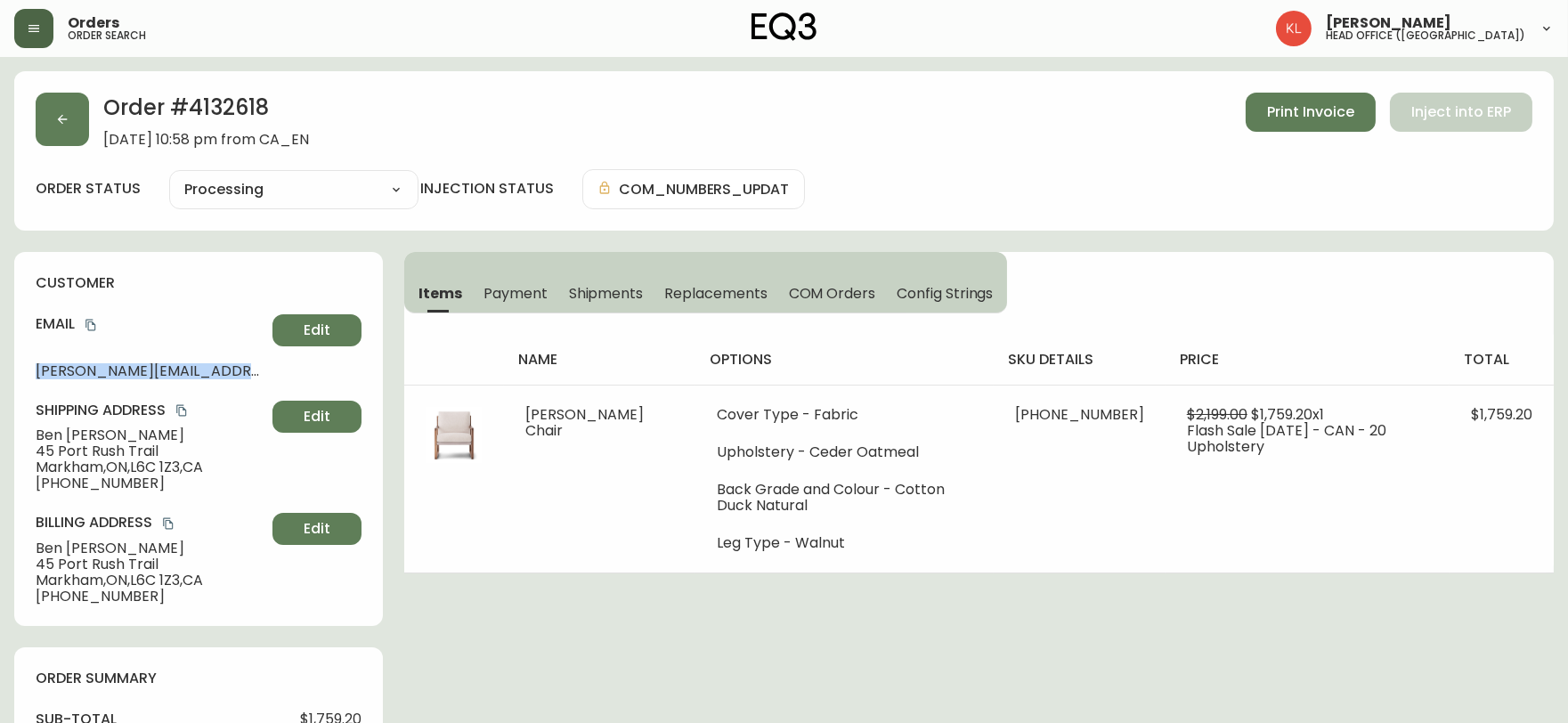
drag, startPoint x: 261, startPoint y: 367, endPoint x: 0, endPoint y: 375, distance: 261.1
copy span "[PERSON_NAME][EMAIL_ADDRESS][PERSON_NAME][DOMAIN_NAME]"
click at [67, 130] on button "button" at bounding box center [62, 119] width 53 height 53
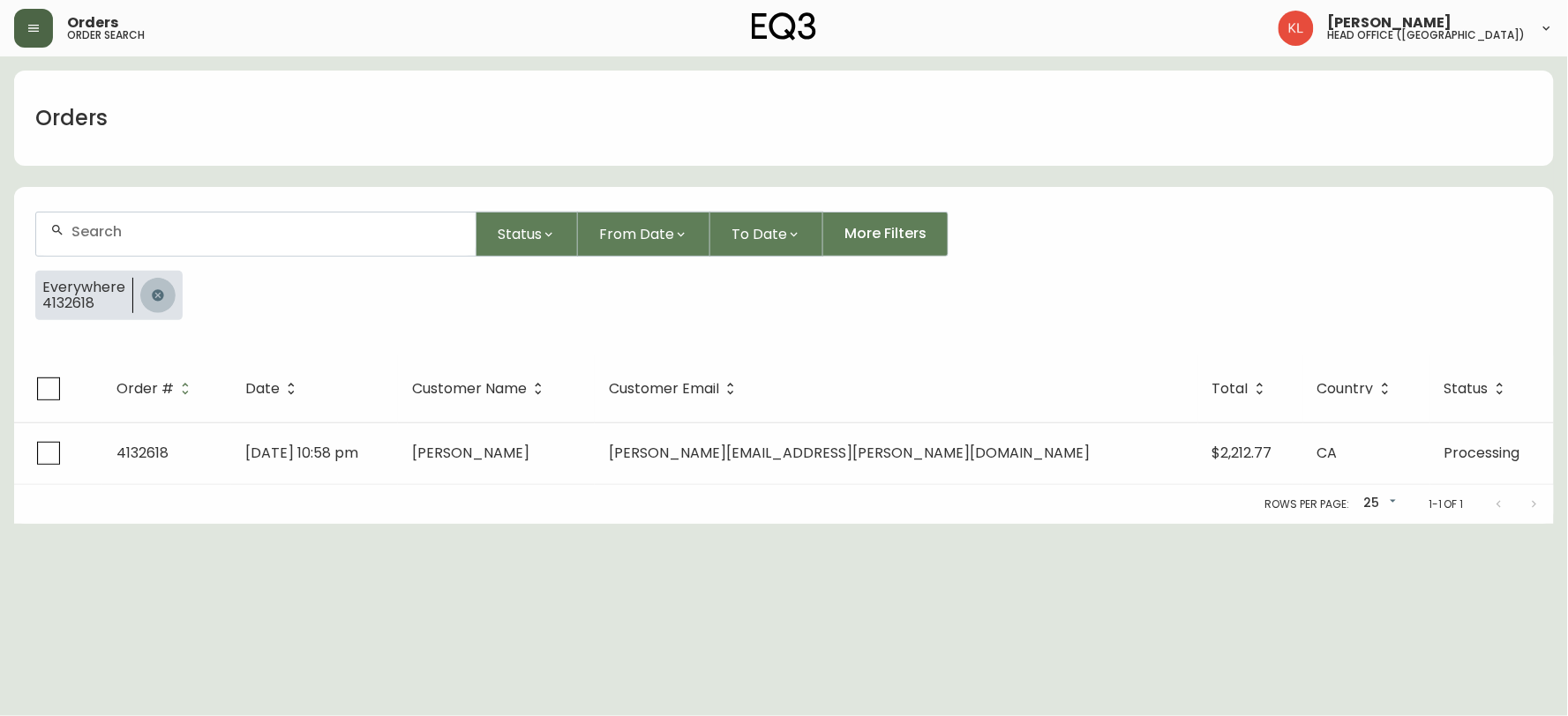
drag, startPoint x: 156, startPoint y: 300, endPoint x: 190, endPoint y: 236, distance: 72.5
click at [157, 298] on icon "button" at bounding box center [158, 295] width 14 height 14
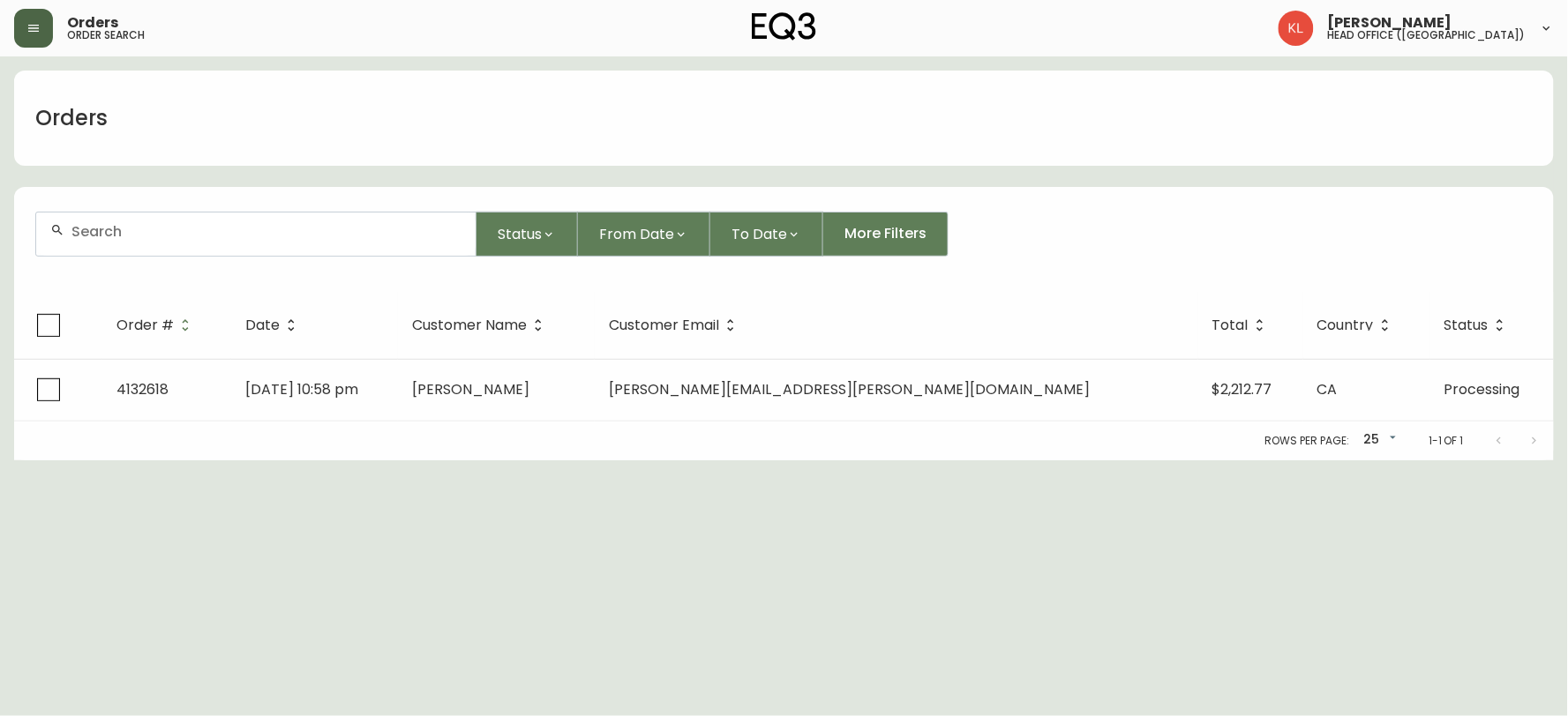
click at [195, 231] on input "text" at bounding box center [266, 231] width 390 height 17
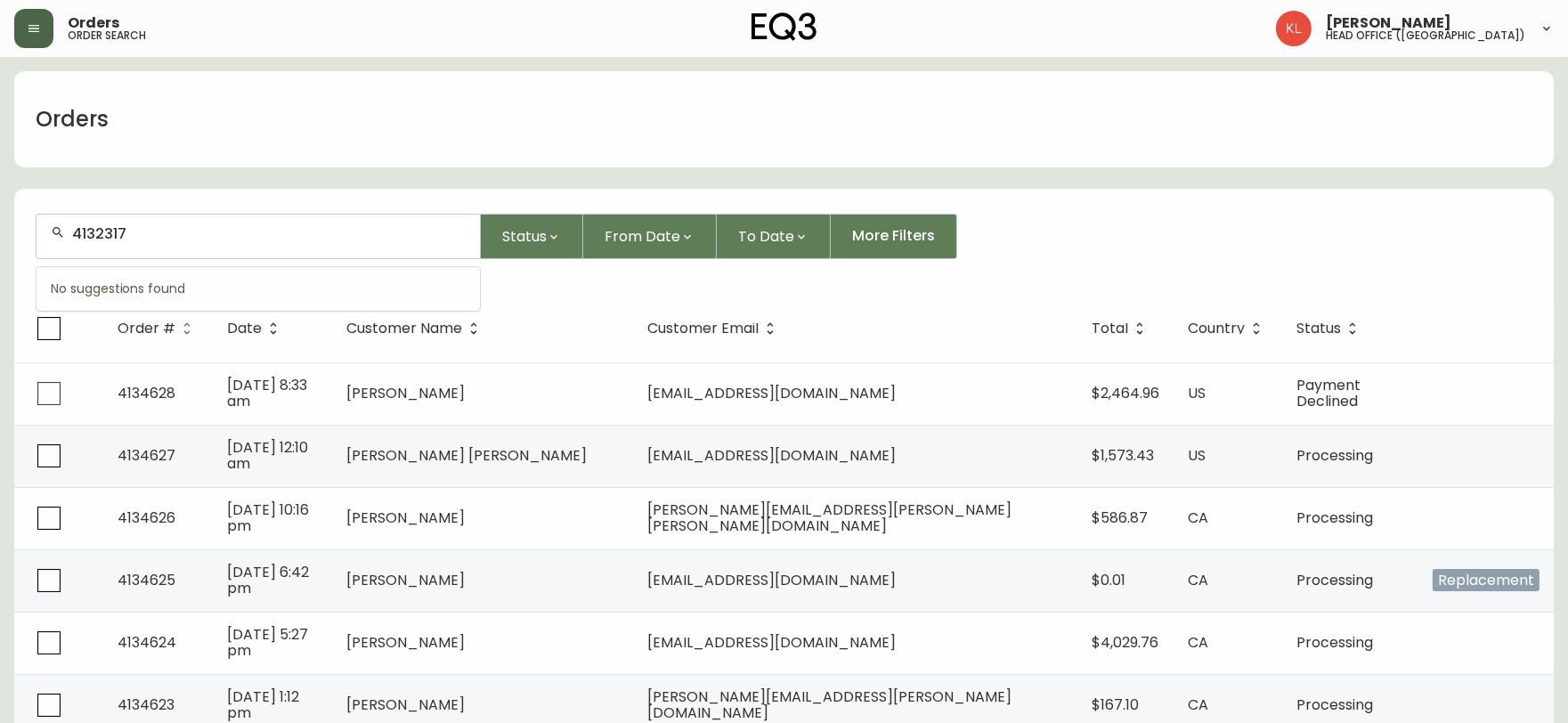
type input "4132317"
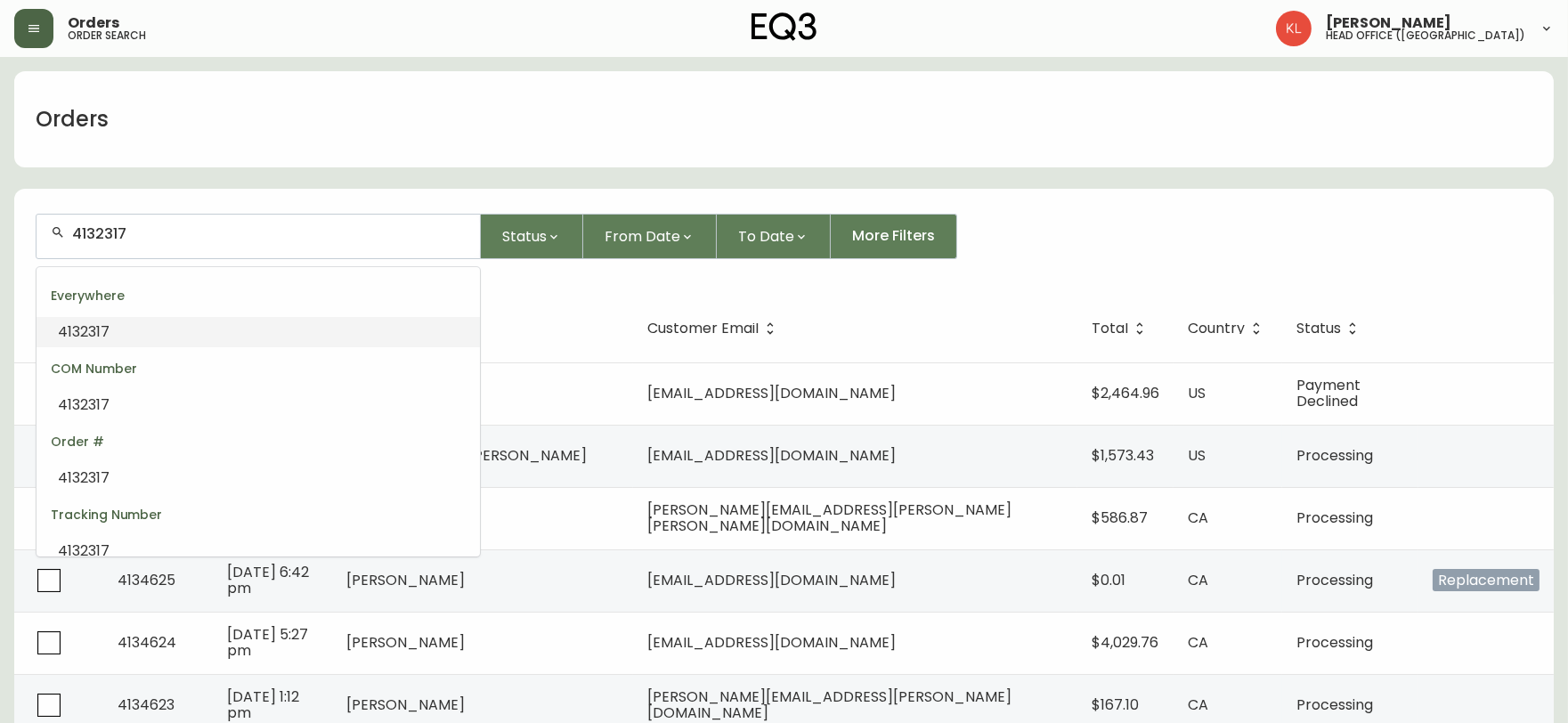
click at [118, 336] on li "4132317" at bounding box center [258, 331] width 443 height 30
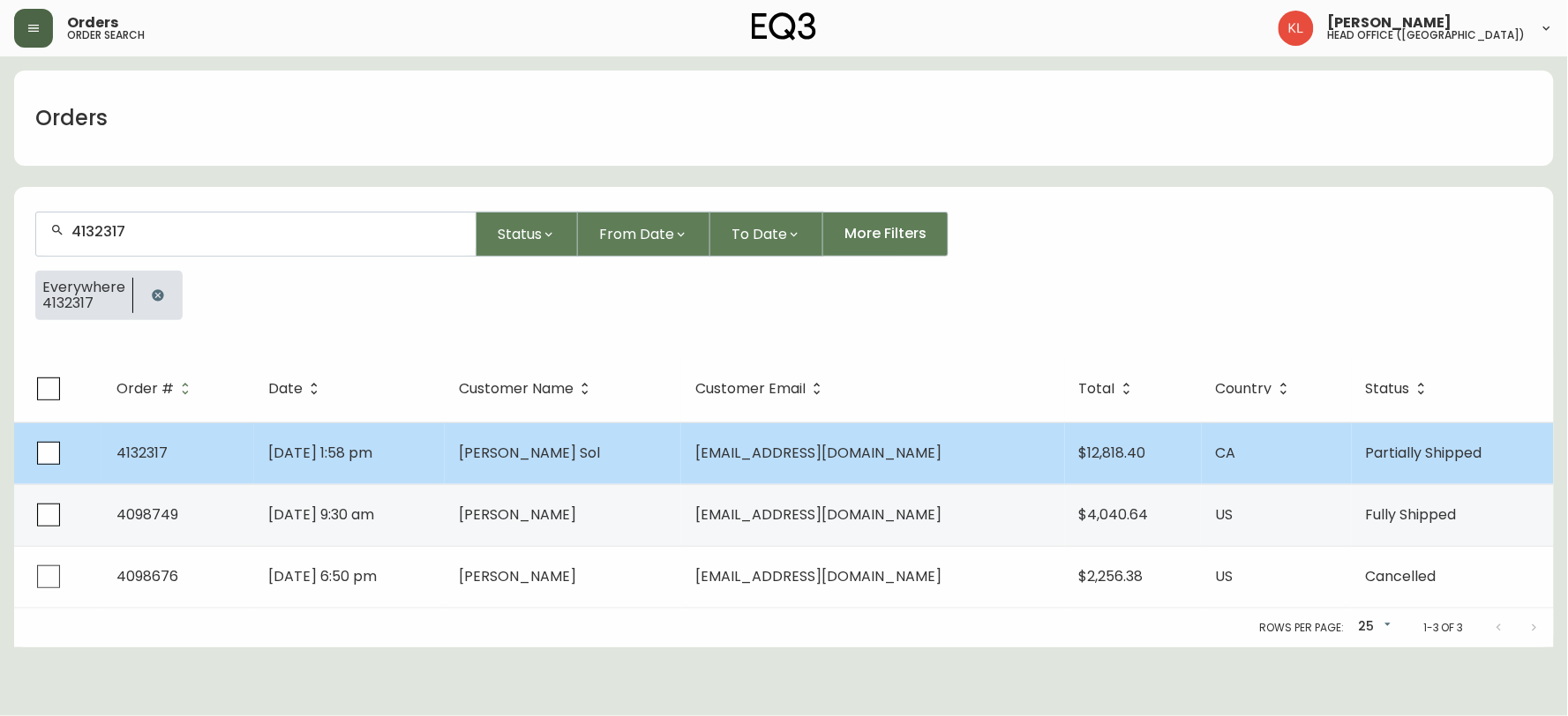
click at [445, 469] on td "[DATE] 1:58 pm" at bounding box center [350, 453] width 191 height 61
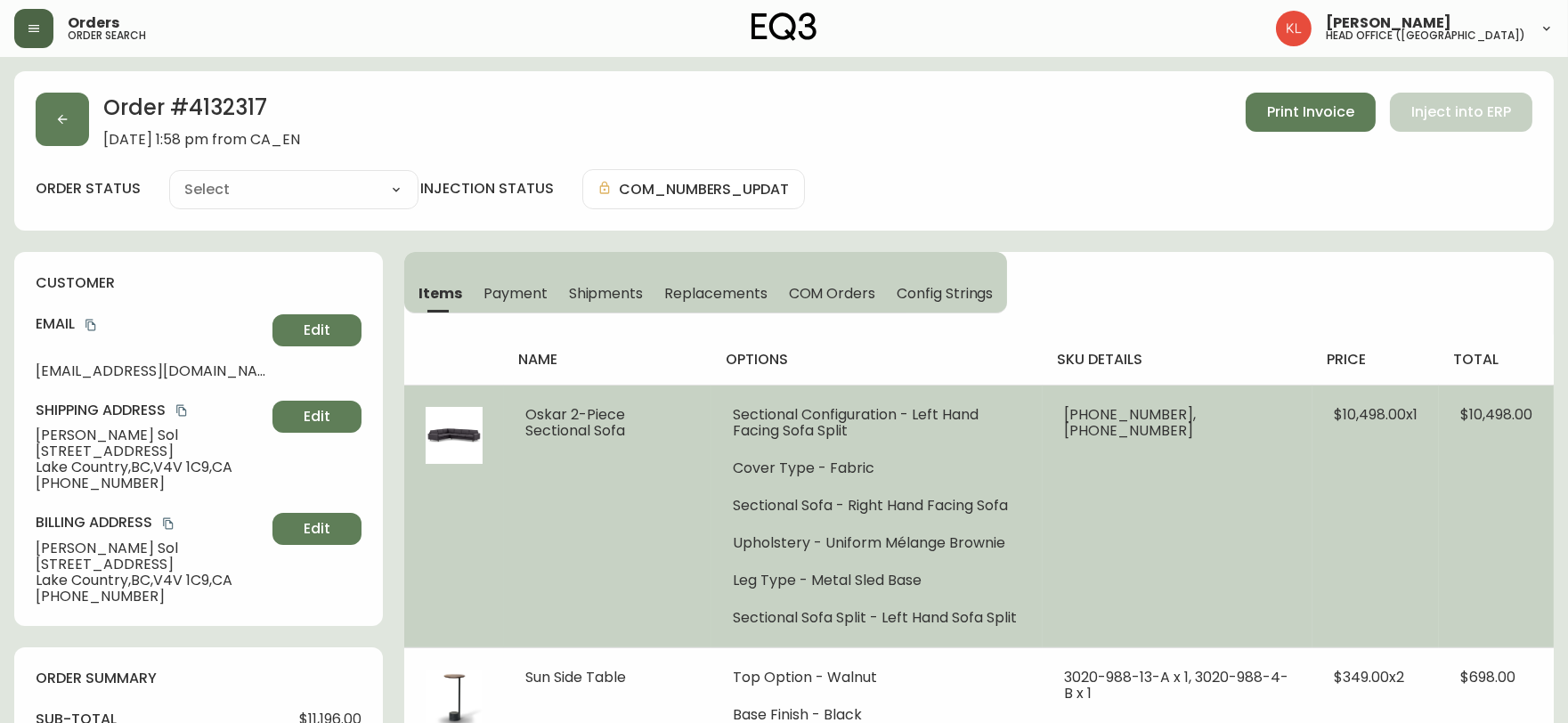
type input "Partially Shipped"
select select "PARTIALLY_SHIPPED"
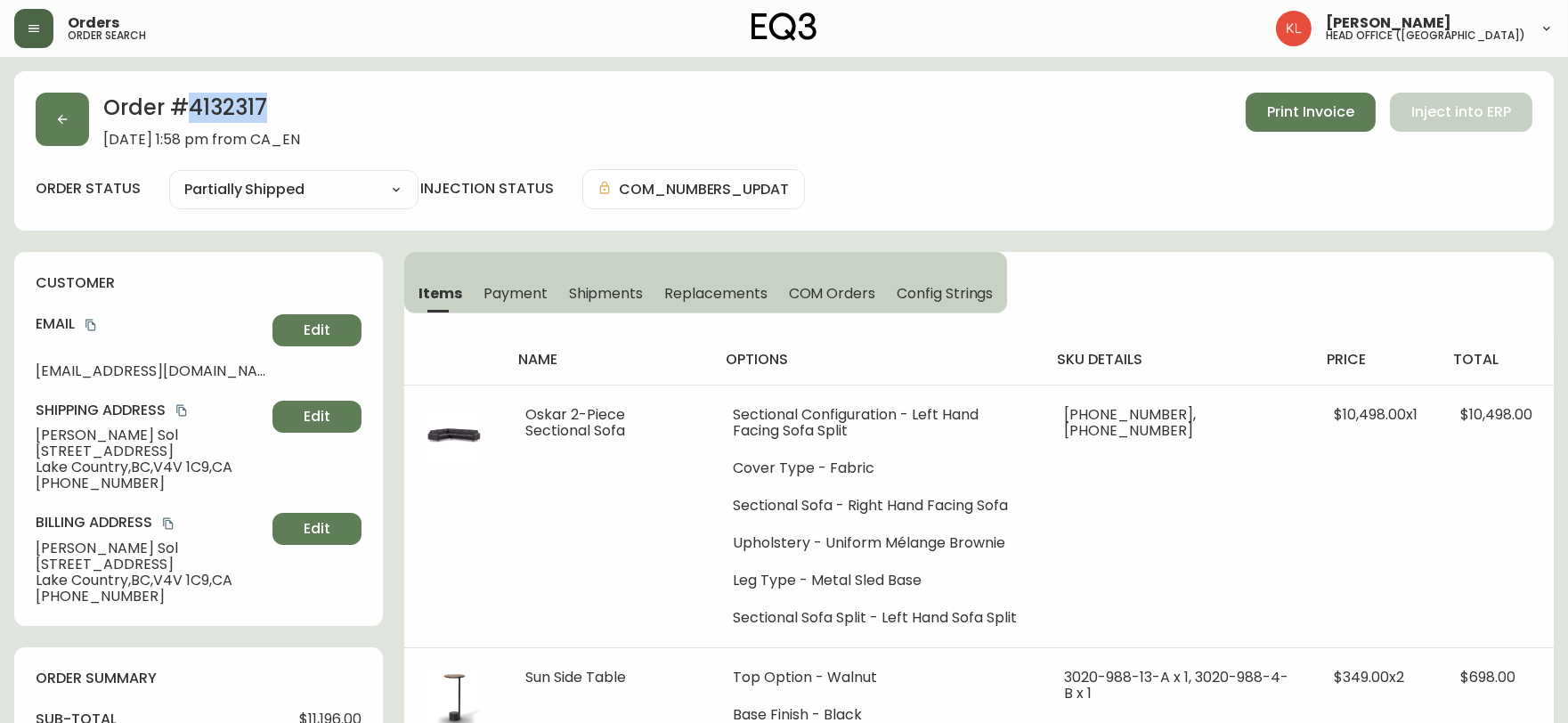
drag, startPoint x: 270, startPoint y: 100, endPoint x: 194, endPoint y: 98, distance: 76.0
click at [194, 98] on h2 "Order # 4132317" at bounding box center [202, 112] width 197 height 39
copy h2 "4132317"
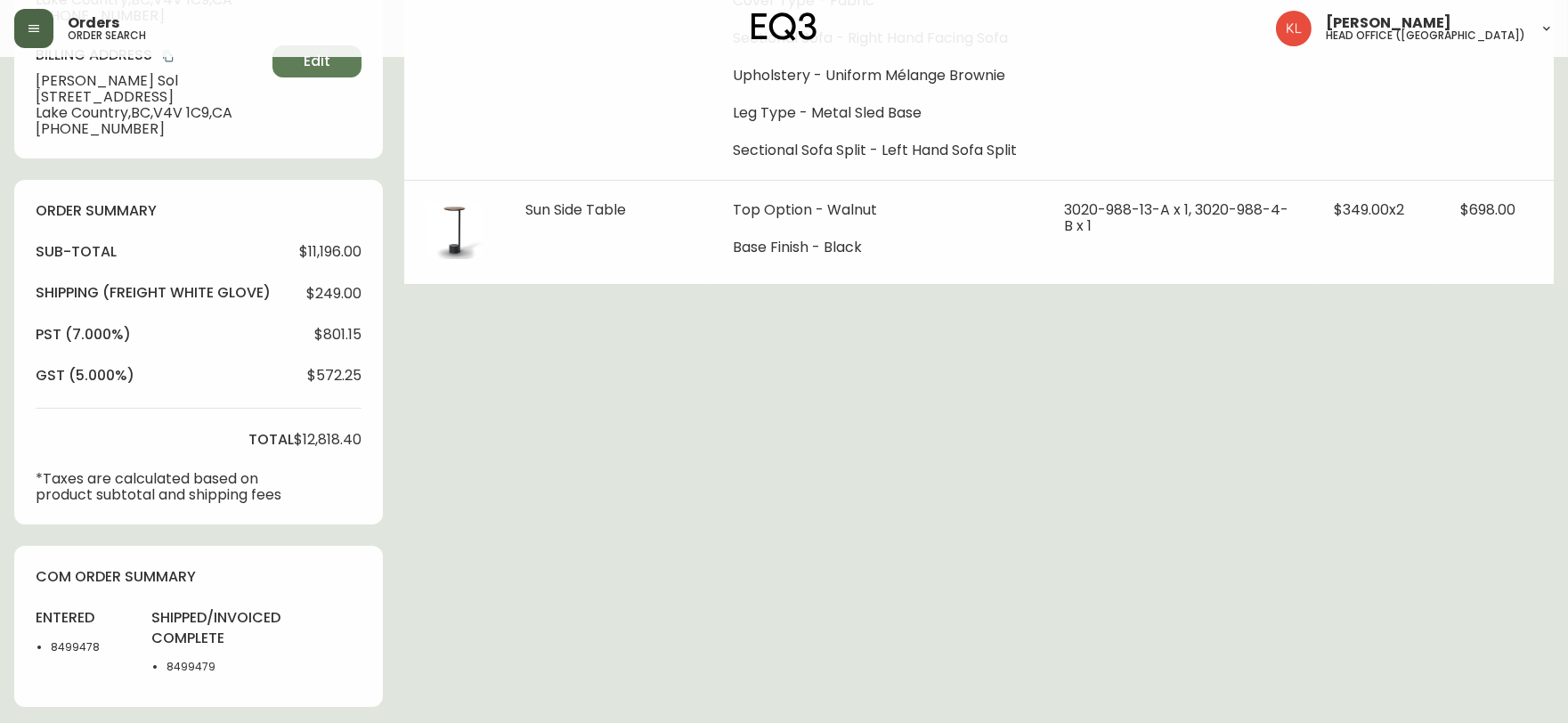
scroll to position [495, 0]
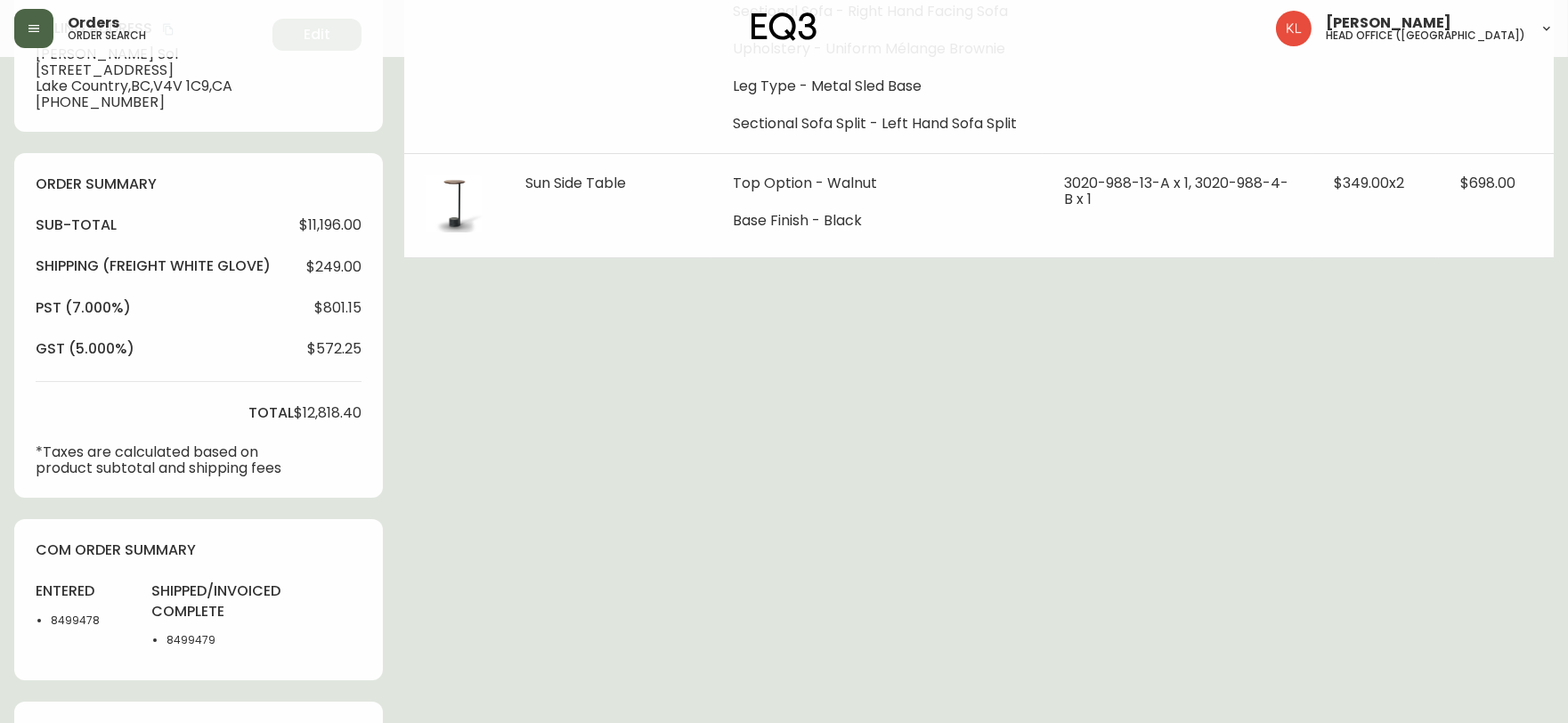
click at [842, 618] on div "Order # 4132317 [DATE] 1:58 pm from CA_EN Print Invoice Inject into ERP order s…" at bounding box center [784, 723] width 1539 height 2293
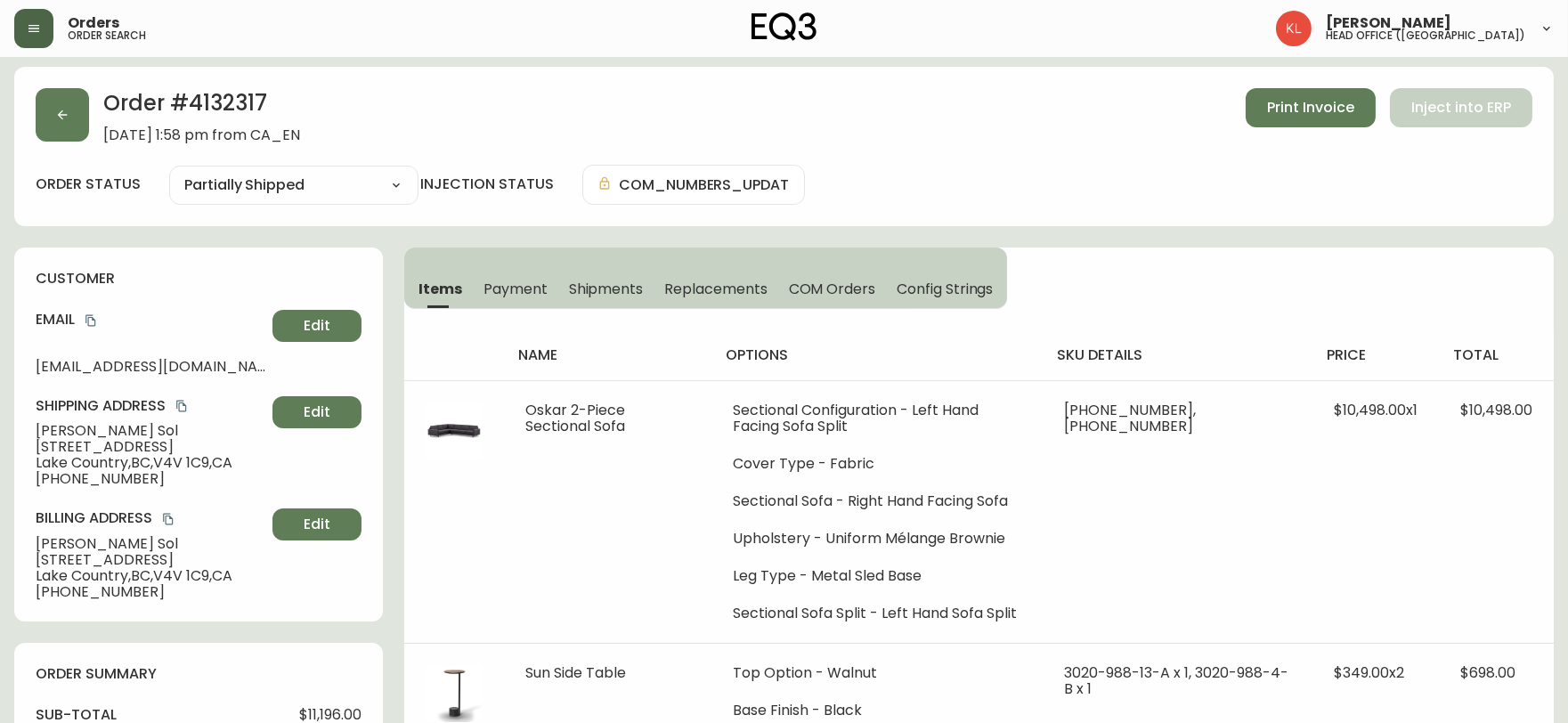
scroll to position [0, 0]
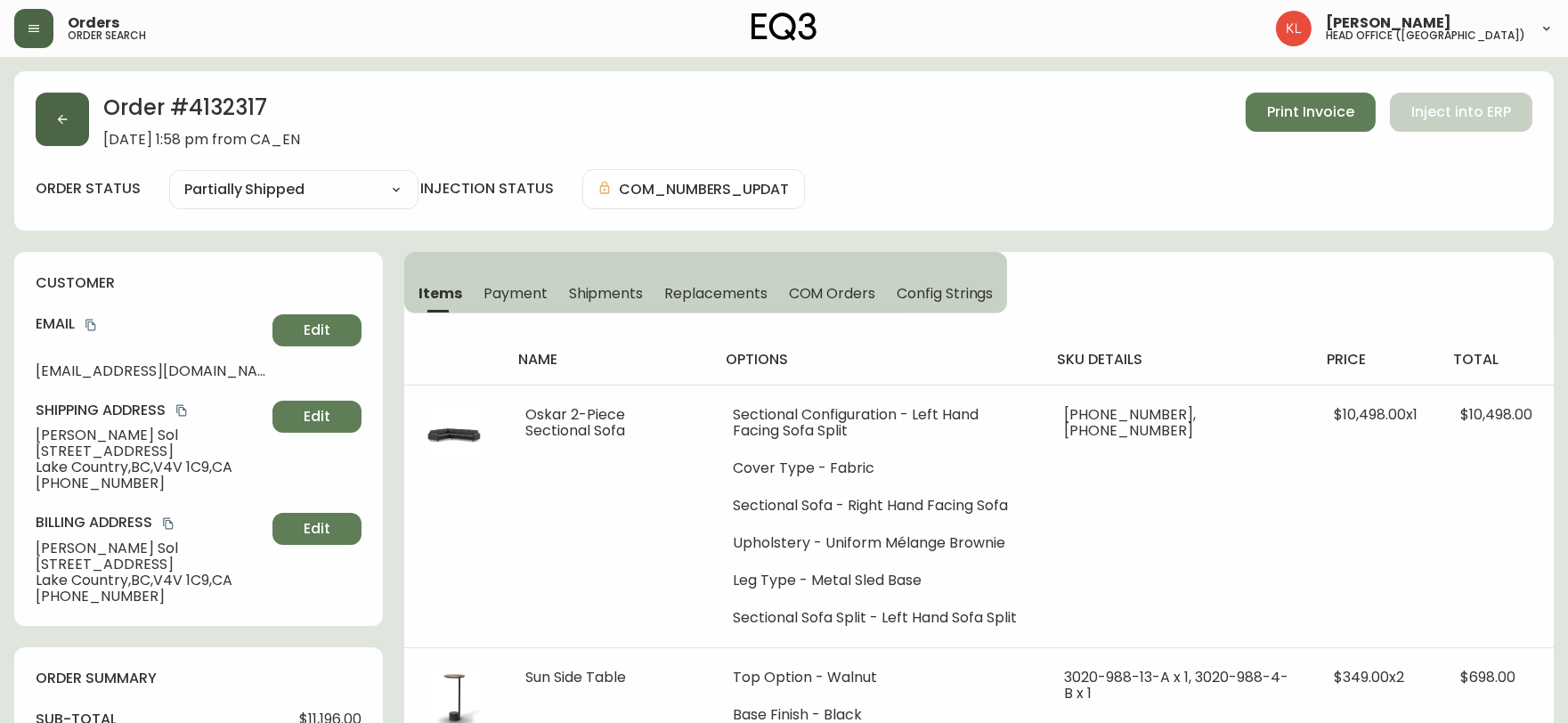
click at [70, 123] on button "button" at bounding box center [62, 119] width 53 height 53
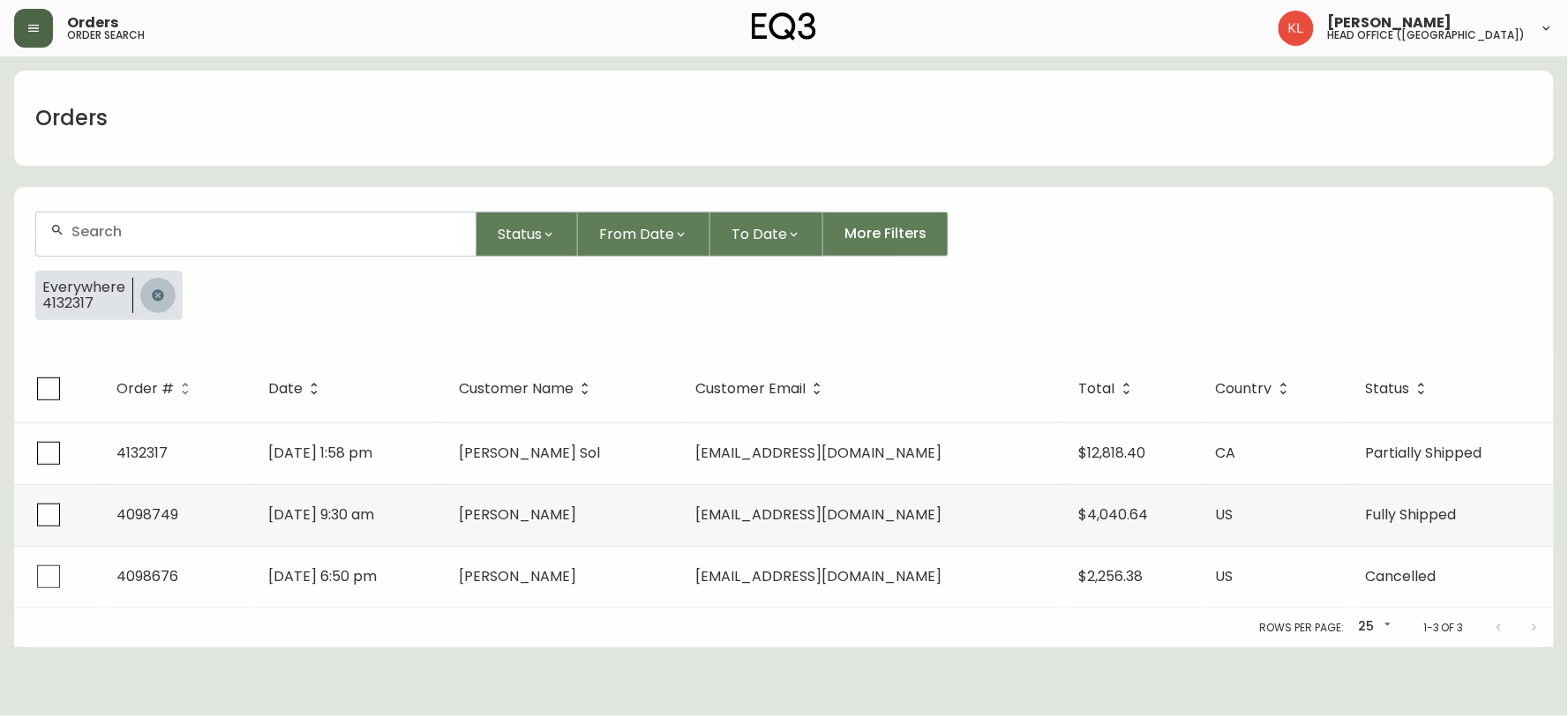
click at [165, 294] on button "button" at bounding box center [158, 295] width 35 height 35
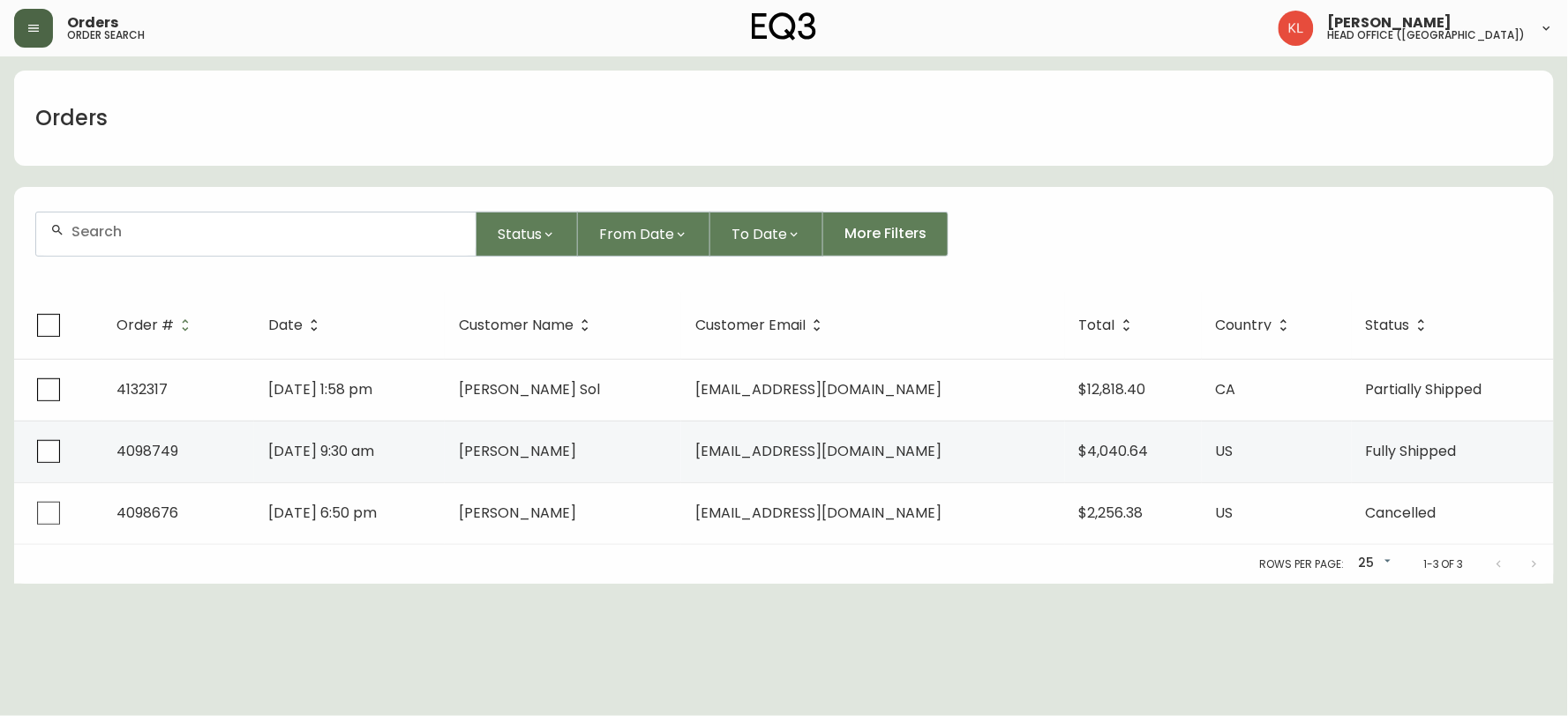
click at [204, 241] on div at bounding box center [255, 234] width 439 height 43
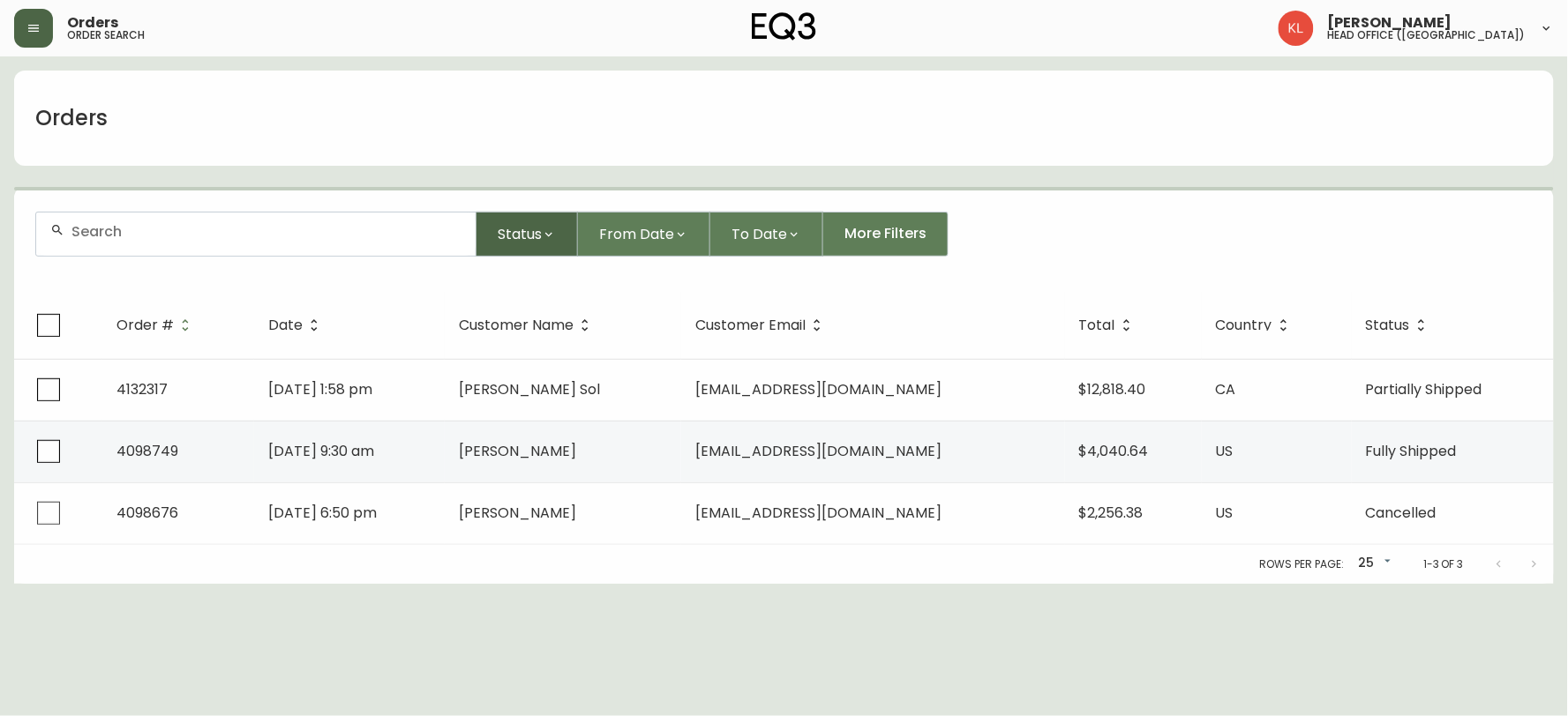
paste input "4133012"
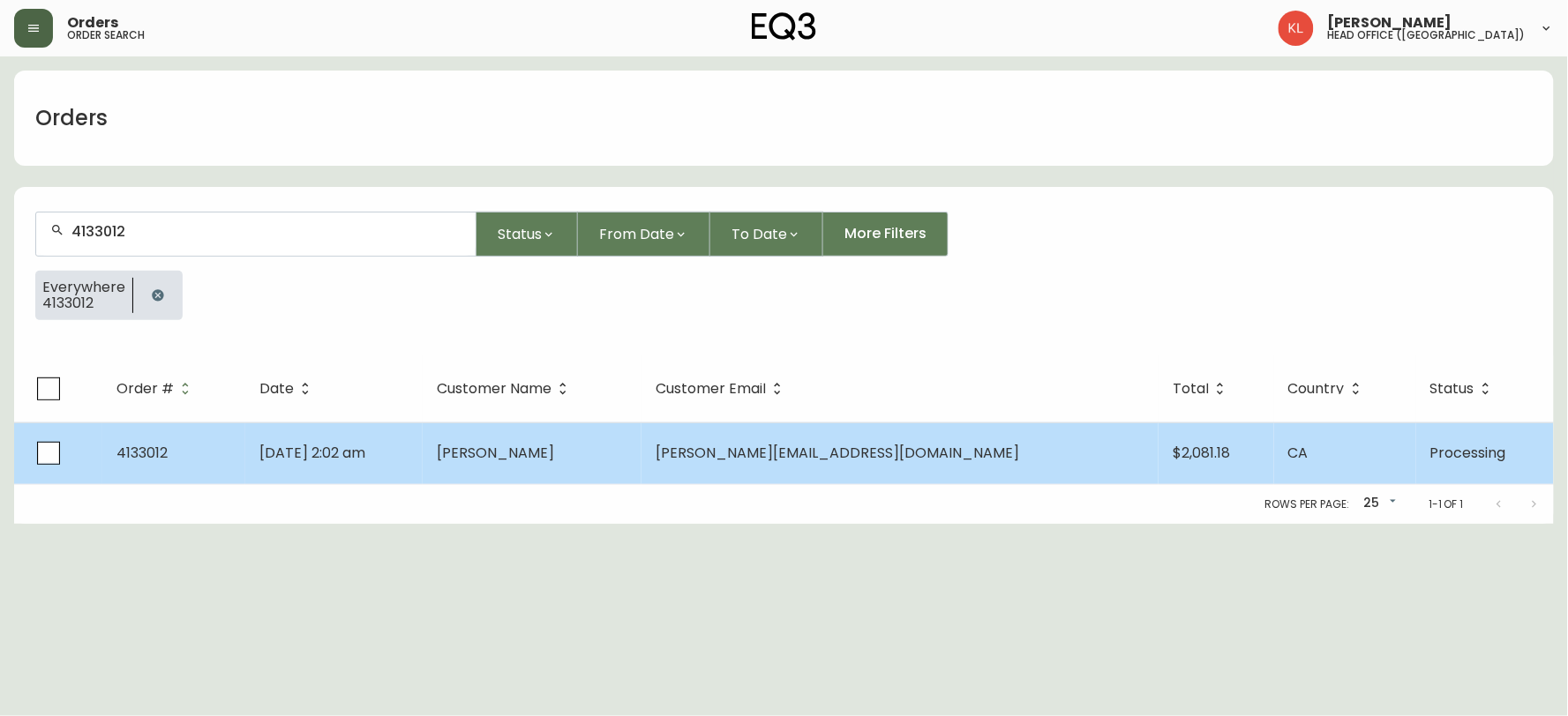
type input "4133012"
click at [641, 452] on td "[PERSON_NAME]" at bounding box center [532, 453] width 219 height 61
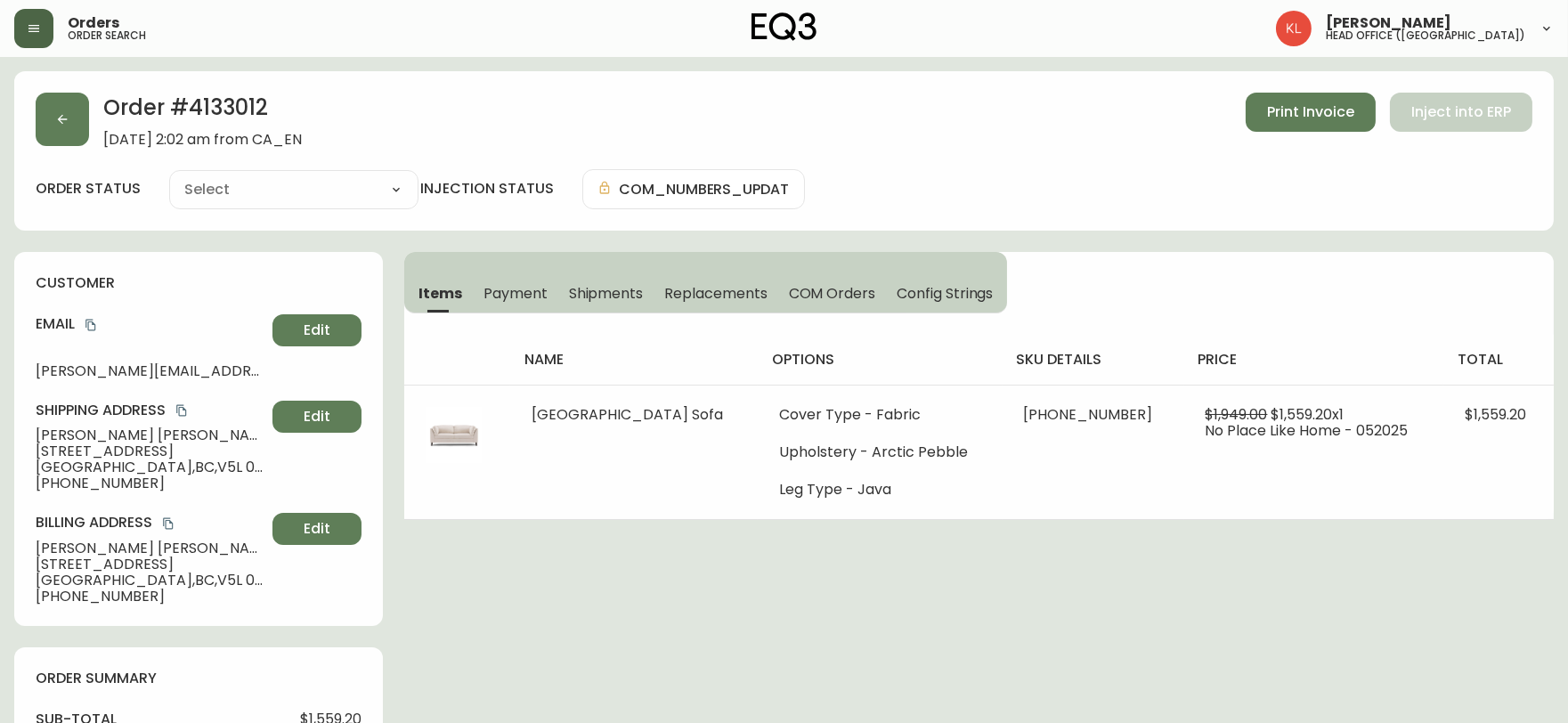
type input "Processing"
select select "PROCESSING"
click at [276, 82] on div "Order # 4133012 [DATE] 2:02 am from CA_EN Print Invoice Inject into ERP order s…" at bounding box center [784, 151] width 1539 height 159
